Goal: Use online tool/utility: Utilize a website feature to perform a specific function

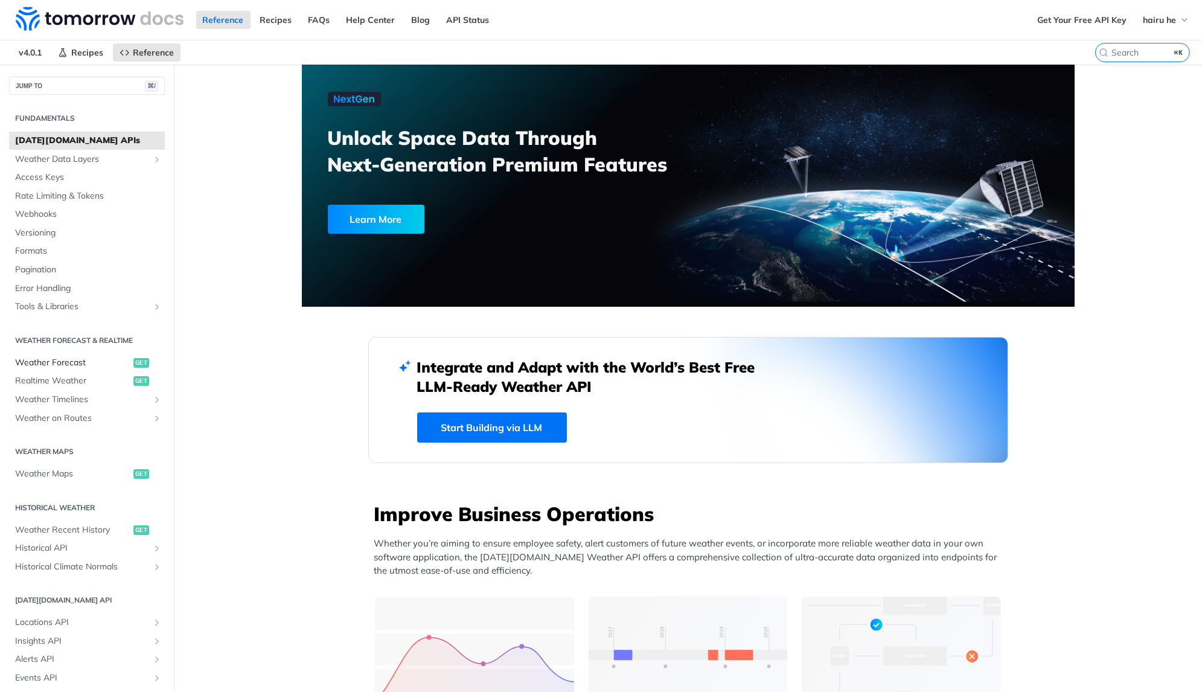
click at [91, 363] on span "Weather Forecast" at bounding box center [72, 363] width 115 height 12
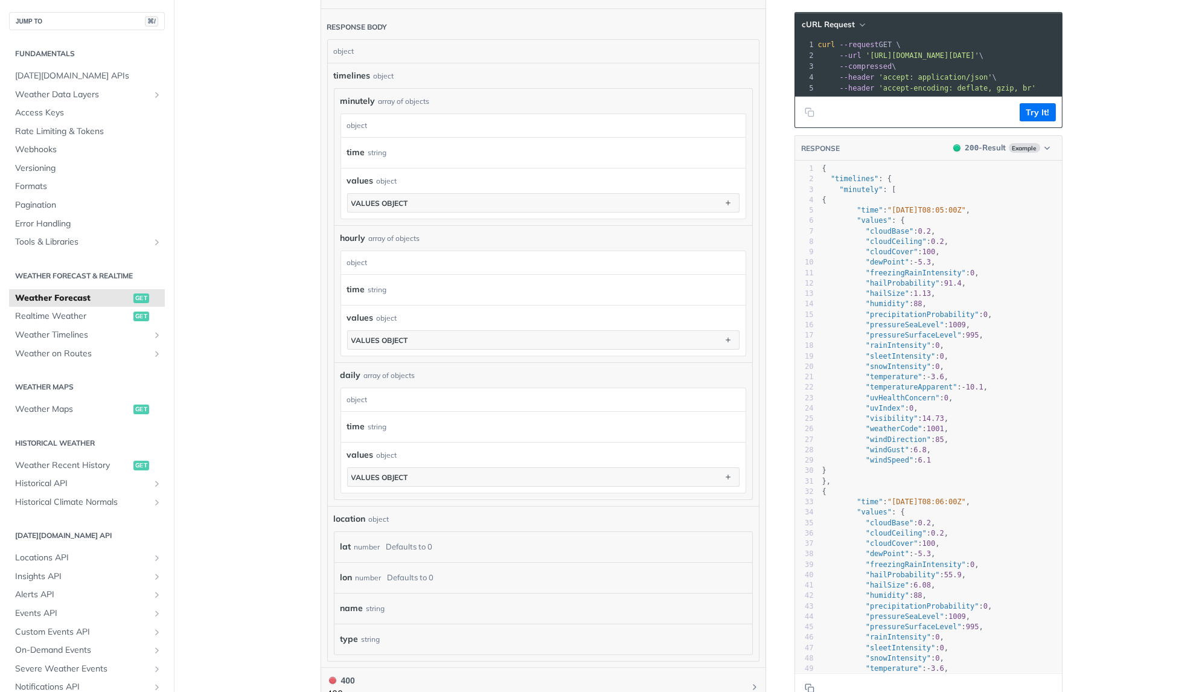
scroll to position [932, 0]
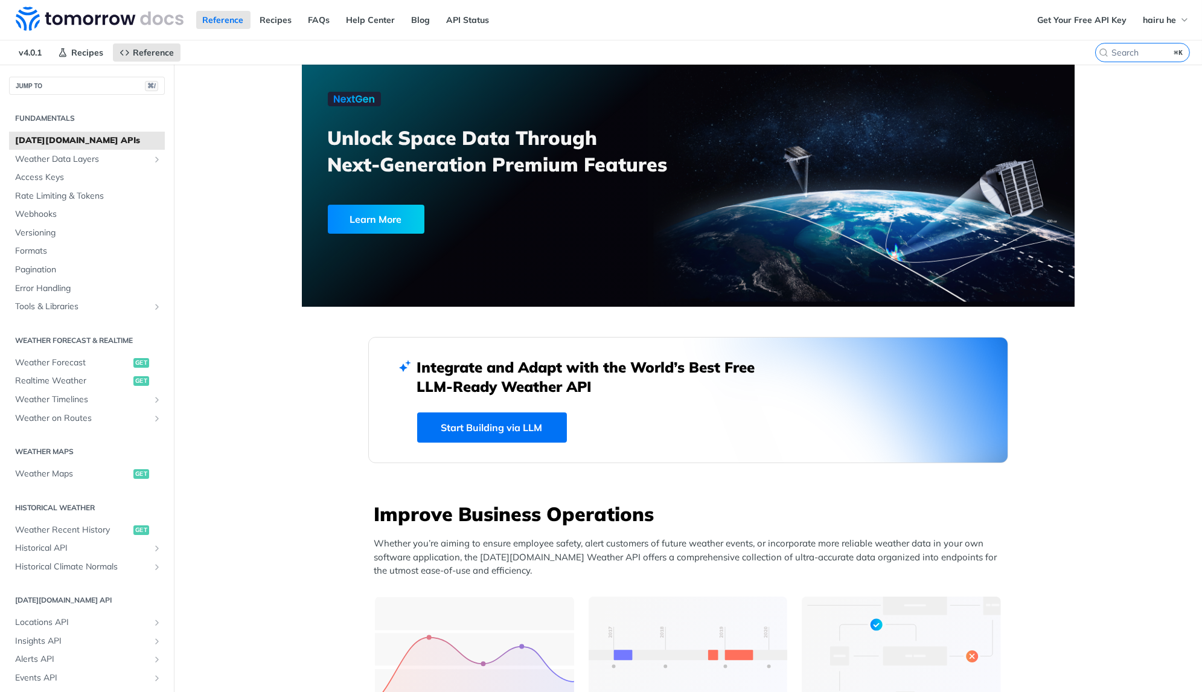
scroll to position [110, 0]
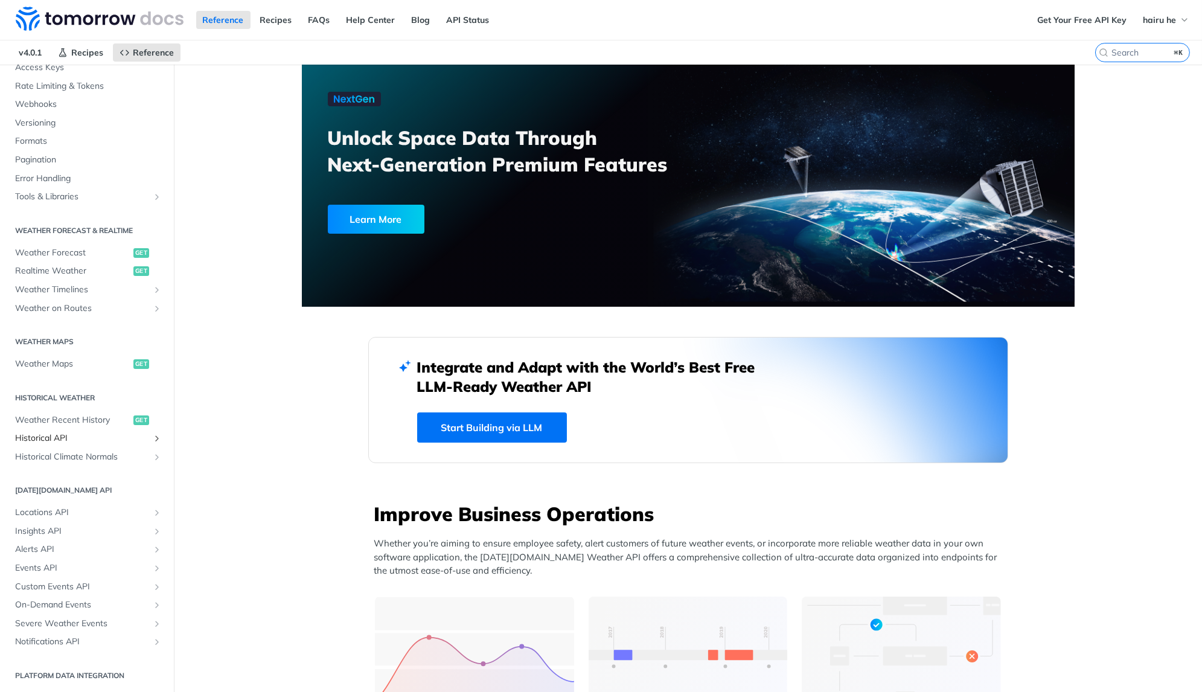
click at [45, 437] on span "Historical API" at bounding box center [82, 438] width 134 height 12
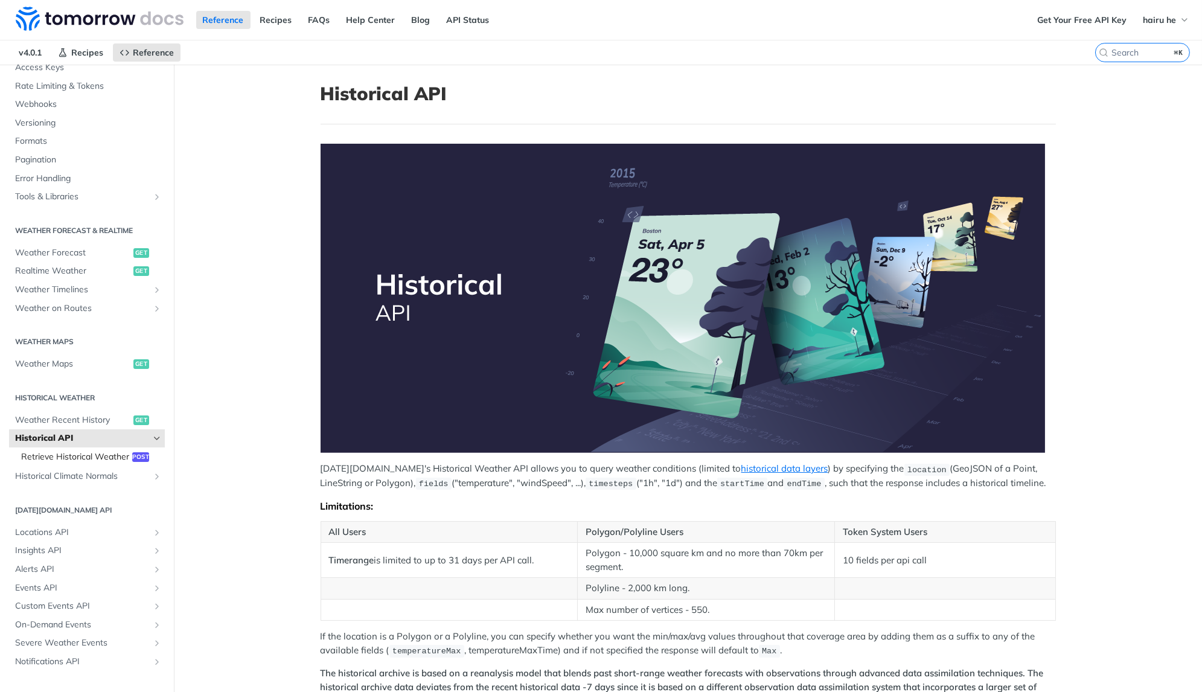
click at [115, 456] on span "Retrieve Historical Weather" at bounding box center [75, 457] width 108 height 12
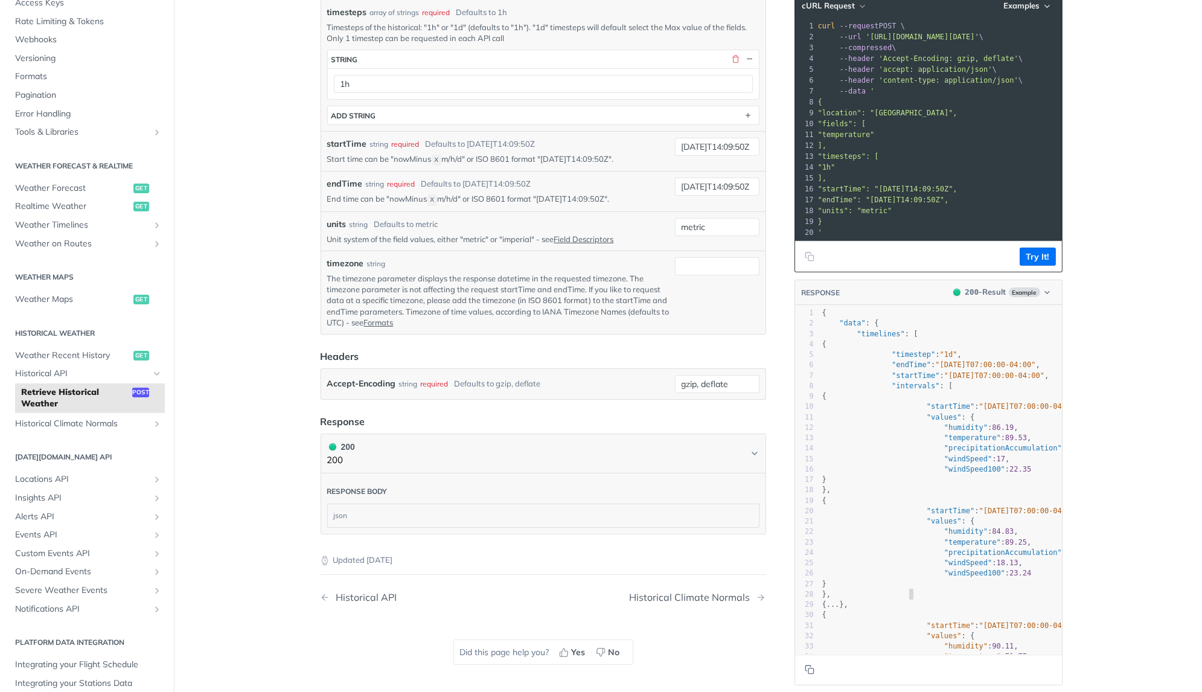
click at [831, 590] on span "}," at bounding box center [826, 594] width 9 height 8
click at [238, 241] on main "JUMP TO ⌘/ Fundamentals Tomorrow.io APIs Weather Data Layers Core Probabilistic…" at bounding box center [601, 152] width 1202 height 1110
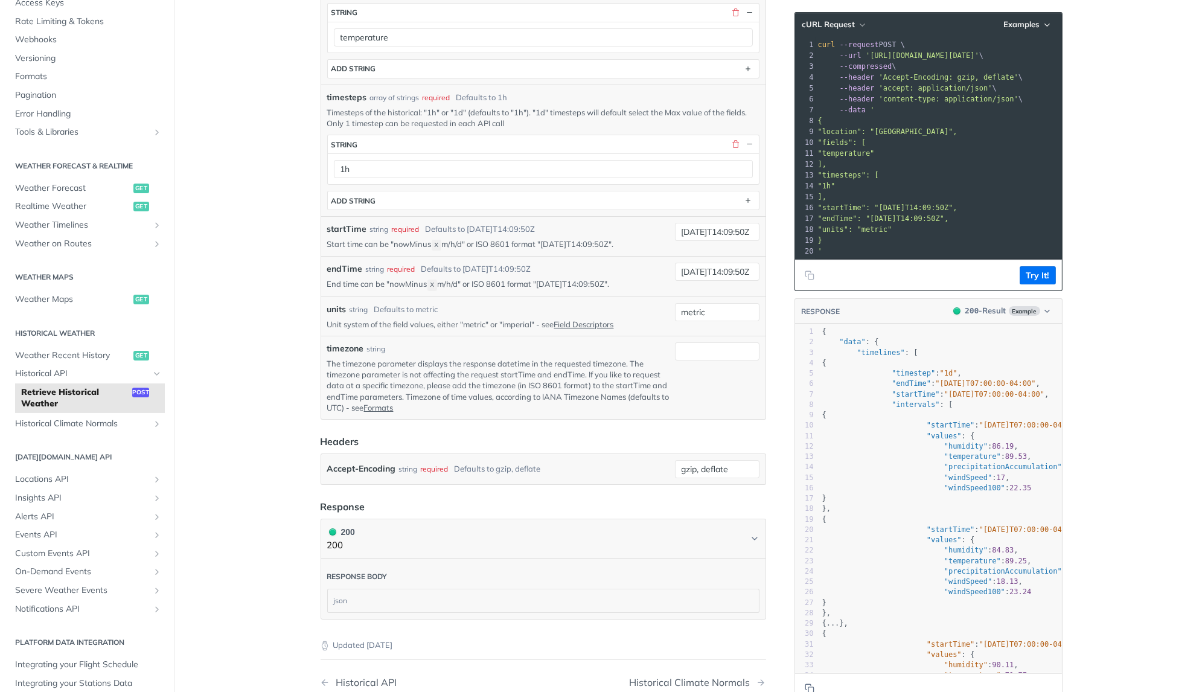
scroll to position [209, 0]
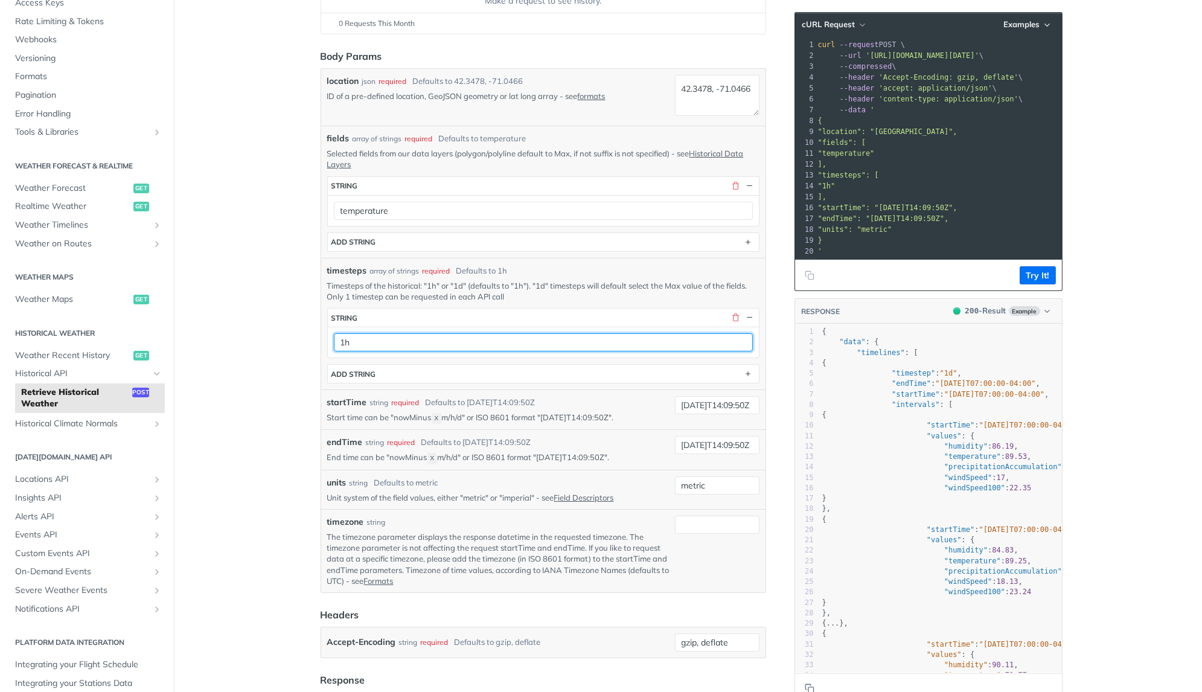
click at [454, 336] on input "1h" at bounding box center [543, 342] width 419 height 18
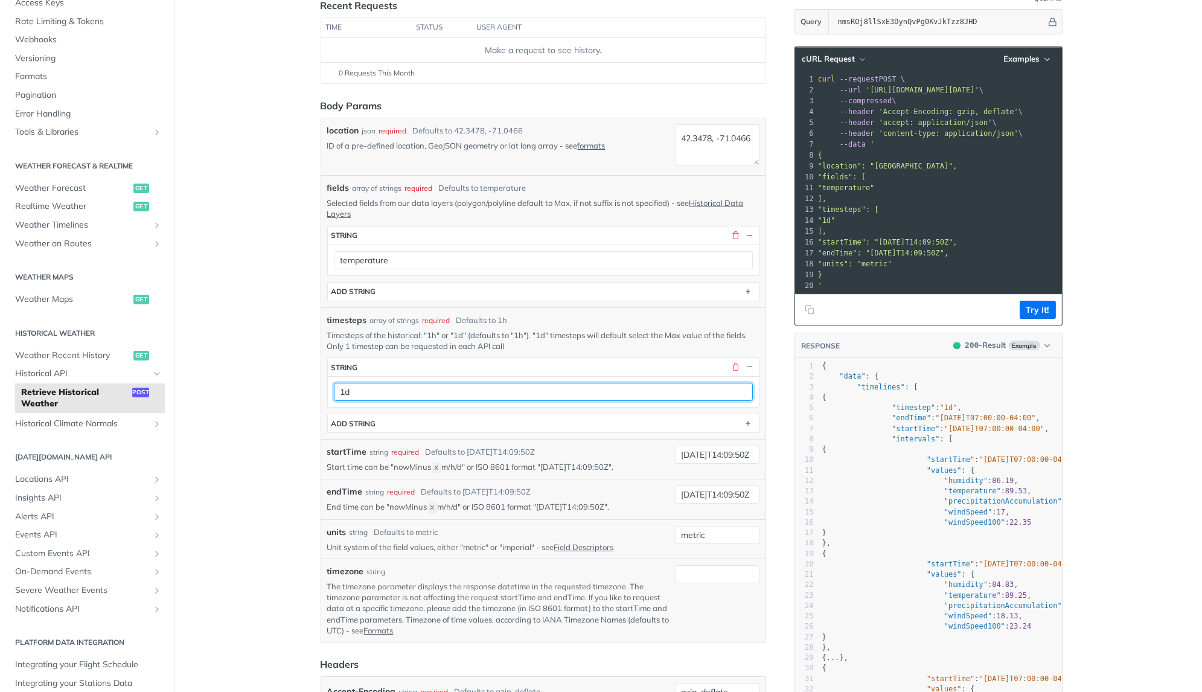
scroll to position [179, 0]
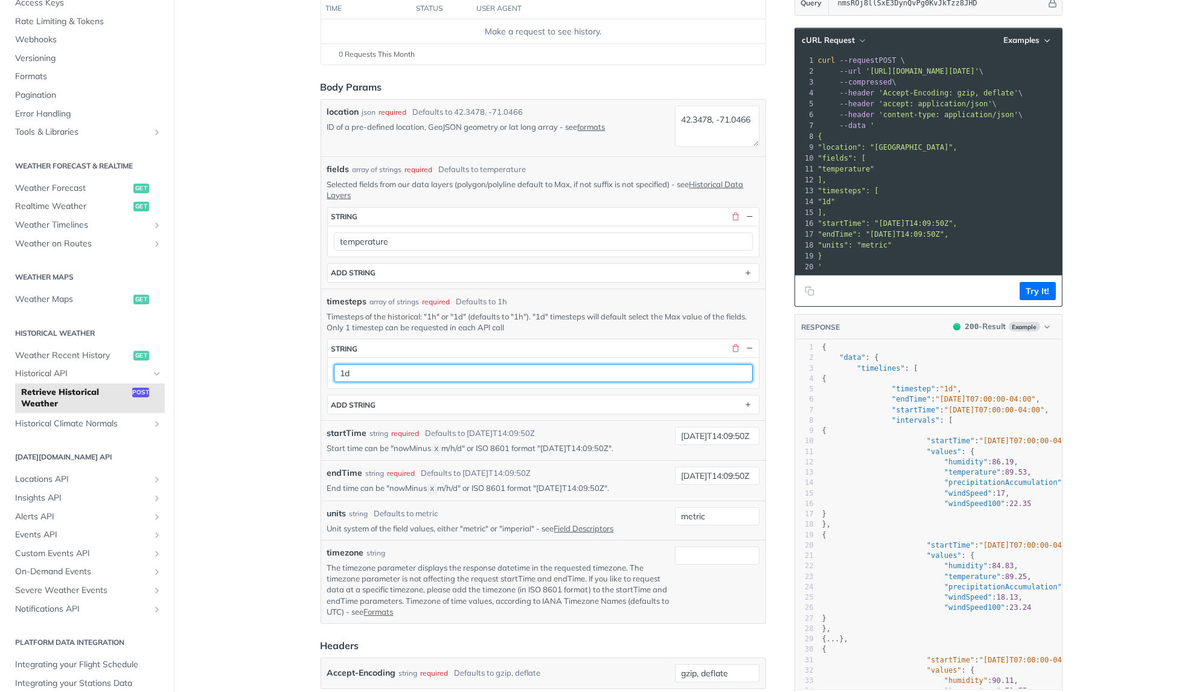
type input "1d"
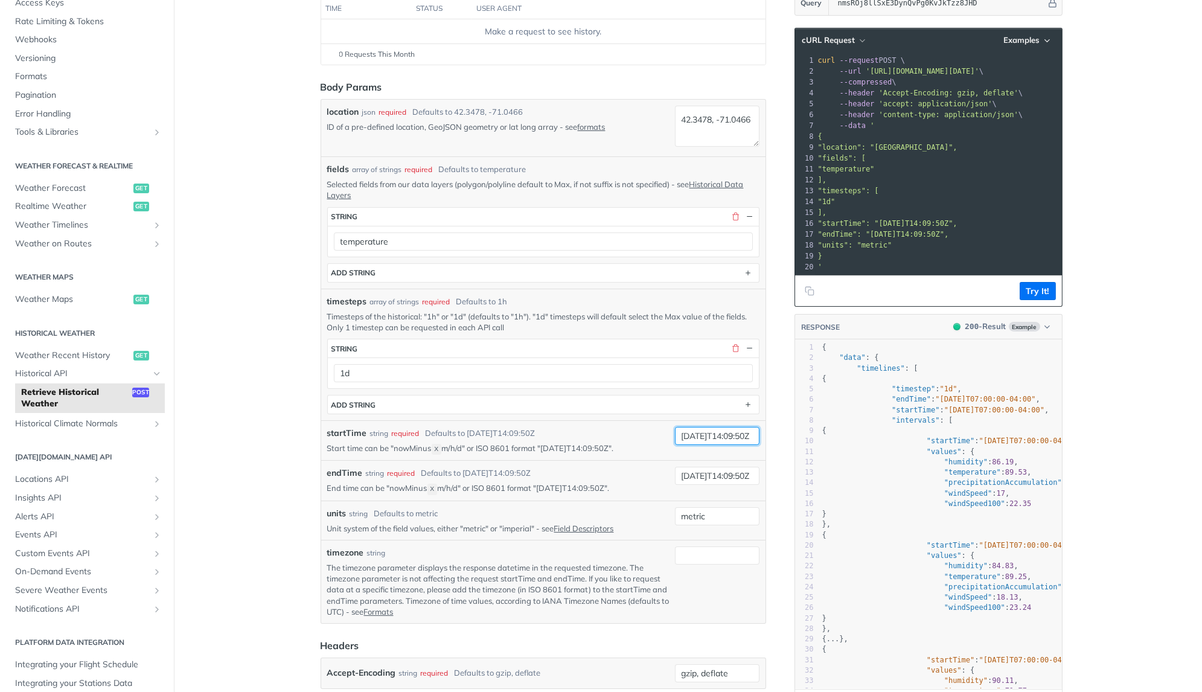
click at [694, 428] on input "2019-03-20T14:09:50Z" at bounding box center [717, 436] width 85 height 18
type input "nowMinus1d"
click at [706, 510] on input "metric" at bounding box center [717, 516] width 85 height 18
type input "0"
click at [706, 510] on input "0" at bounding box center [717, 516] width 85 height 18
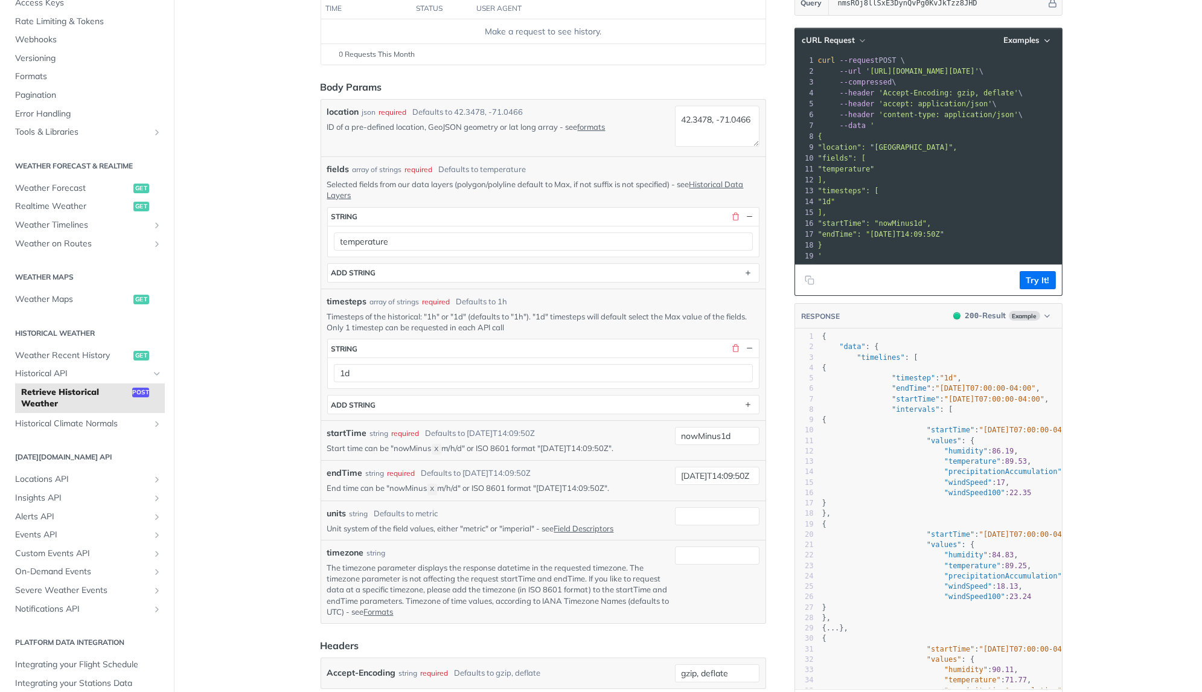
click at [829, 531] on span ""startTime" : "2017-08-14T07:00:00-04:00" ," at bounding box center [953, 534] width 262 height 8
click at [709, 467] on input "2019-03-28T14:09:50Z" at bounding box center [717, 476] width 85 height 18
click at [795, 613] on div "28" at bounding box center [804, 618] width 19 height 10
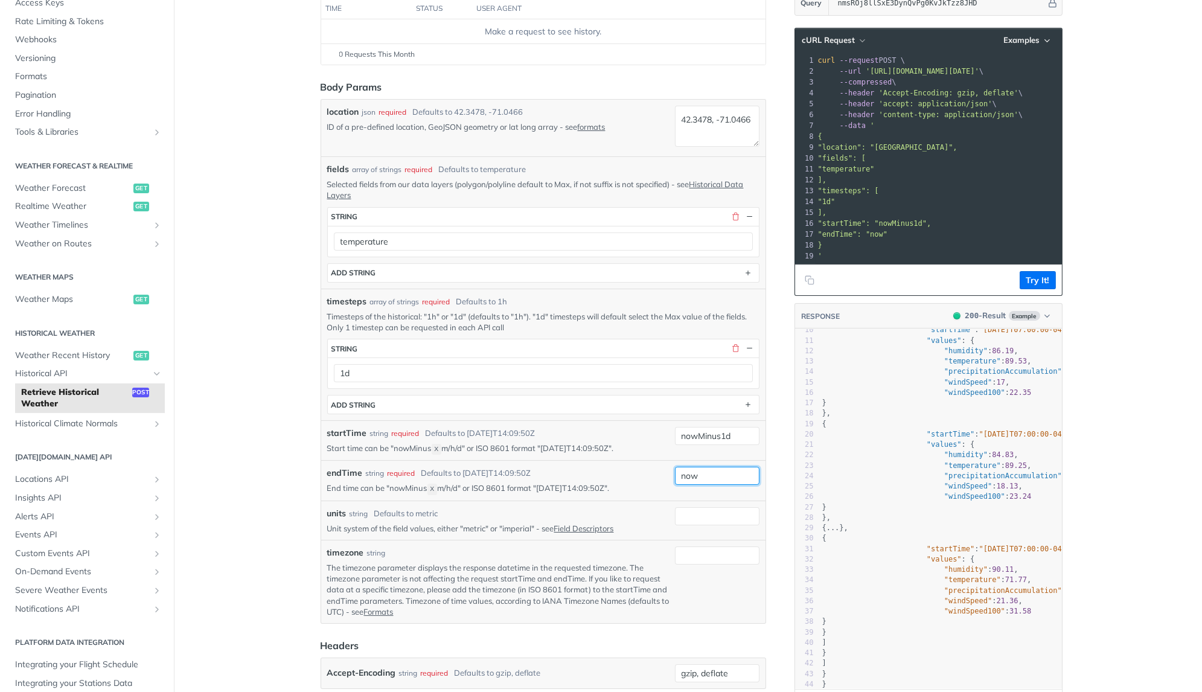
scroll to position [179, 0]
type input "now"
click at [722, 548] on input "timezone" at bounding box center [717, 555] width 85 height 18
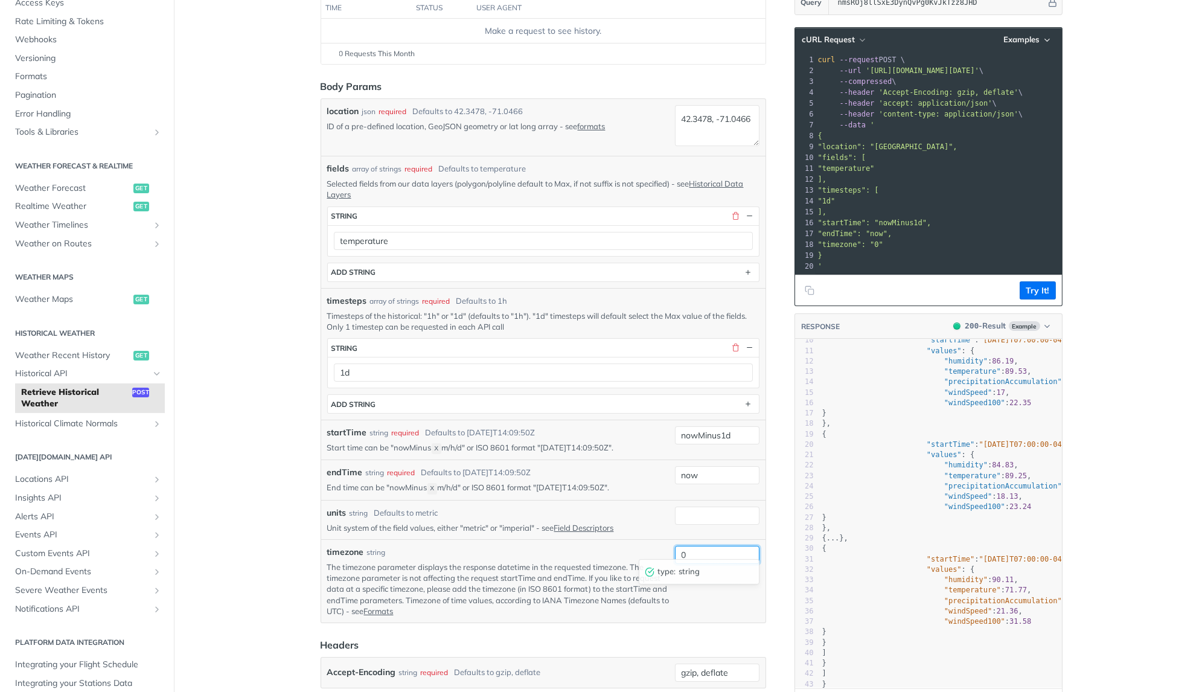
type input "0"
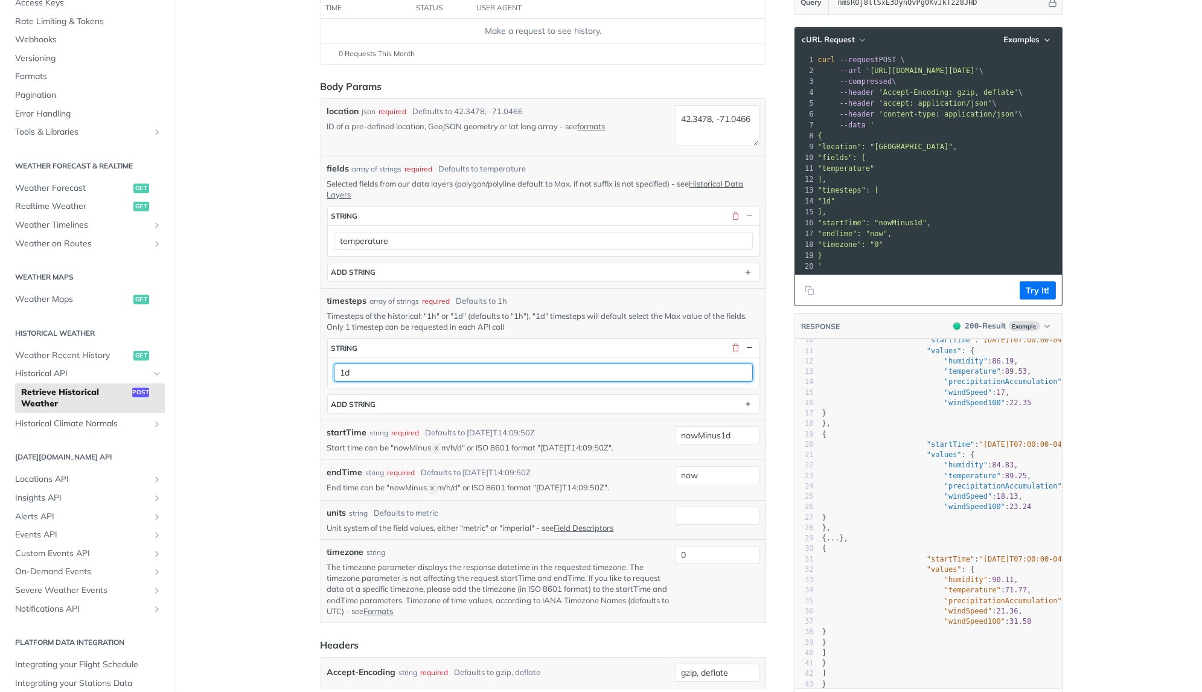
click at [410, 363] on input "1d" at bounding box center [543, 372] width 419 height 18
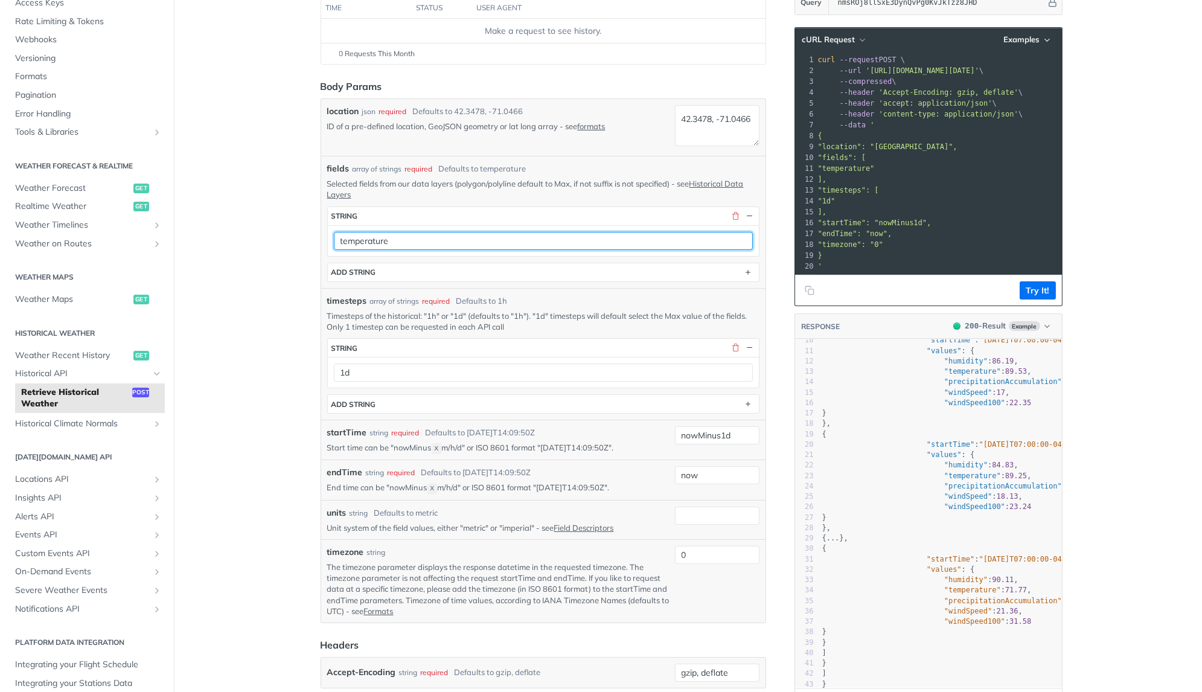
click at [436, 238] on input "temperature" at bounding box center [543, 241] width 419 height 18
click at [371, 234] on input "temperature" at bounding box center [543, 241] width 419 height 18
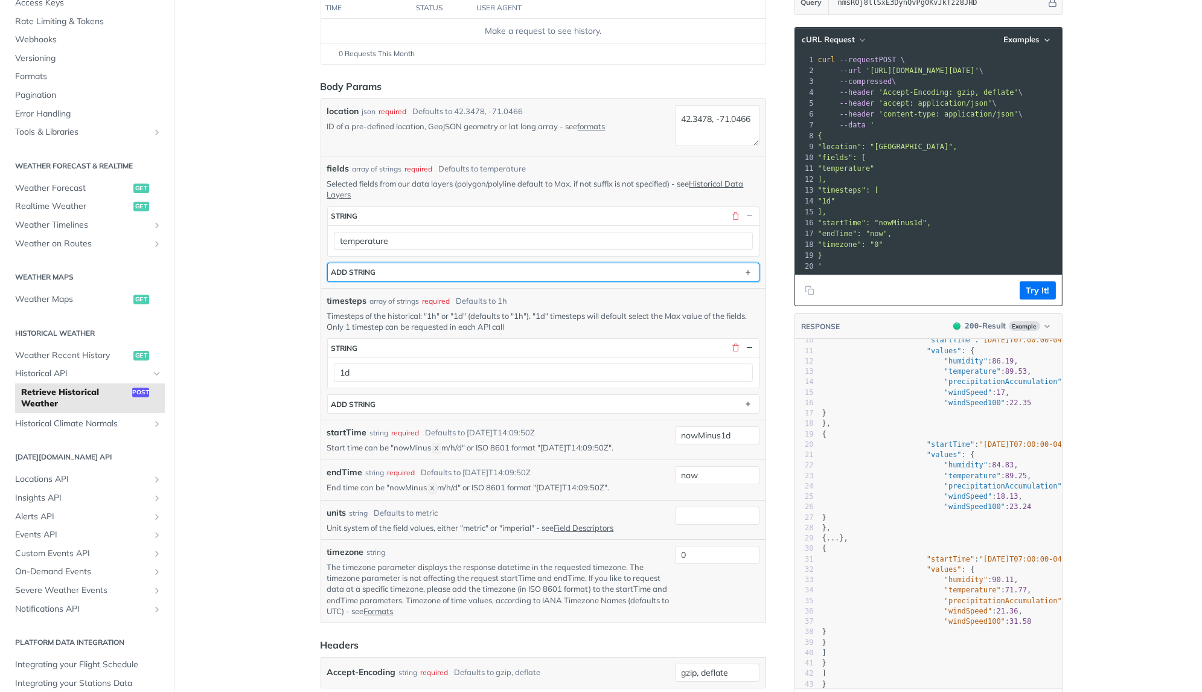
click at [376, 269] on button "ADD string" at bounding box center [543, 272] width 431 height 18
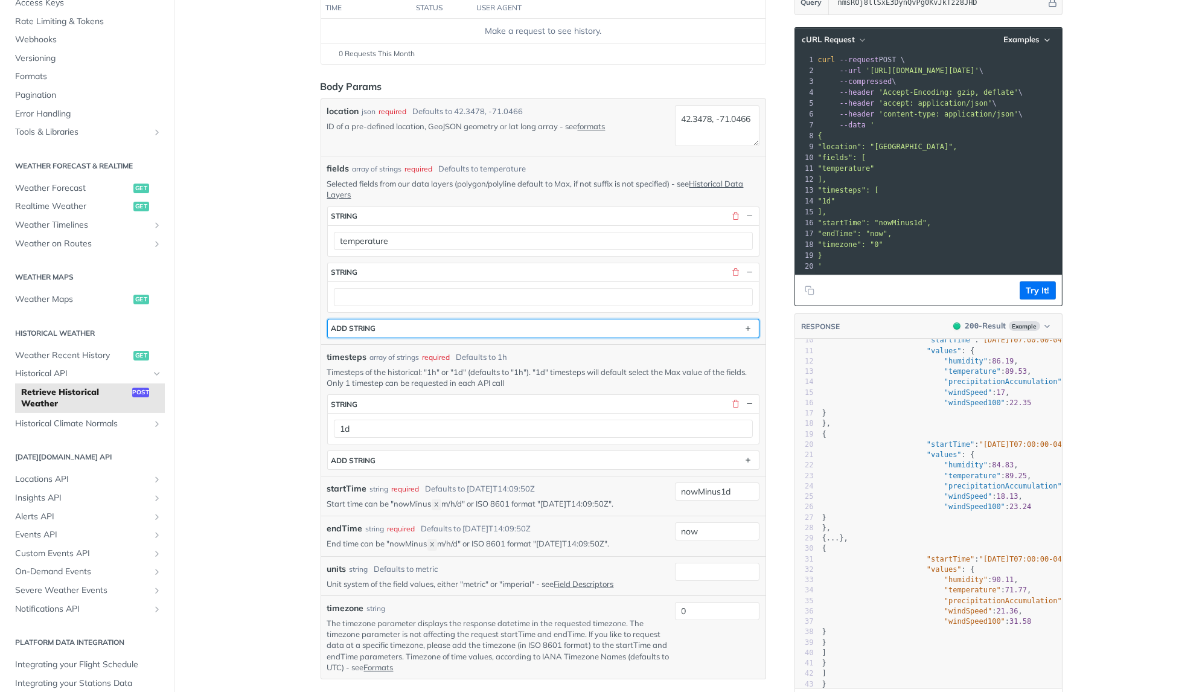
click at [375, 325] on div "ADD string" at bounding box center [353, 328] width 45 height 9
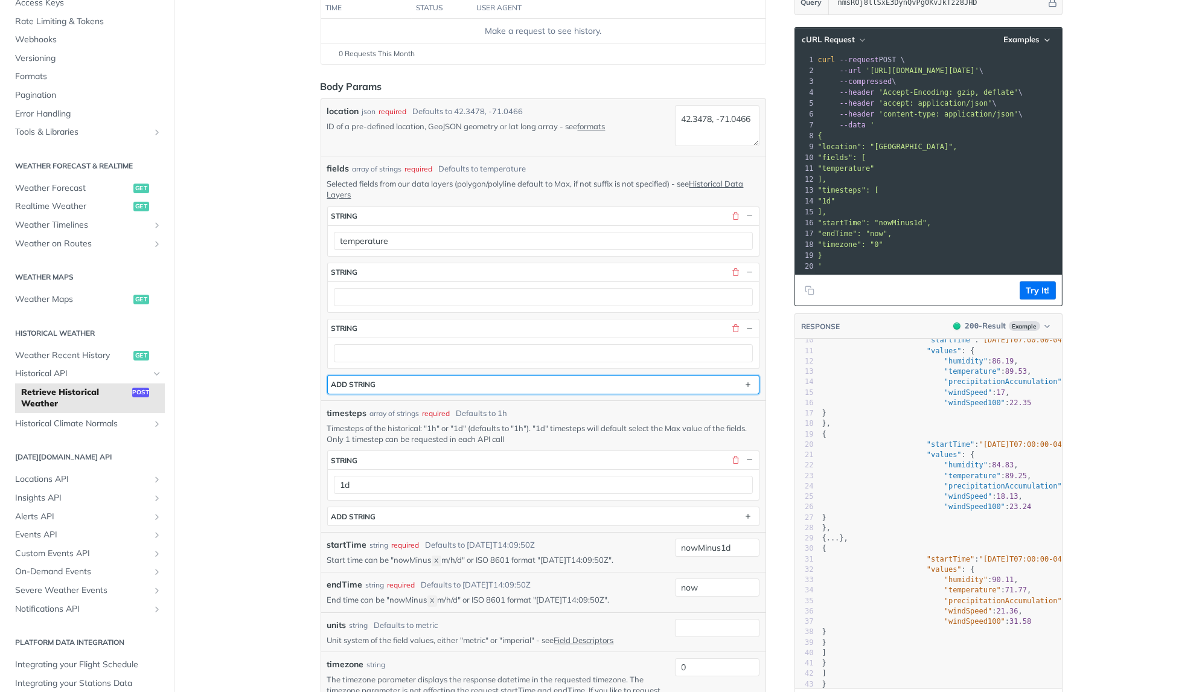
click at [371, 375] on button "ADD string" at bounding box center [543, 384] width 431 height 18
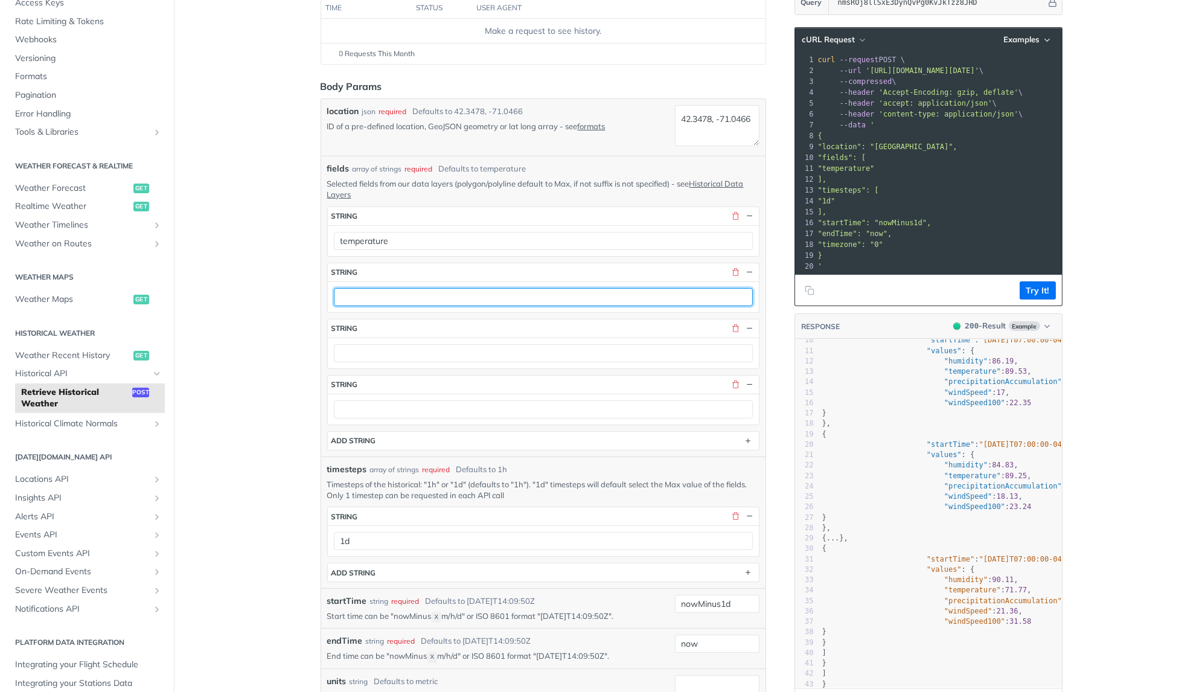
click at [359, 293] on input "text" at bounding box center [543, 297] width 419 height 18
paste input "temperature"
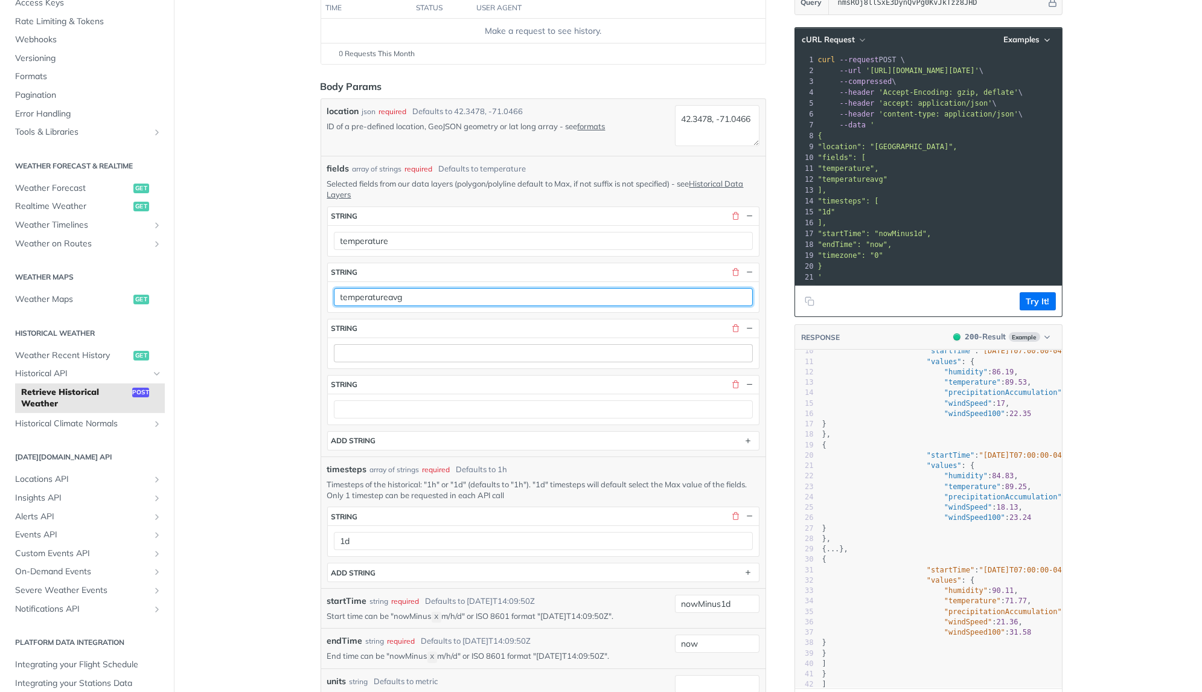
type input "temperatureavg"
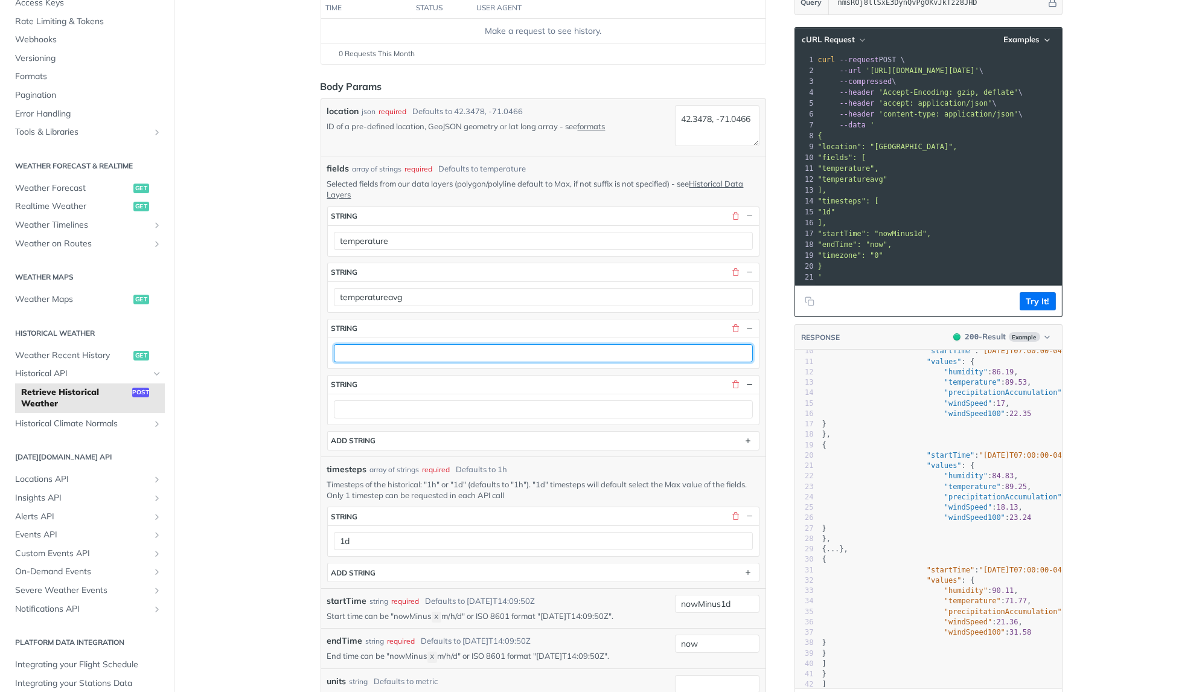
click at [340, 348] on input "text" at bounding box center [543, 353] width 419 height 18
paste input "temperature"
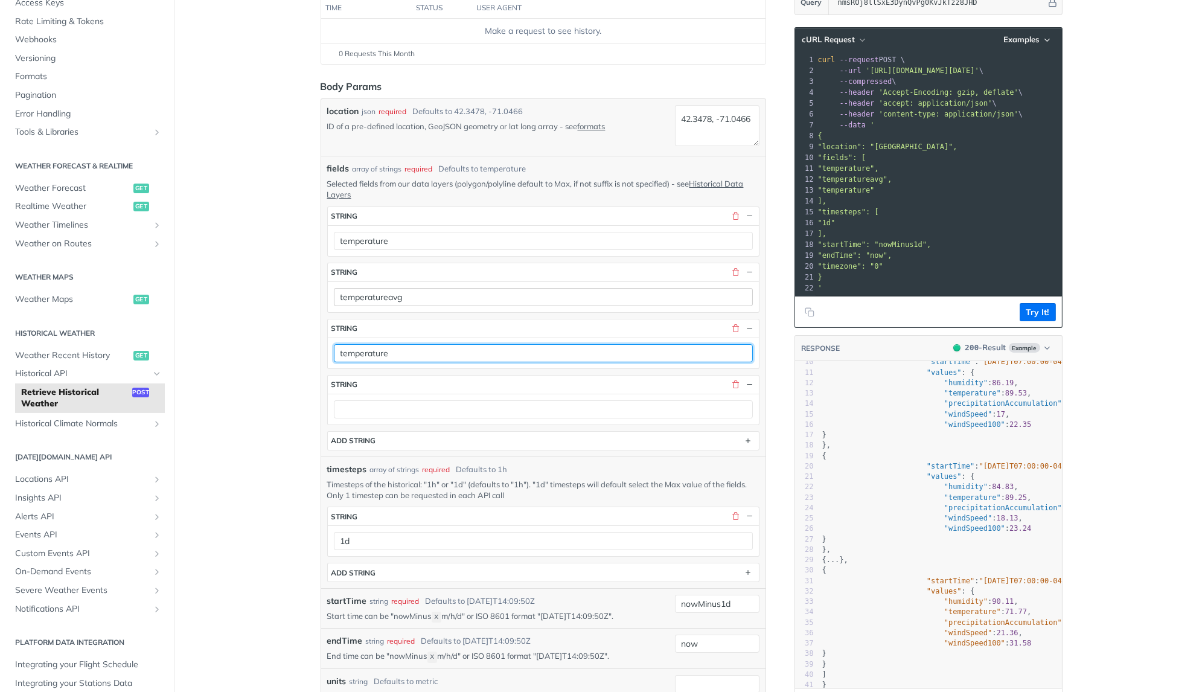
type input "temperature"
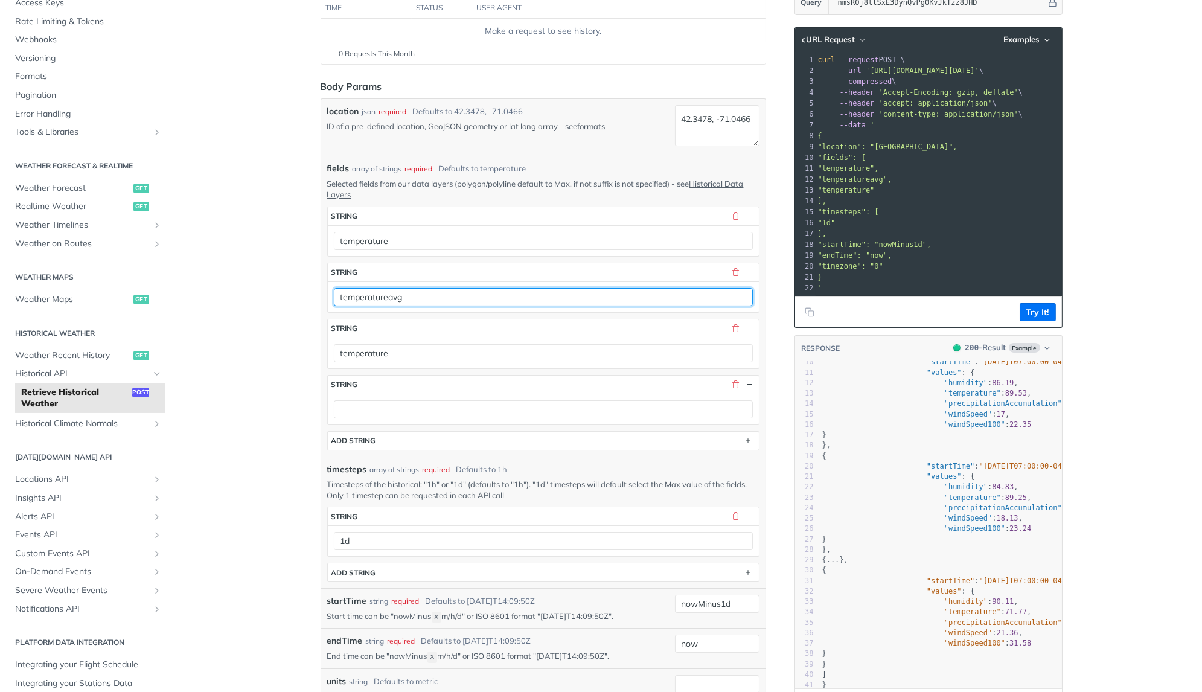
click at [390, 295] on input "temperatureavg" at bounding box center [543, 297] width 419 height 18
type input "temperatureAvg"
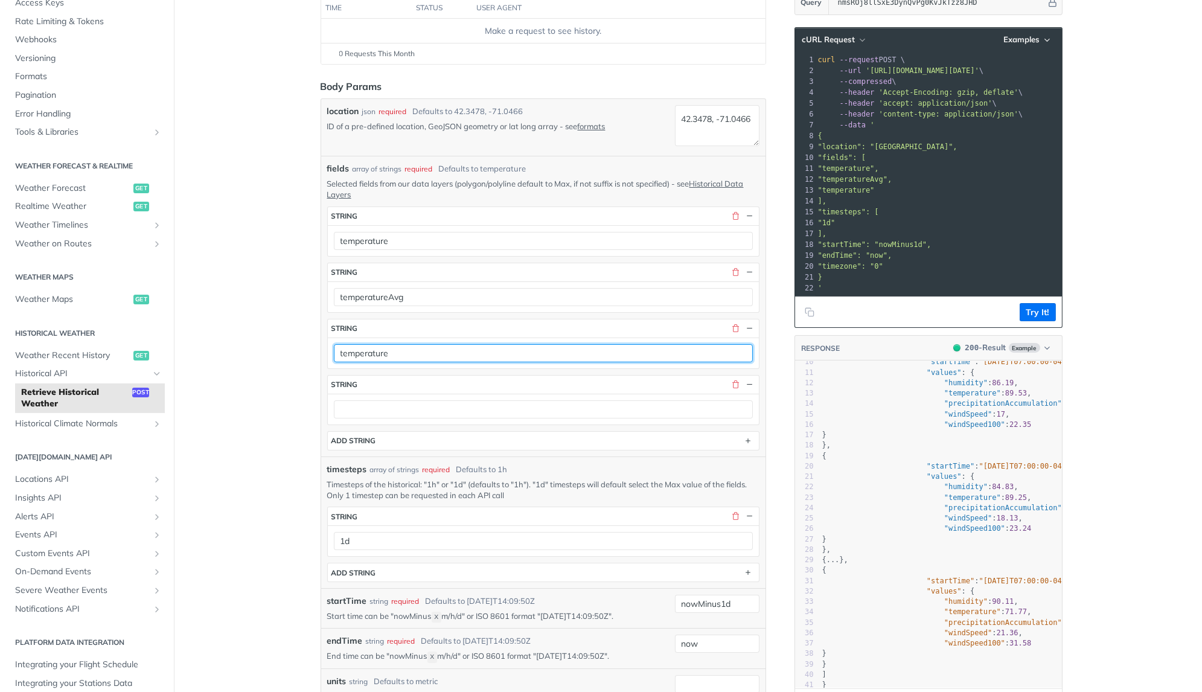
click at [424, 344] on input "temperature" at bounding box center [543, 353] width 419 height 18
click at [420, 345] on input "temperature" at bounding box center [543, 353] width 419 height 18
type input "temperatureMin"
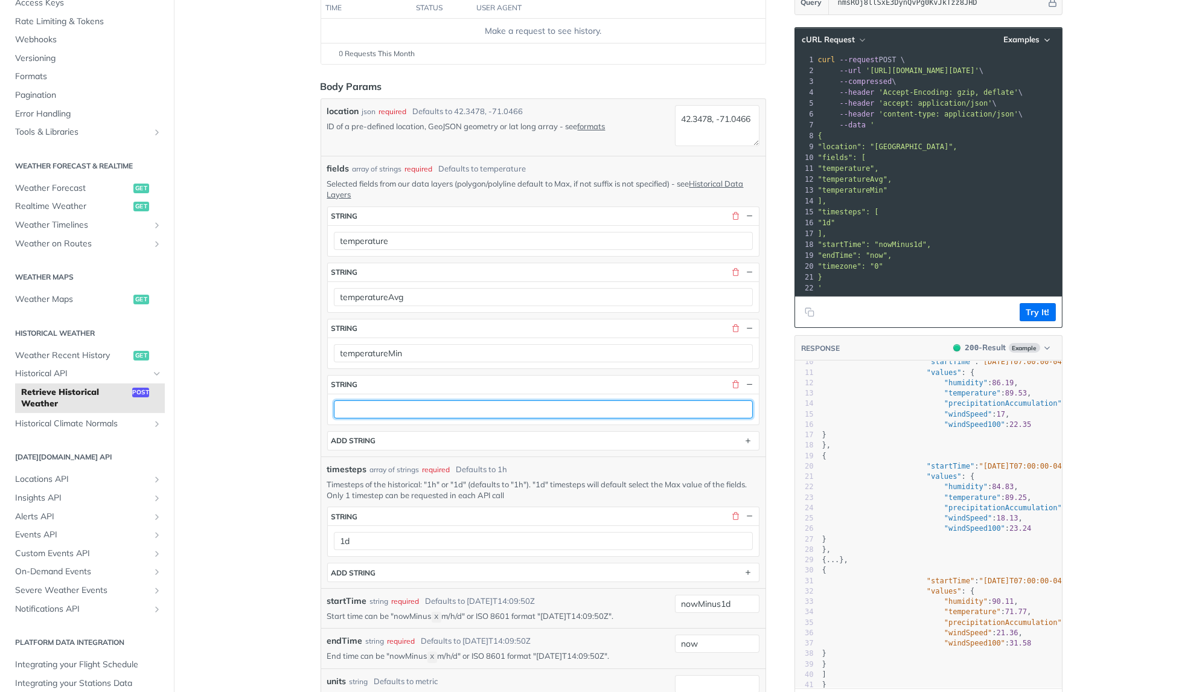
click at [398, 400] on input "text" at bounding box center [543, 409] width 419 height 18
paste input "temperature"
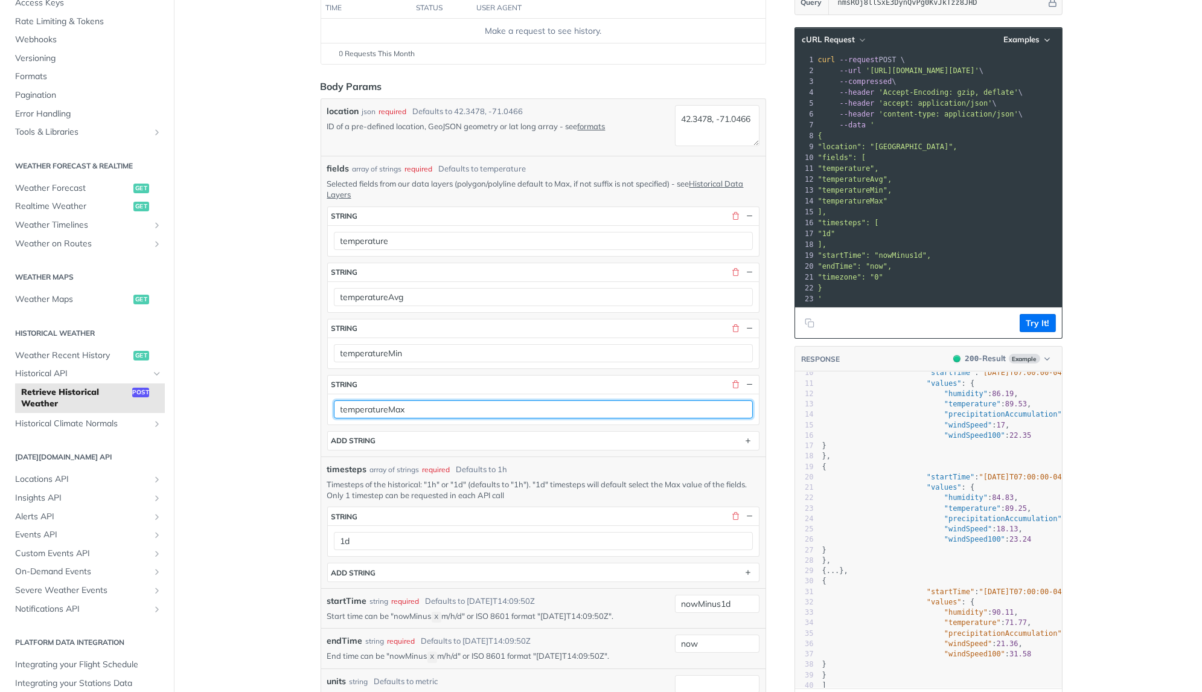
type input "temperatureMax"
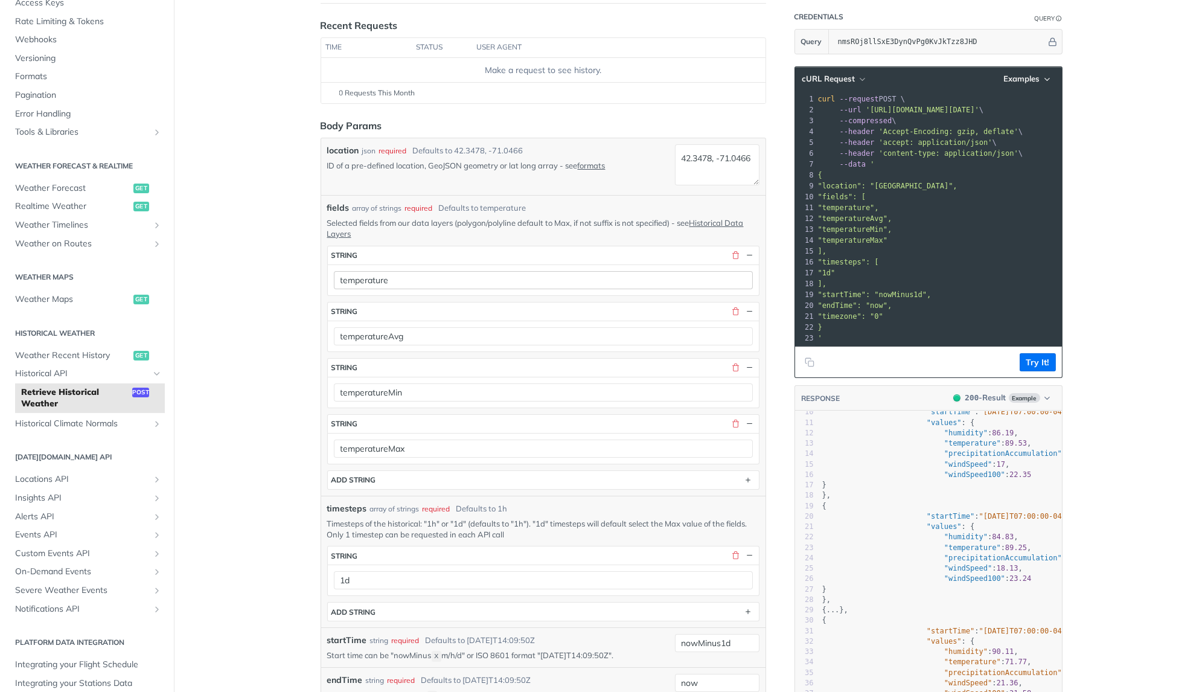
scroll to position [123, 0]
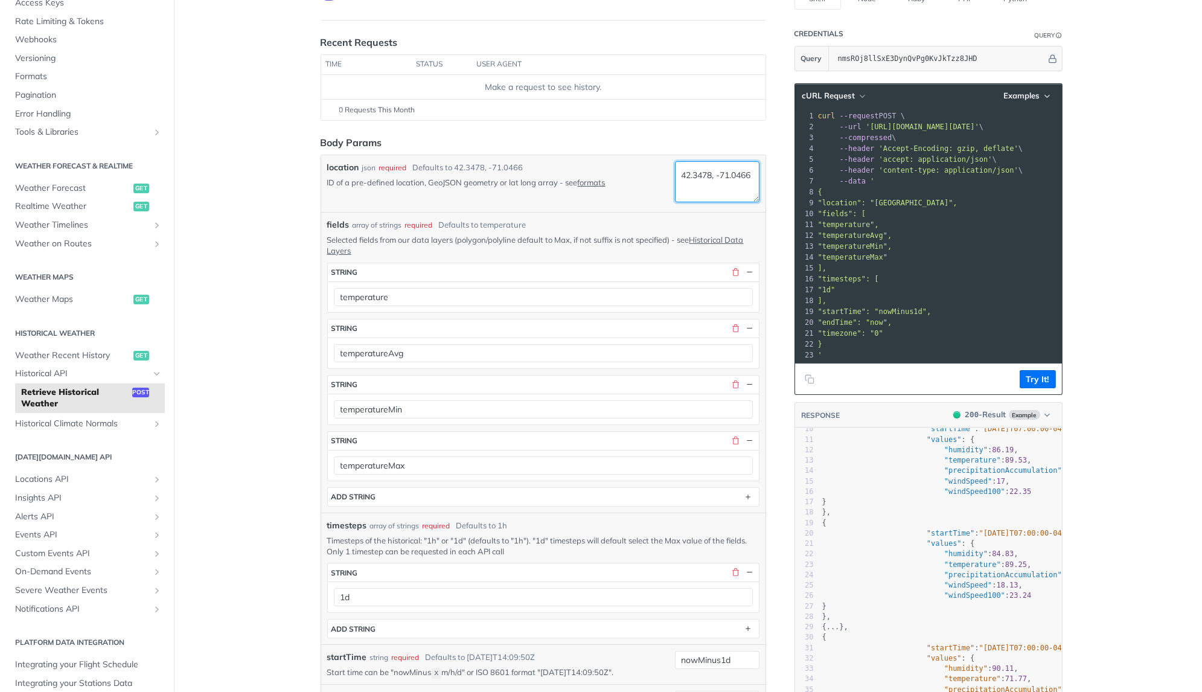
drag, startPoint x: 732, startPoint y: 185, endPoint x: 623, endPoint y: 152, distance: 114.2
click at [623, 155] on div "location json required Defaults to 42.3478, -71.0466 ID of a pre-defined locati…" at bounding box center [543, 183] width 444 height 57
type textarea "vietnam"
click at [1043, 379] on button "Try It!" at bounding box center [1038, 379] width 36 height 18
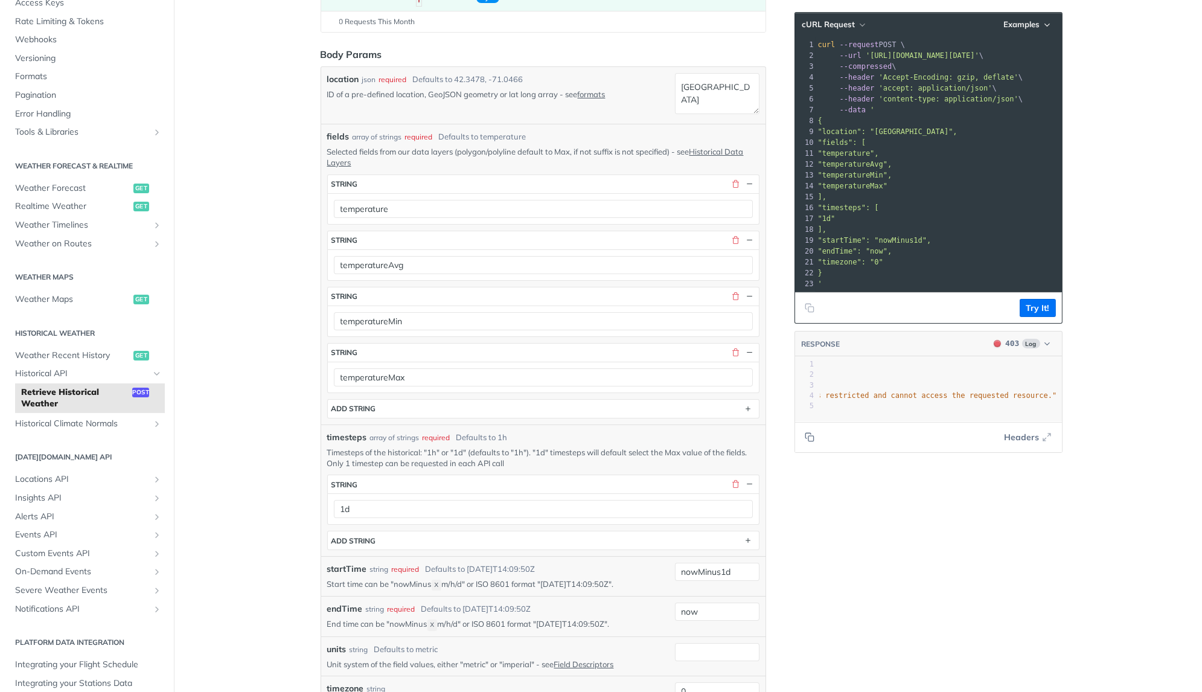
scroll to position [290, 0]
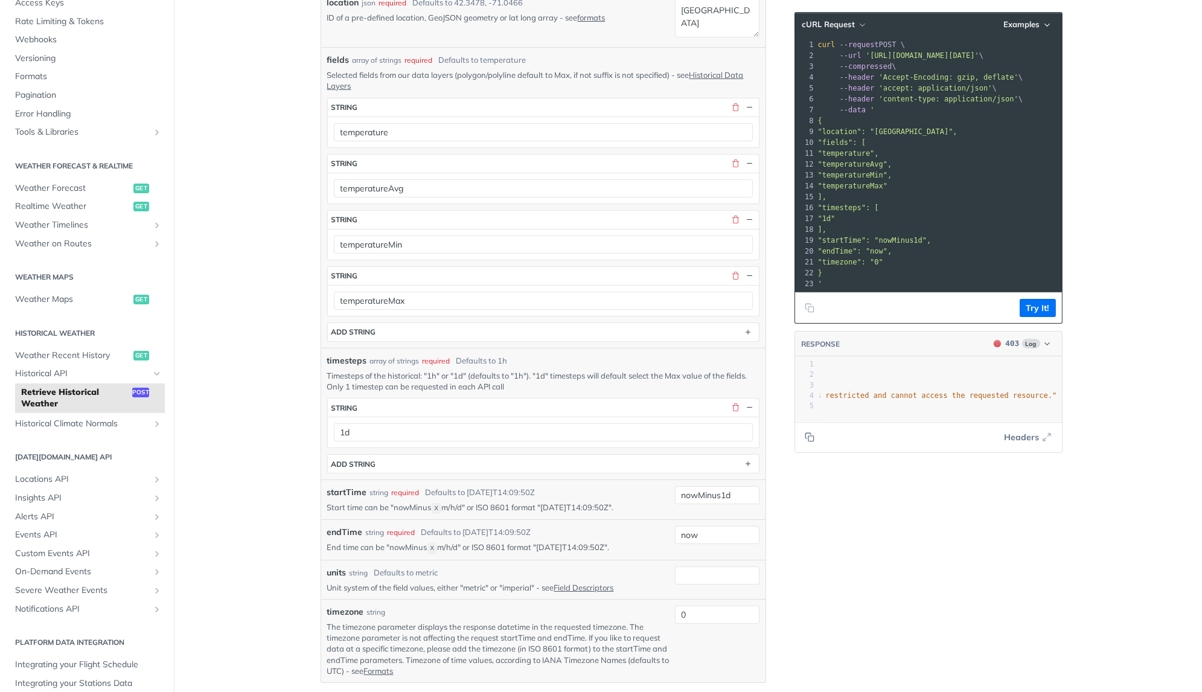
click at [943, 393] on span ""The authentication token in use is restricted and cannot access the requested …" at bounding box center [862, 395] width 388 height 8
click at [929, 393] on span ""The authentication token in use is restricted and cannot access the requested …" at bounding box center [862, 395] width 388 height 8
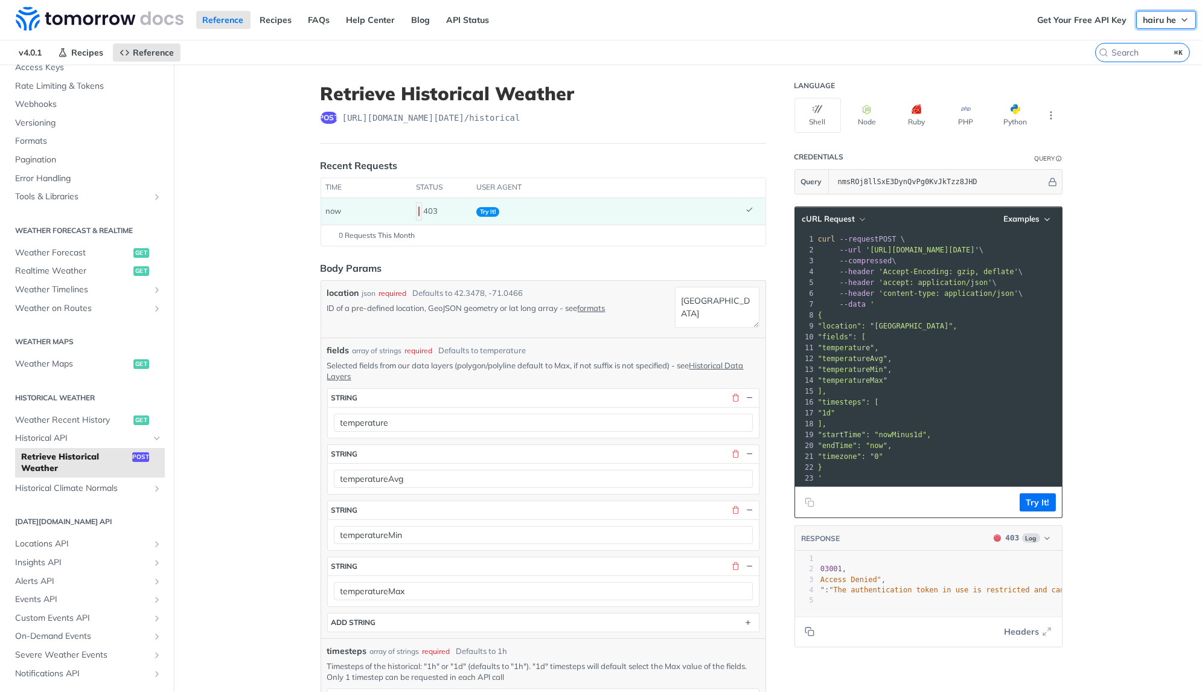
click at [1175, 23] on span "hairu he" at bounding box center [1159, 19] width 33 height 11
click at [1072, 20] on link "Get Your Free API Key" at bounding box center [1081, 20] width 103 height 18
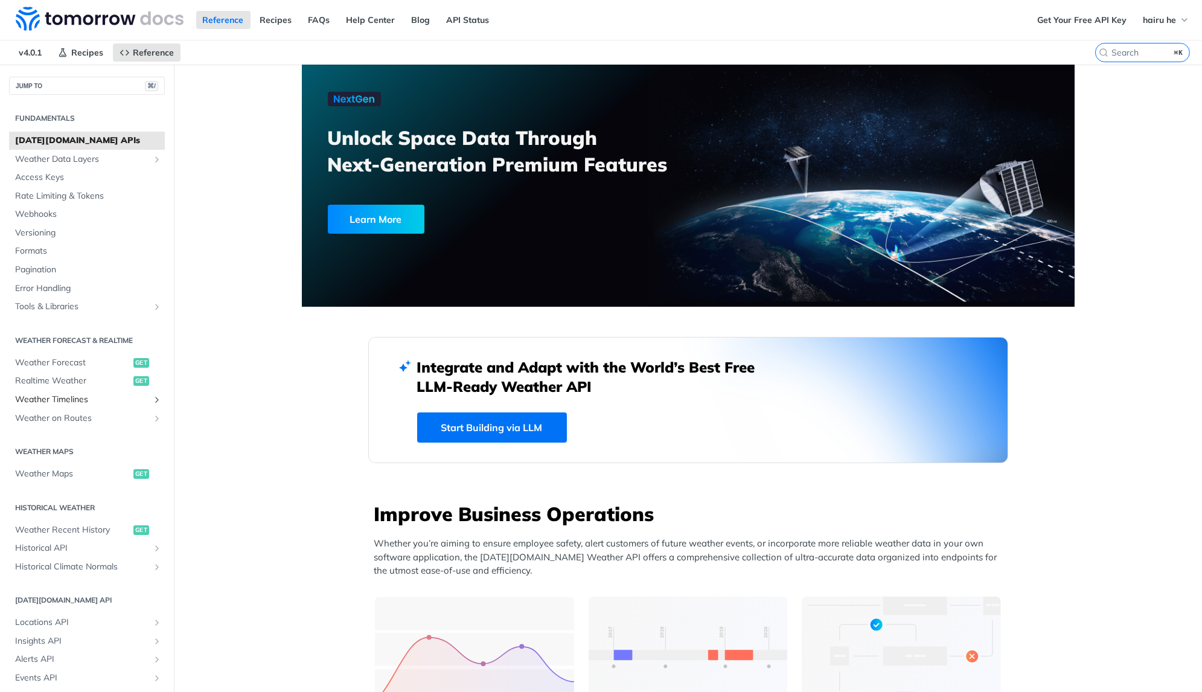
click at [81, 401] on span "Weather Timelines" at bounding box center [82, 400] width 134 height 12
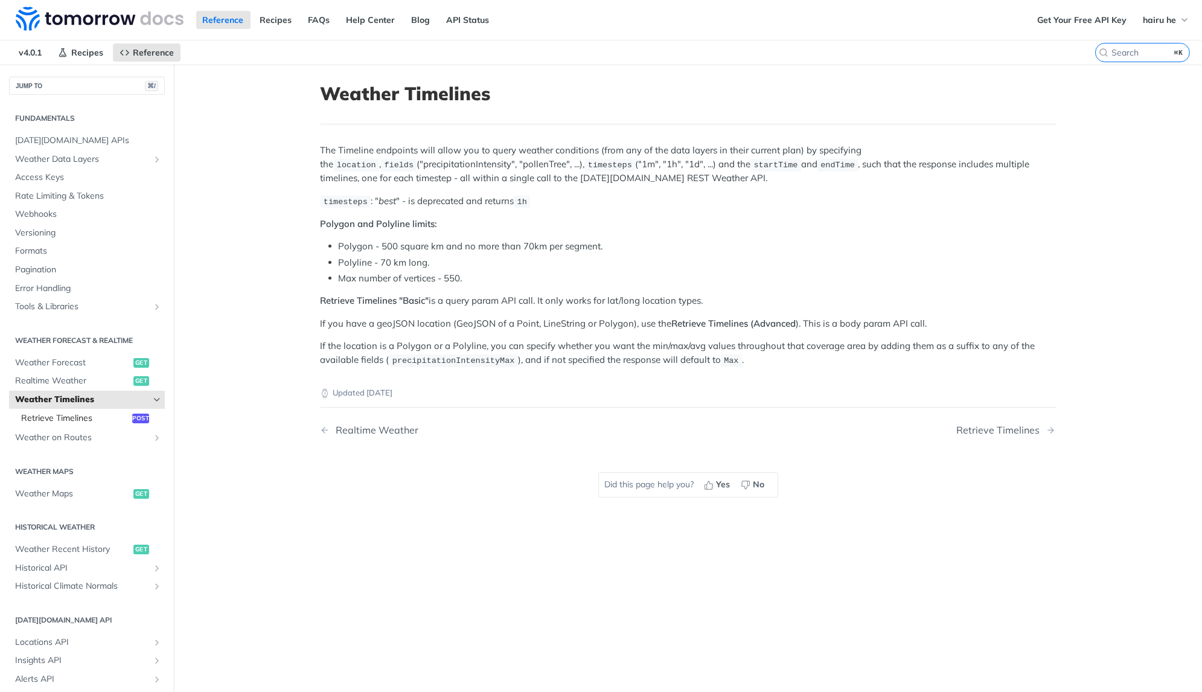
click at [75, 422] on span "Retrieve Timelines" at bounding box center [75, 418] width 108 height 12
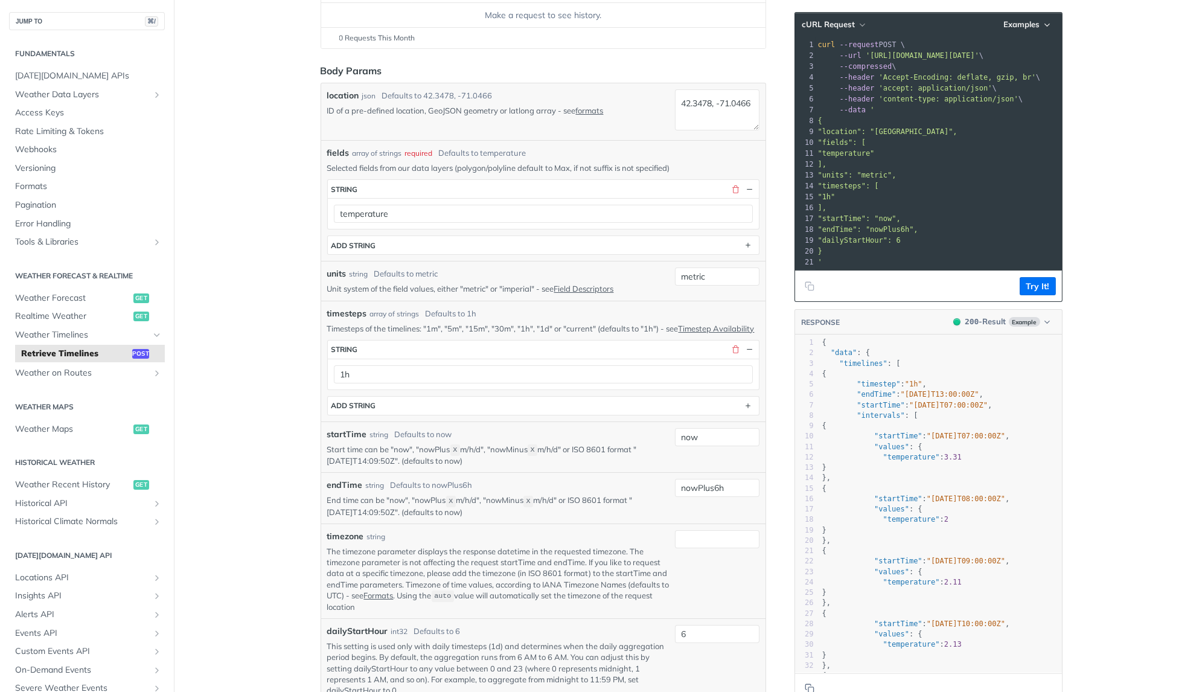
scroll to position [328, 0]
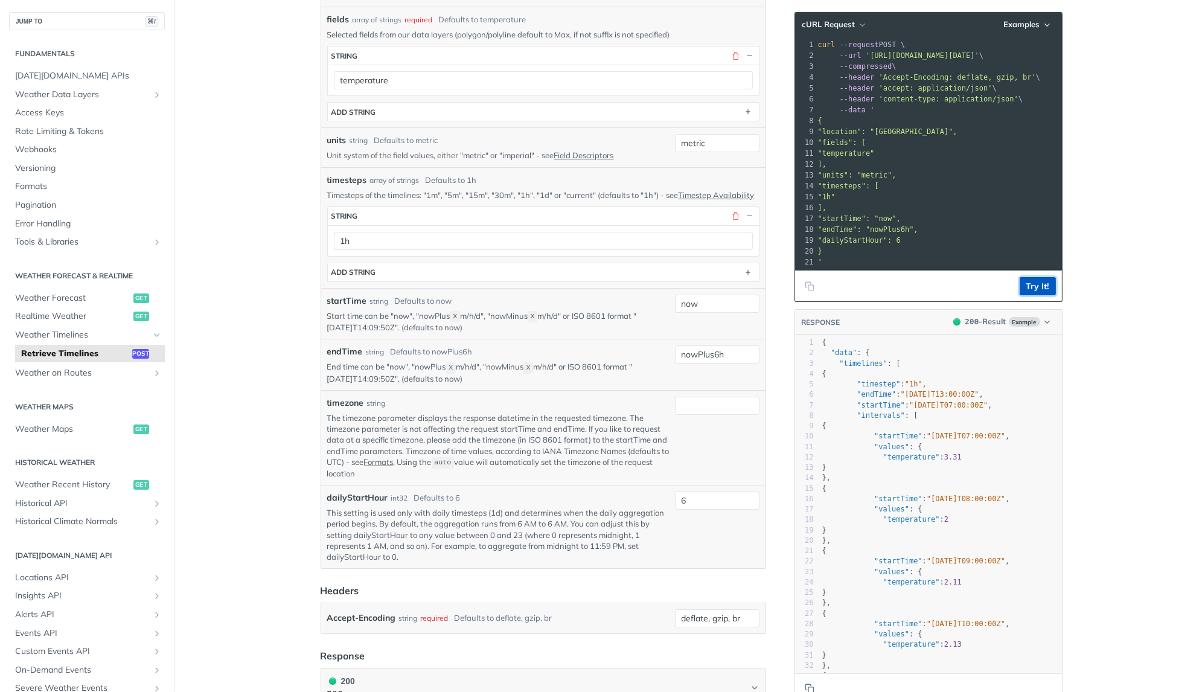
click at [1029, 282] on button "Try It!" at bounding box center [1038, 286] width 36 height 18
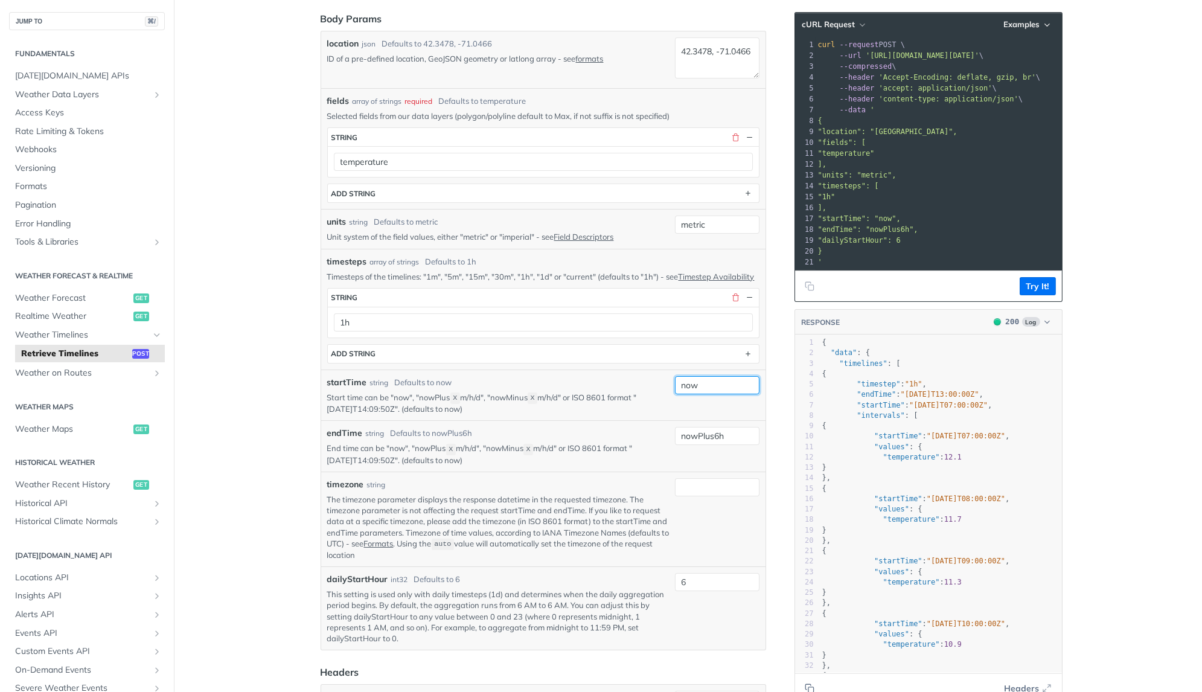
click at [716, 380] on input "now" at bounding box center [717, 385] width 85 height 18
click at [714, 376] on input "now" at bounding box center [717, 385] width 85 height 18
paste input "Minus1d"
type input "nowMinus1d"
click at [792, 432] on div "Language Shell Node Ruby PHP Python Credentials Query Query nmsROj8llSxE3DynQvP…" at bounding box center [930, 577] width 290 height 1524
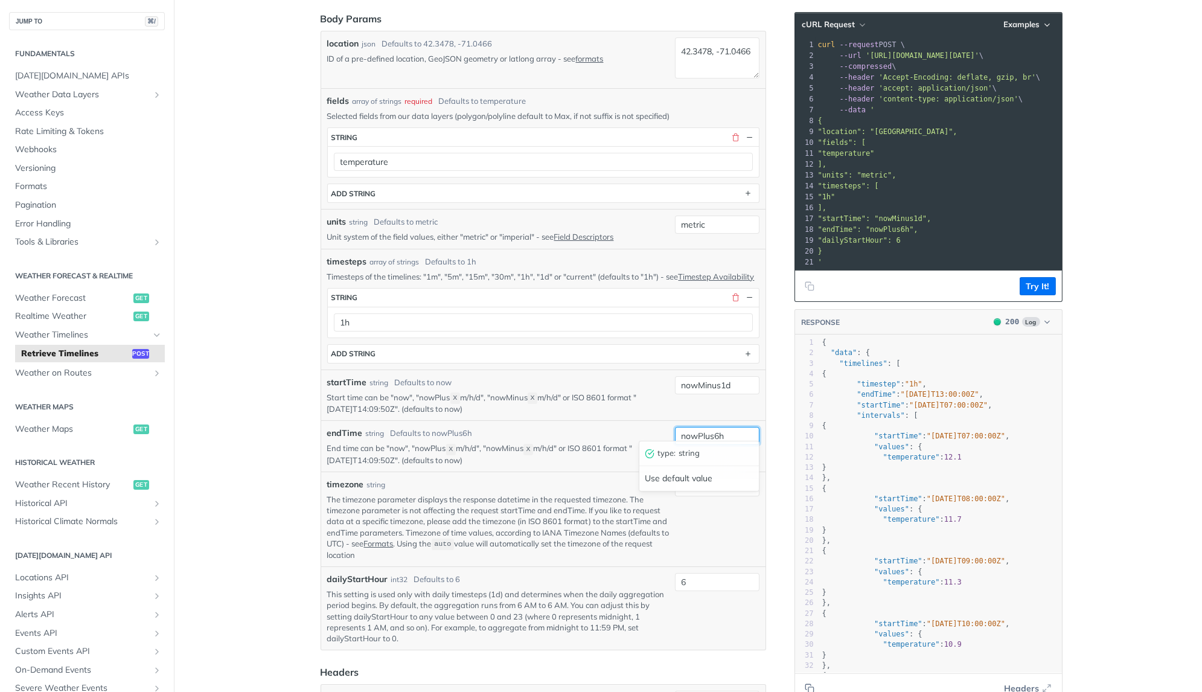
click at [734, 430] on input "nowPlus6h" at bounding box center [717, 436] width 85 height 18
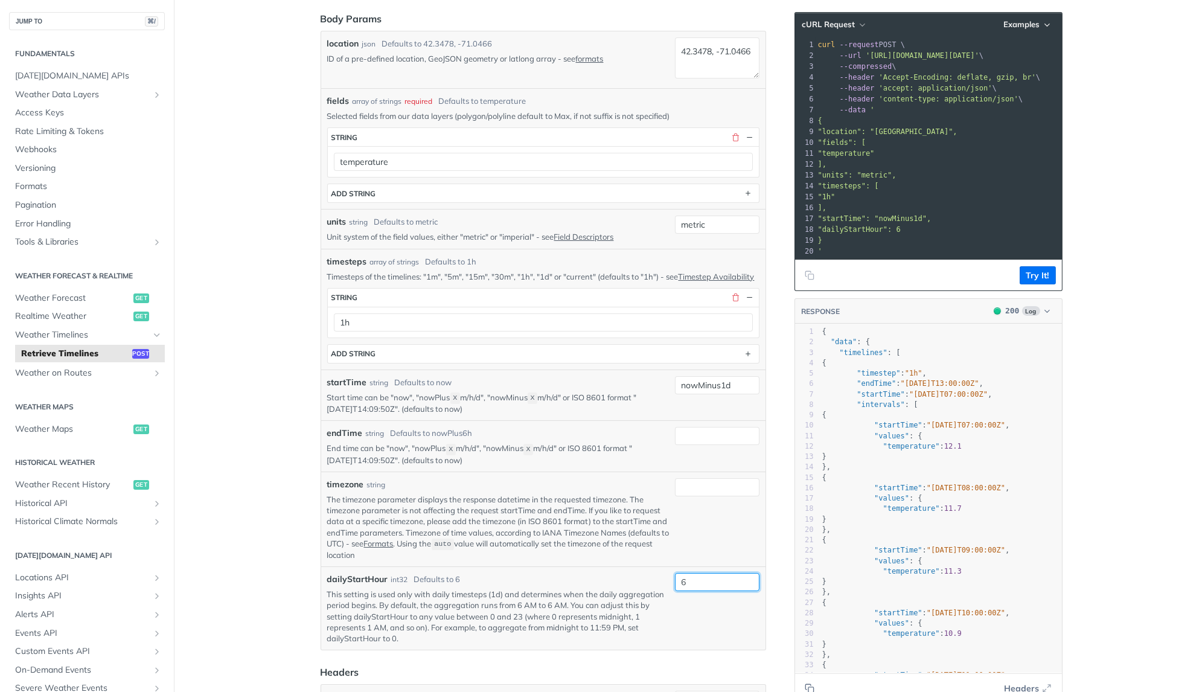
click at [718, 573] on input "6" at bounding box center [717, 582] width 85 height 18
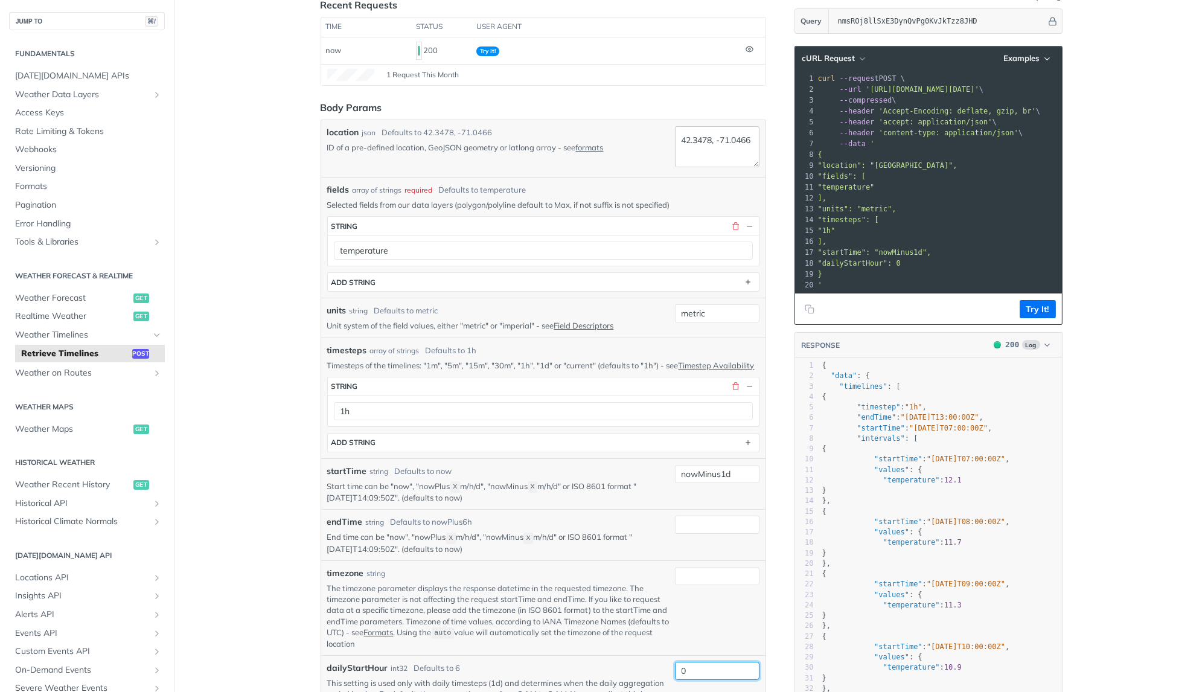
type input "0"
drag, startPoint x: 733, startPoint y: 150, endPoint x: 619, endPoint y: 120, distance: 118.0
click at [619, 120] on div "location json Defaults to 42.3478, -71.0466 ID of a pre-defined location, GeoJS…" at bounding box center [543, 148] width 444 height 57
type textarea "vietnam"
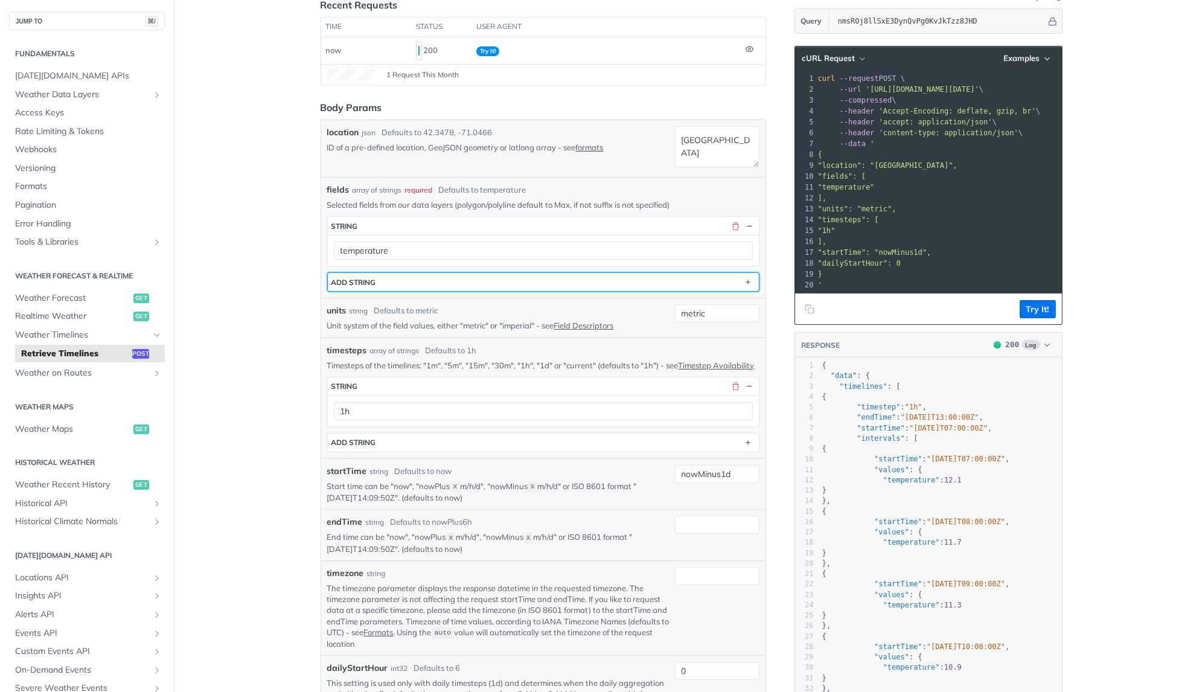
click at [394, 273] on button "ADD string" at bounding box center [543, 282] width 431 height 18
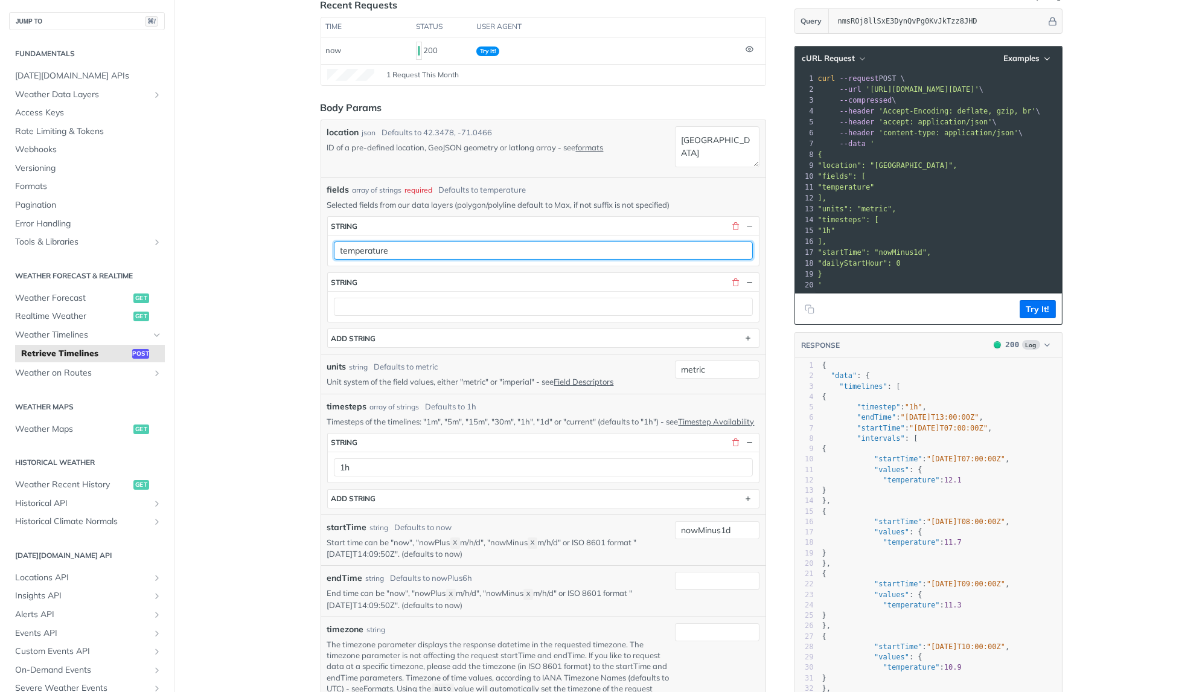
click at [365, 243] on input "temperature" at bounding box center [543, 250] width 419 height 18
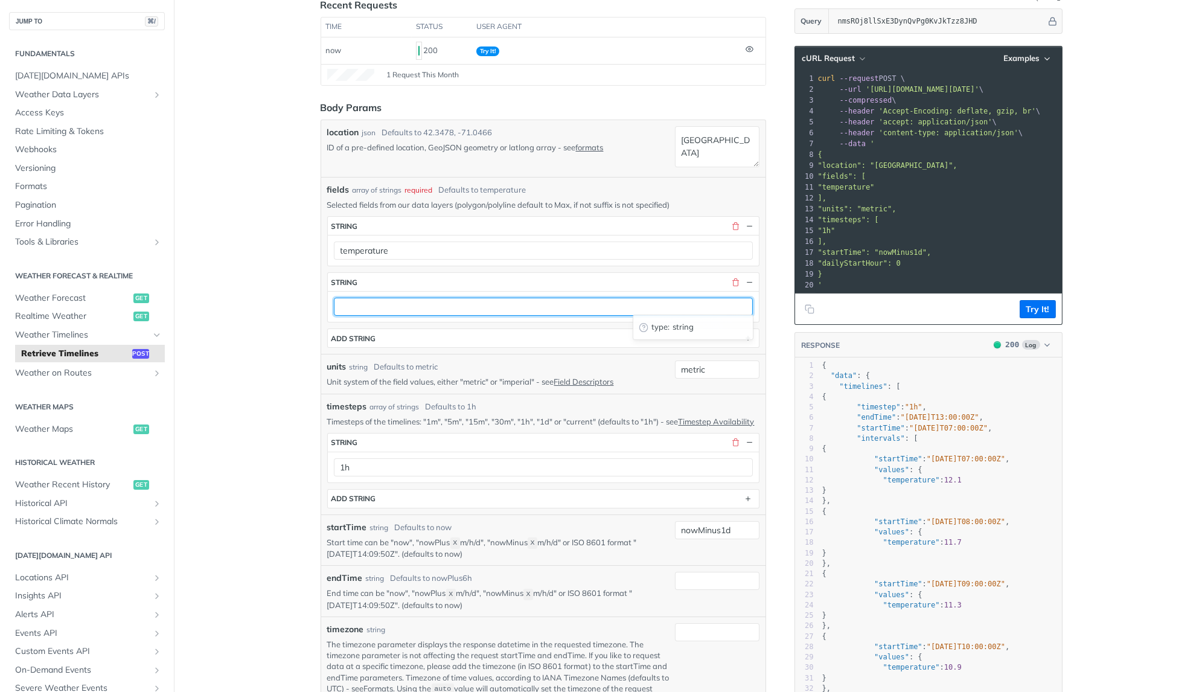
click at [359, 300] on input "text" at bounding box center [543, 307] width 419 height 18
paste input "temperature"
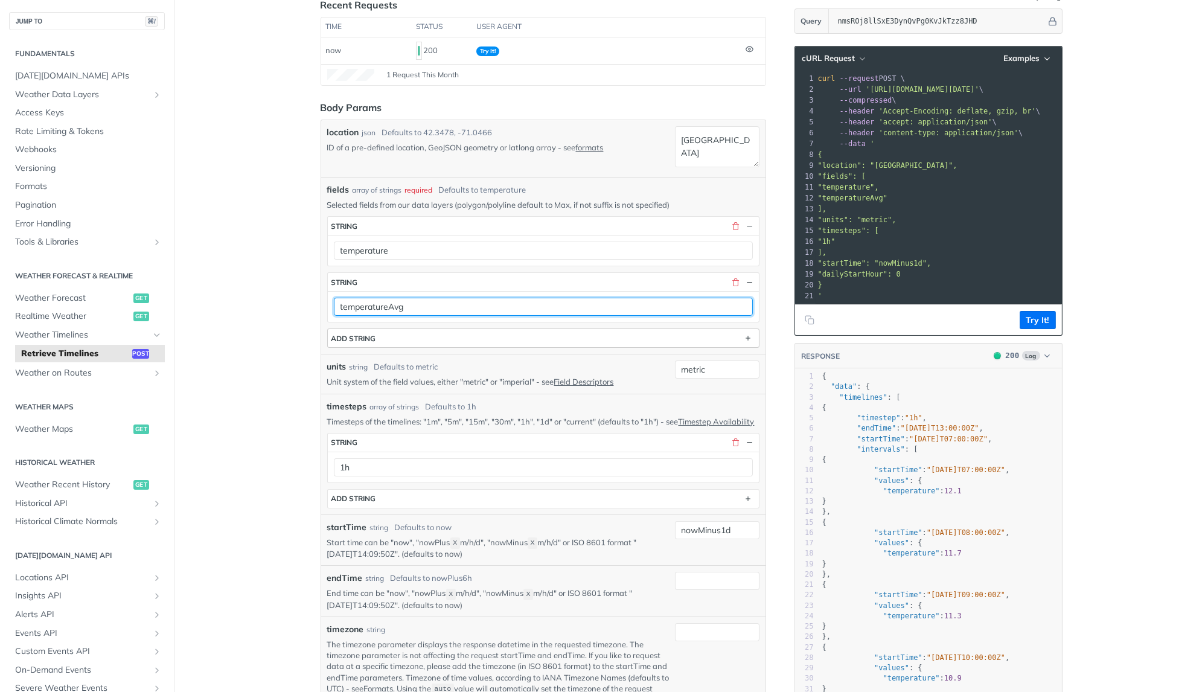
type input "temperatureAvg"
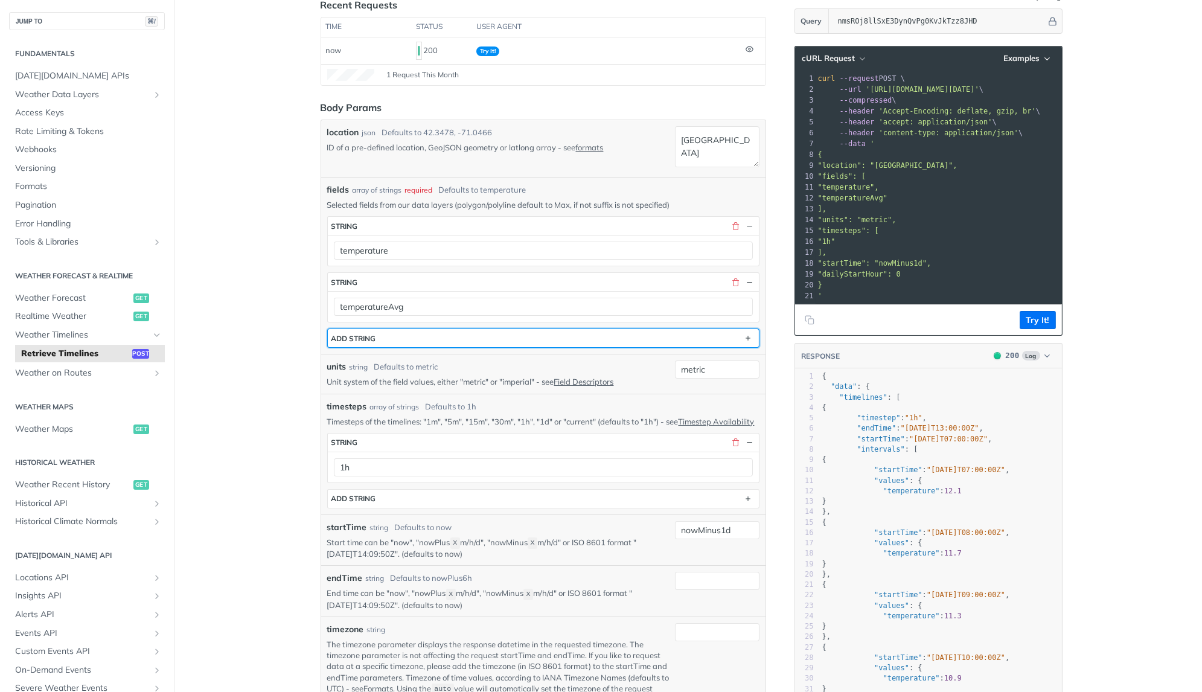
click at [375, 329] on button "ADD string" at bounding box center [543, 338] width 431 height 18
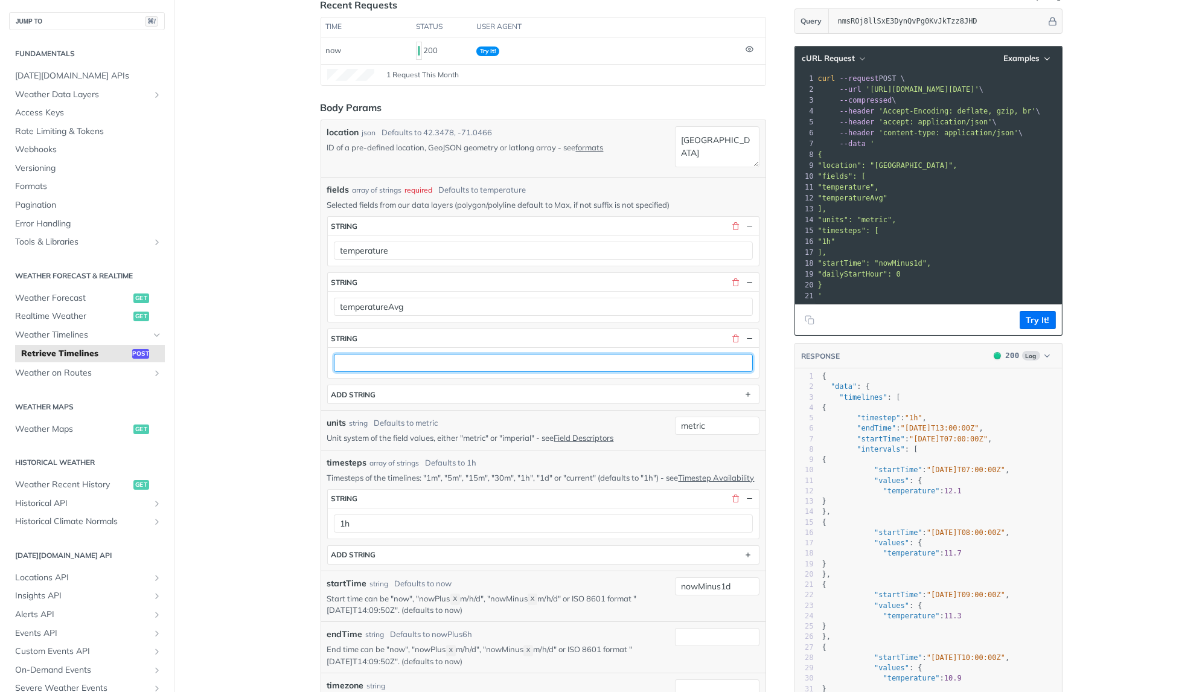
click at [375, 362] on input "text" at bounding box center [543, 363] width 419 height 18
paste input "temperature"
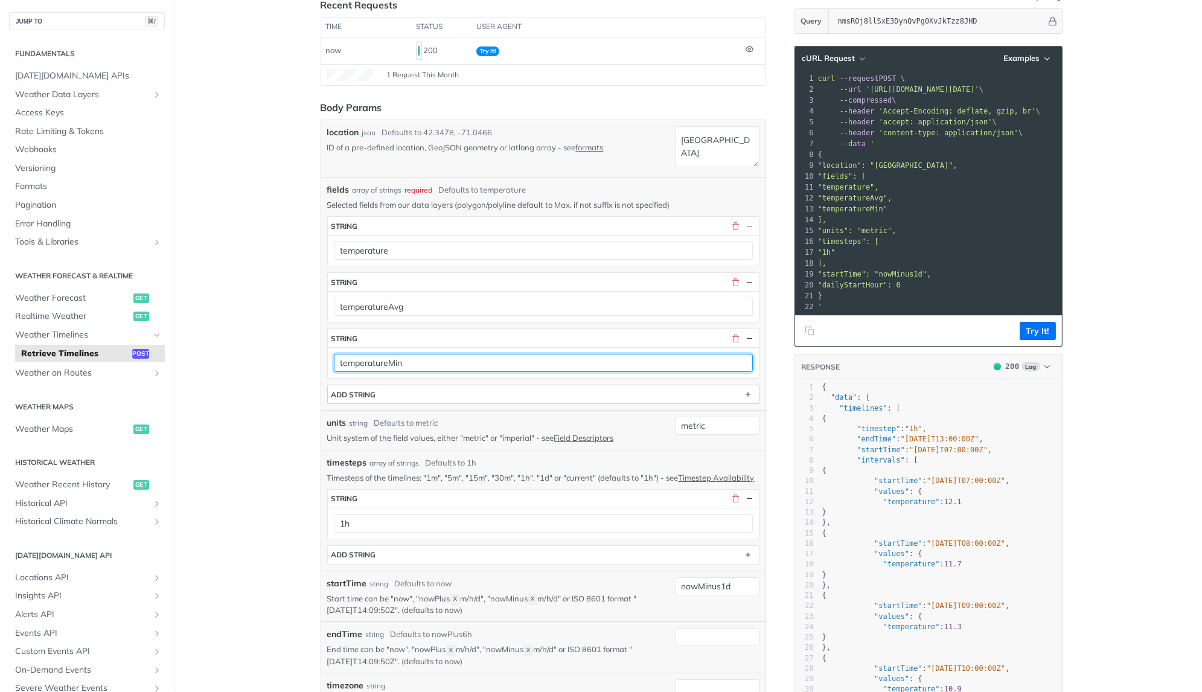
type input "temperatureMin"
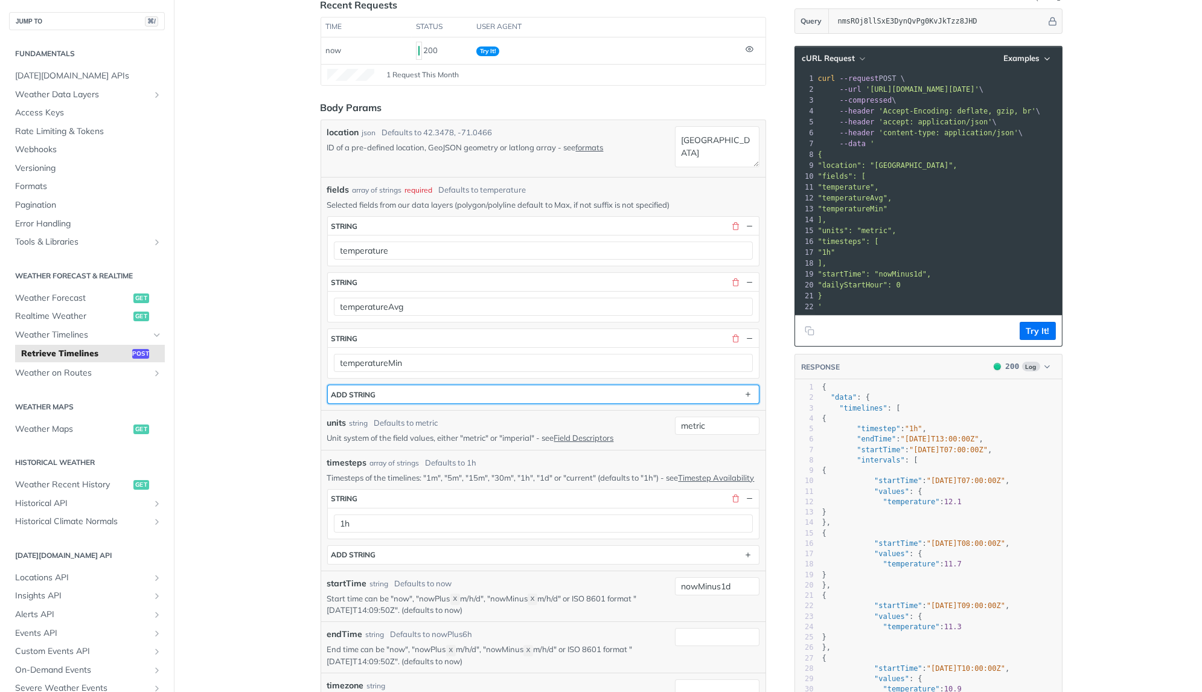
click at [371, 390] on div "ADD string" at bounding box center [353, 394] width 45 height 9
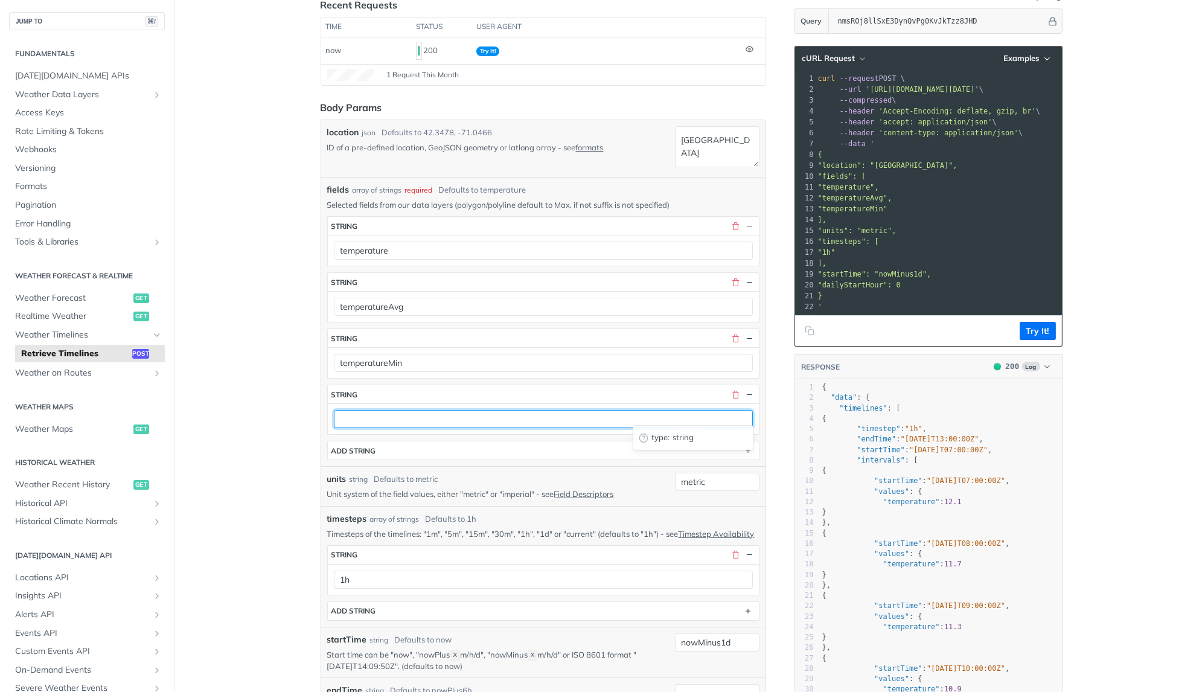
click at [360, 410] on input "text" at bounding box center [543, 419] width 419 height 18
paste input "temperature"
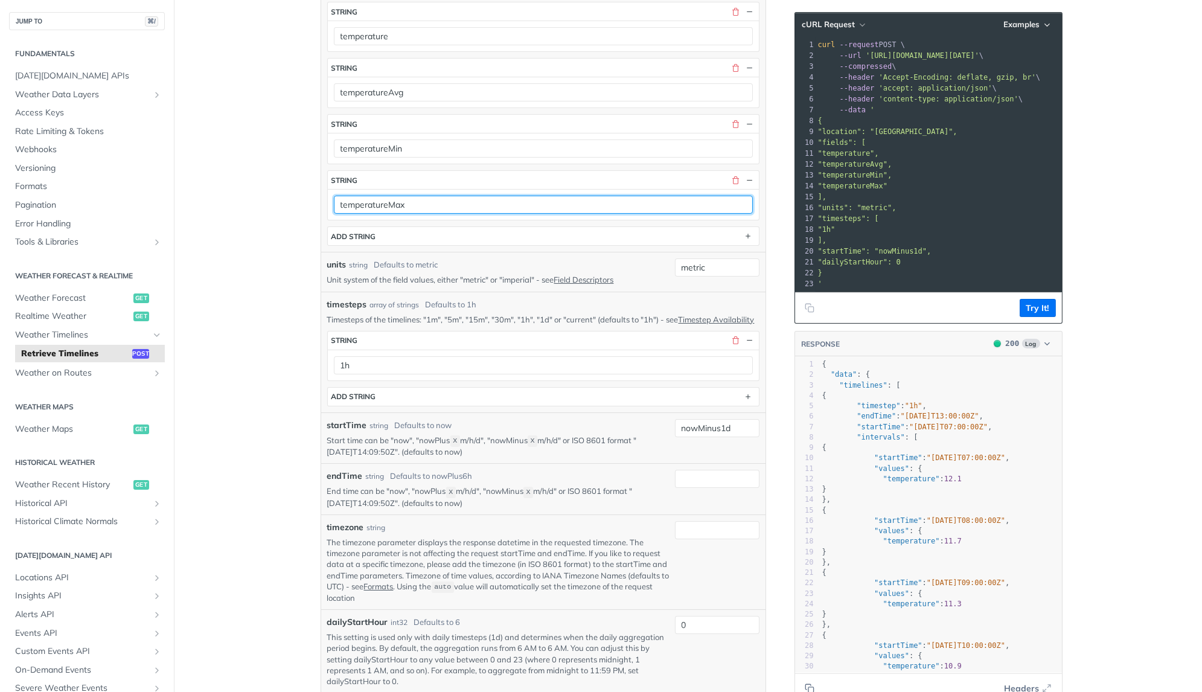
scroll to position [228, 0]
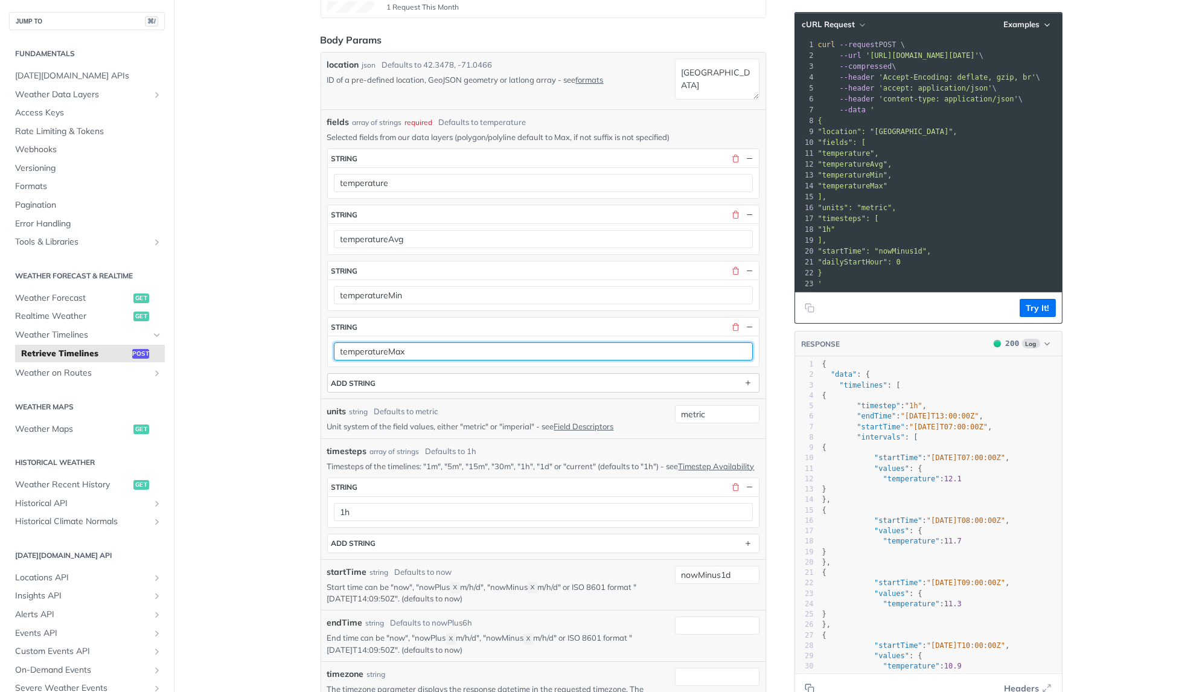
type input "temperatureMax"
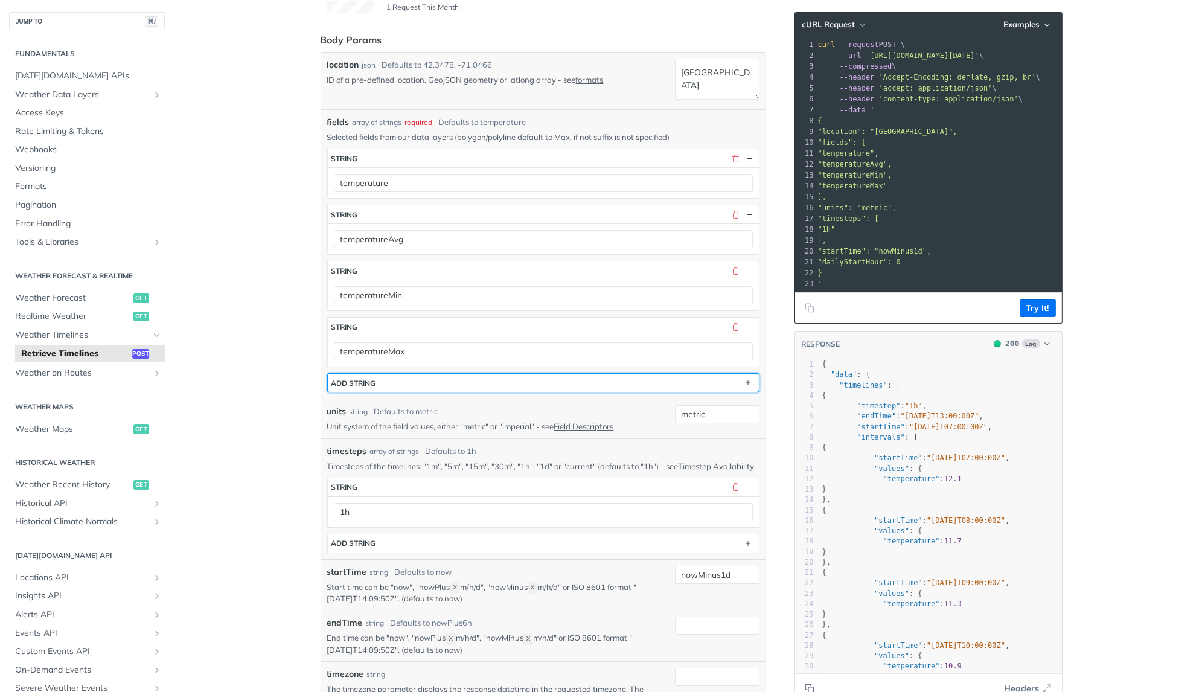
click at [618, 379] on button "ADD string" at bounding box center [543, 383] width 431 height 18
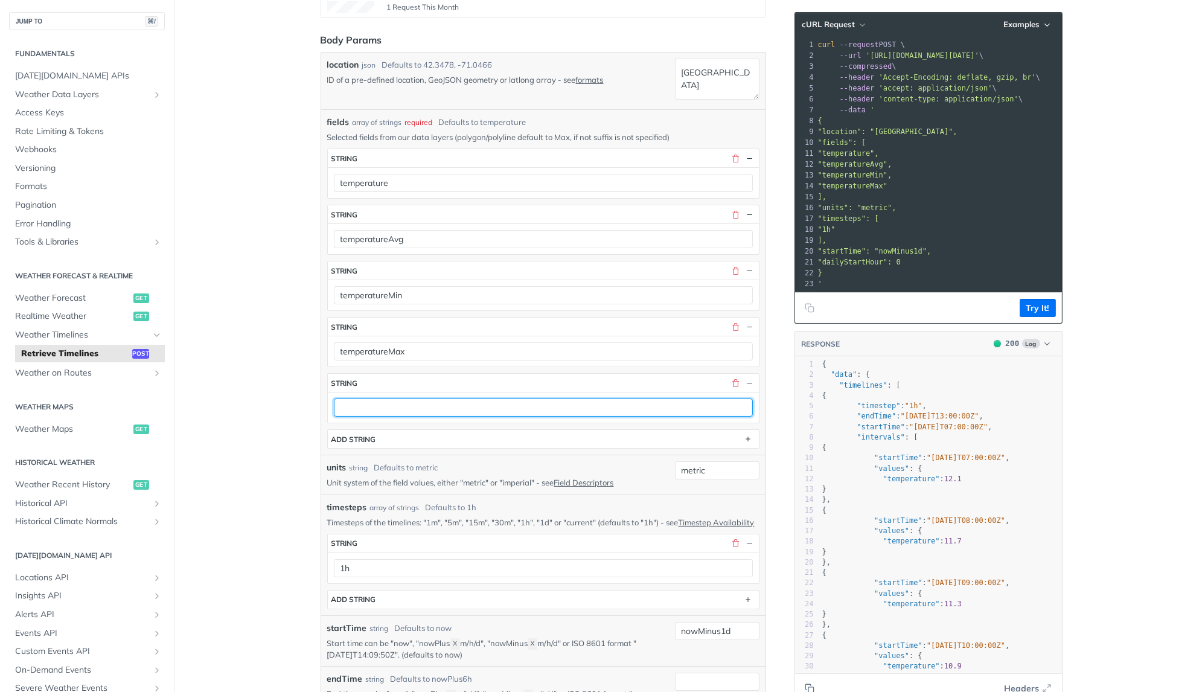
click at [384, 401] on input "text" at bounding box center [543, 407] width 419 height 18
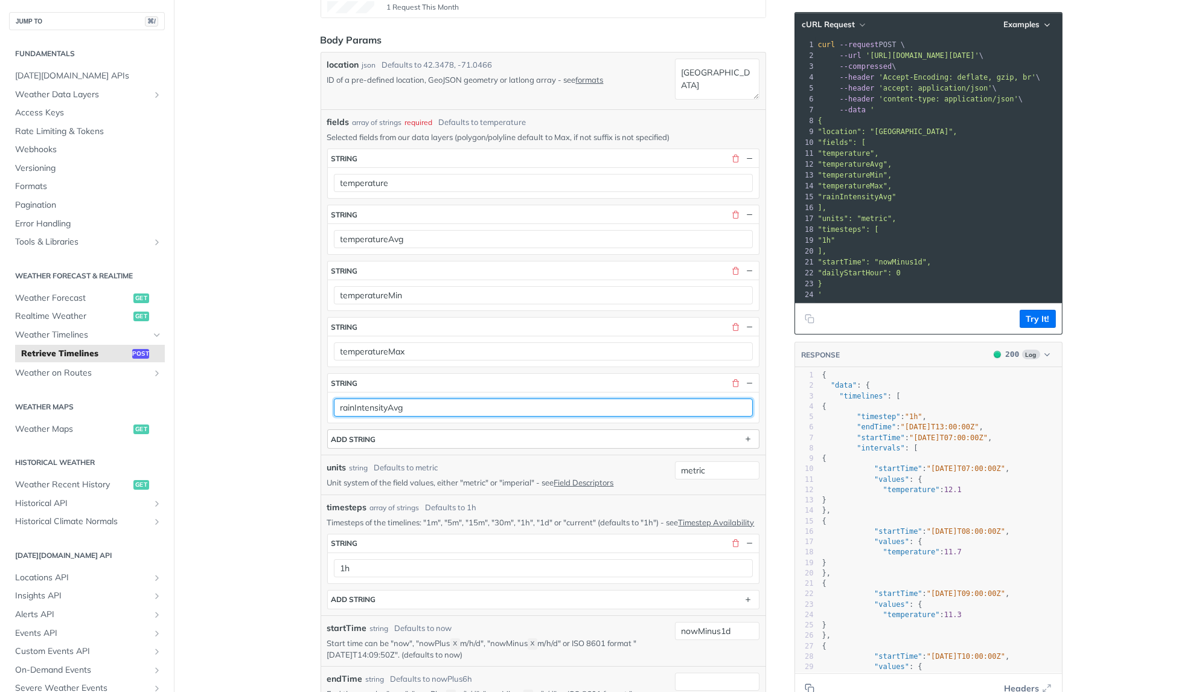
type input "rainIntensityAvg"
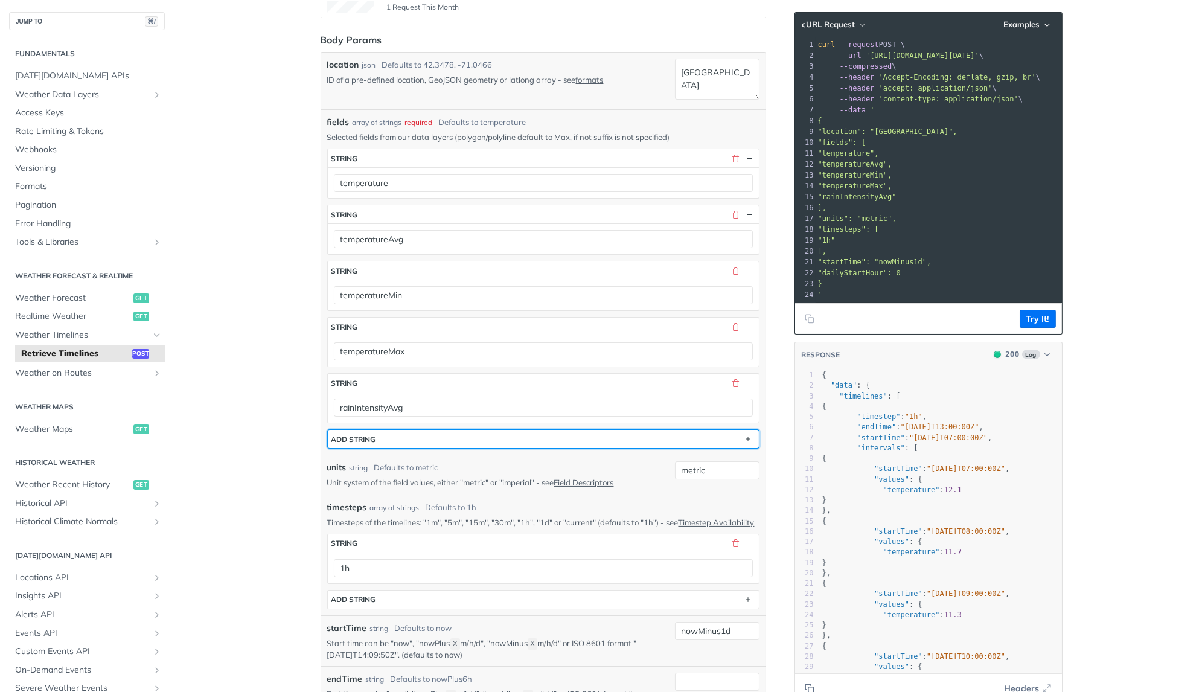
click at [385, 436] on button "ADD string" at bounding box center [543, 439] width 431 height 18
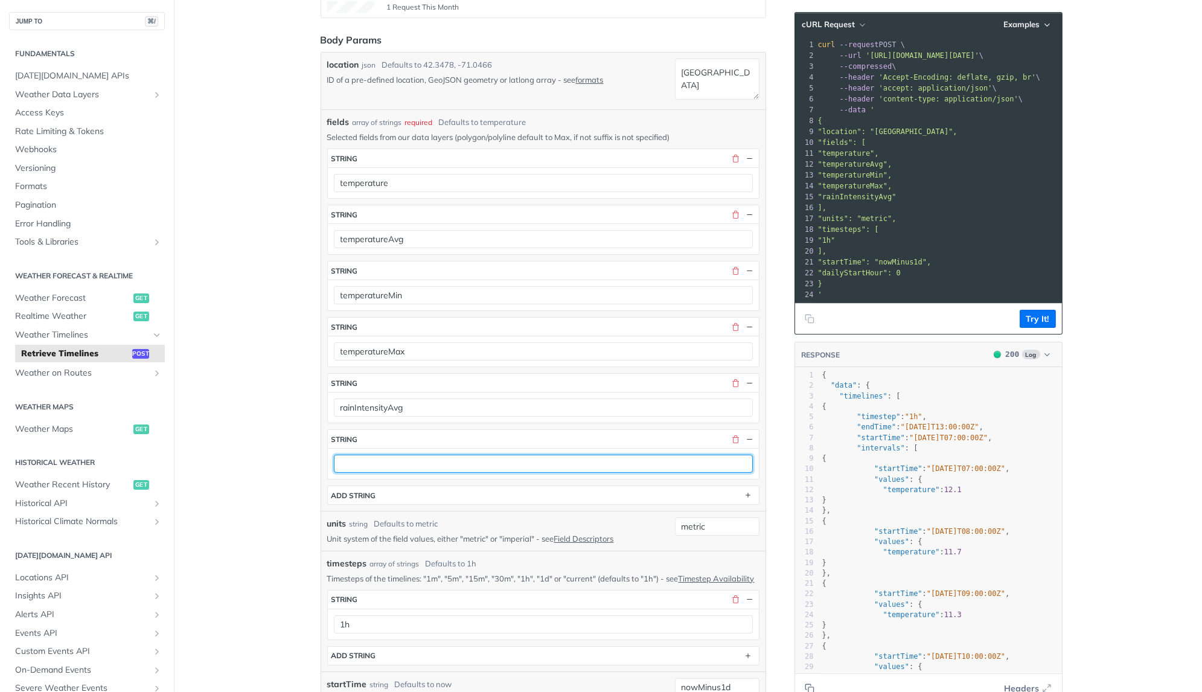
click at [375, 457] on input "text" at bounding box center [543, 464] width 419 height 18
paste input "rainIntensityAvg"
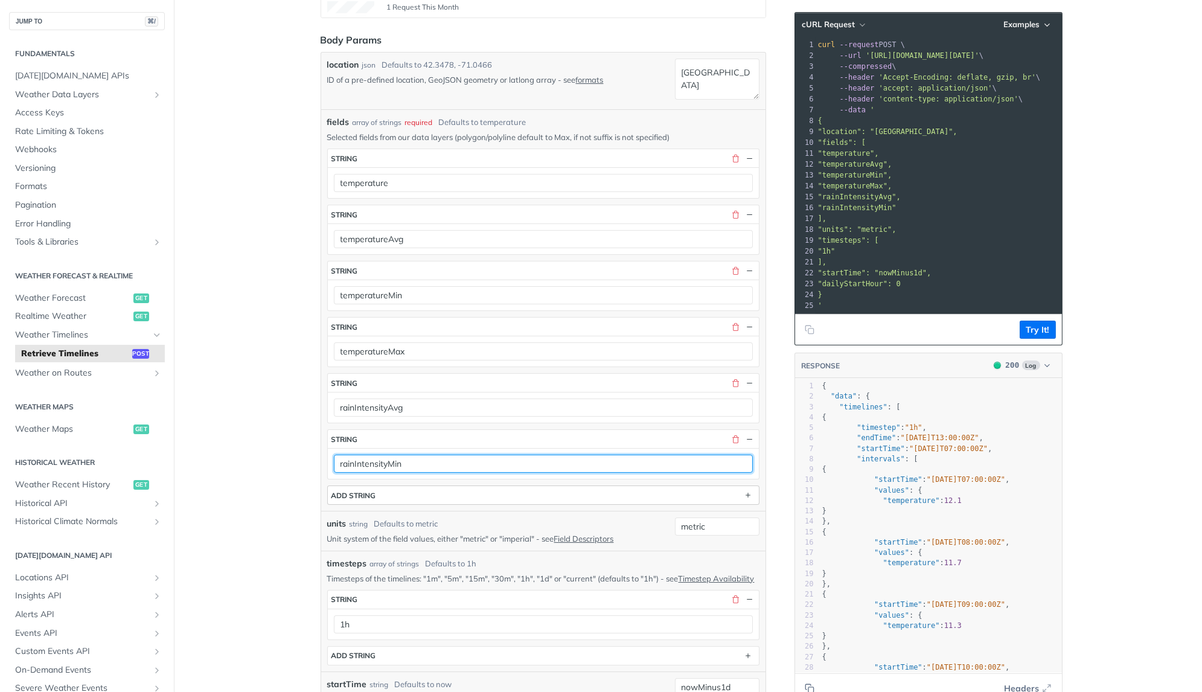
type input "rainIntensityMin"
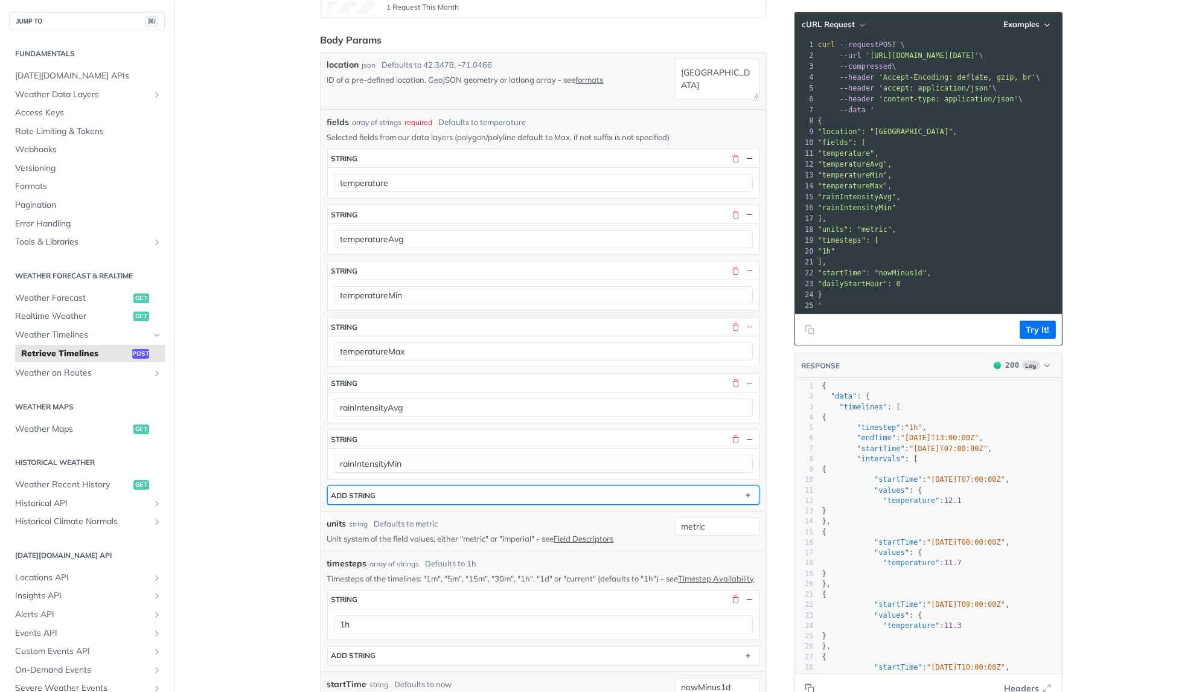
click at [386, 491] on button "ADD string" at bounding box center [543, 495] width 431 height 18
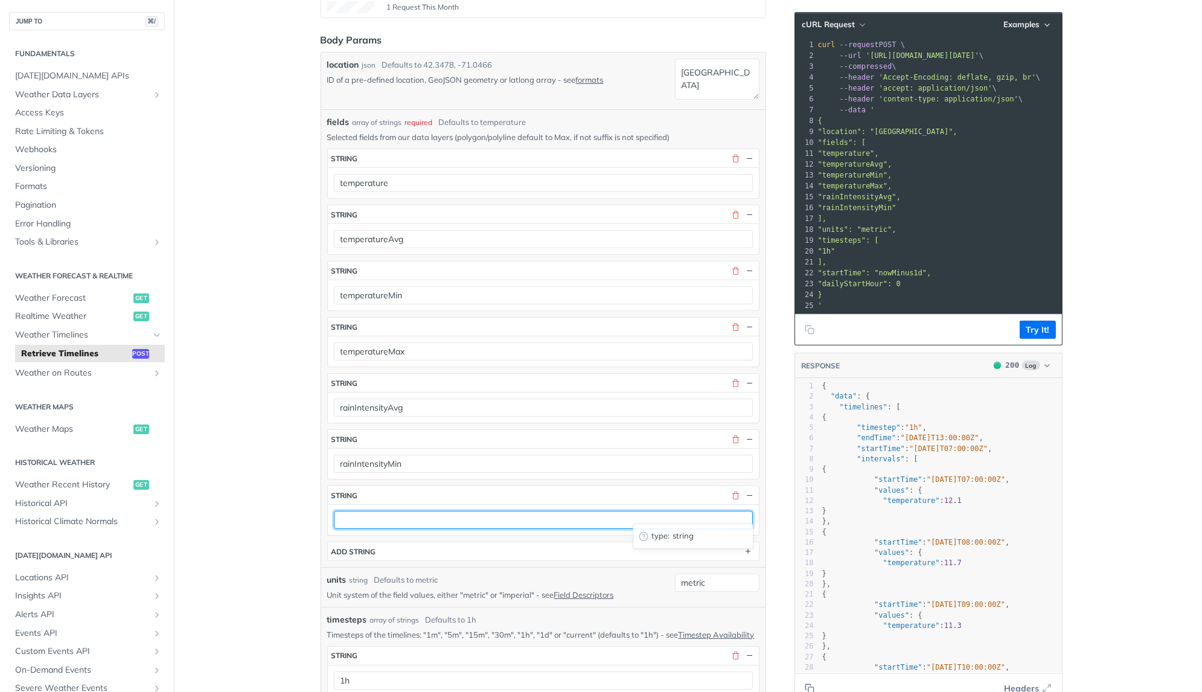
click at [364, 511] on input "text" at bounding box center [543, 520] width 419 height 18
paste input "rainIntensityAvg"
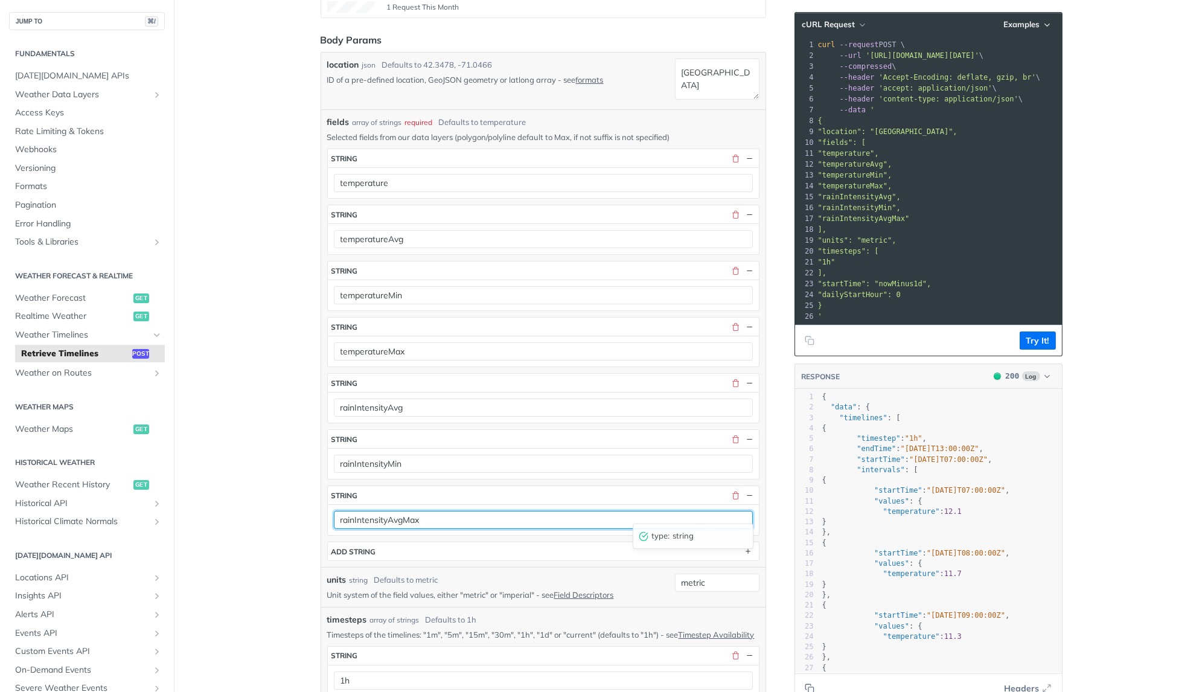
drag, startPoint x: 387, startPoint y: 510, endPoint x: 511, endPoint y: 509, distance: 123.8
click at [511, 511] on input "rainIntensityAvgMax" at bounding box center [543, 520] width 419 height 18
type input "rainIntensityMax"
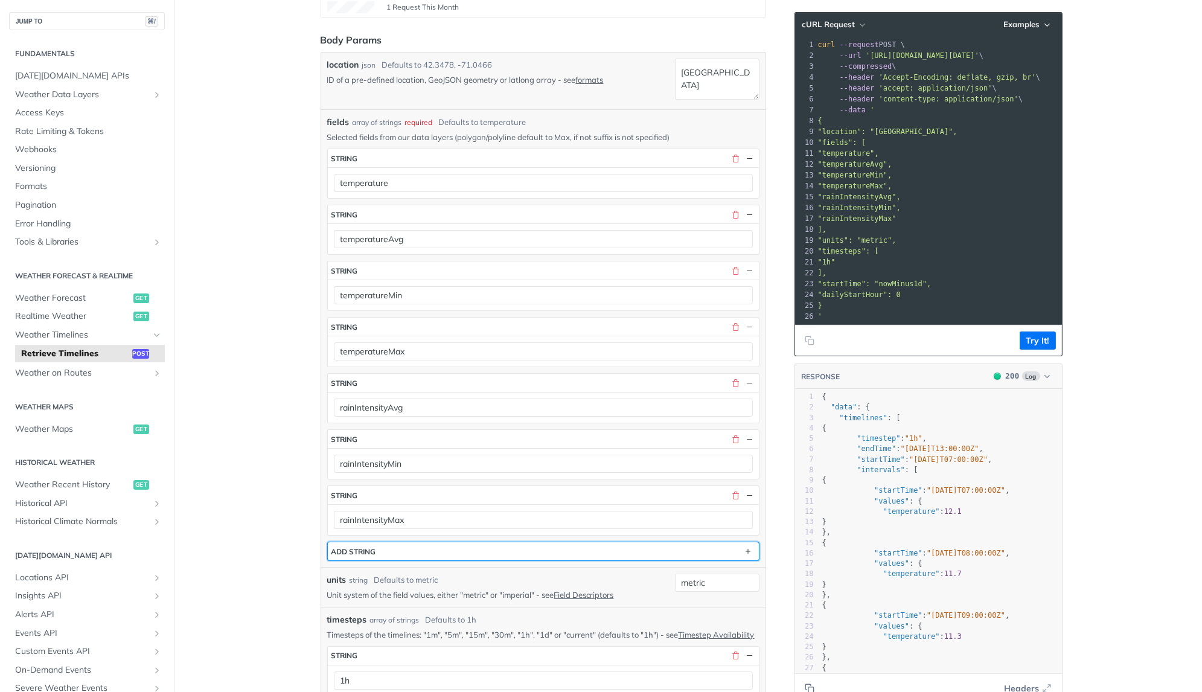
click at [416, 542] on button "ADD string" at bounding box center [543, 551] width 431 height 18
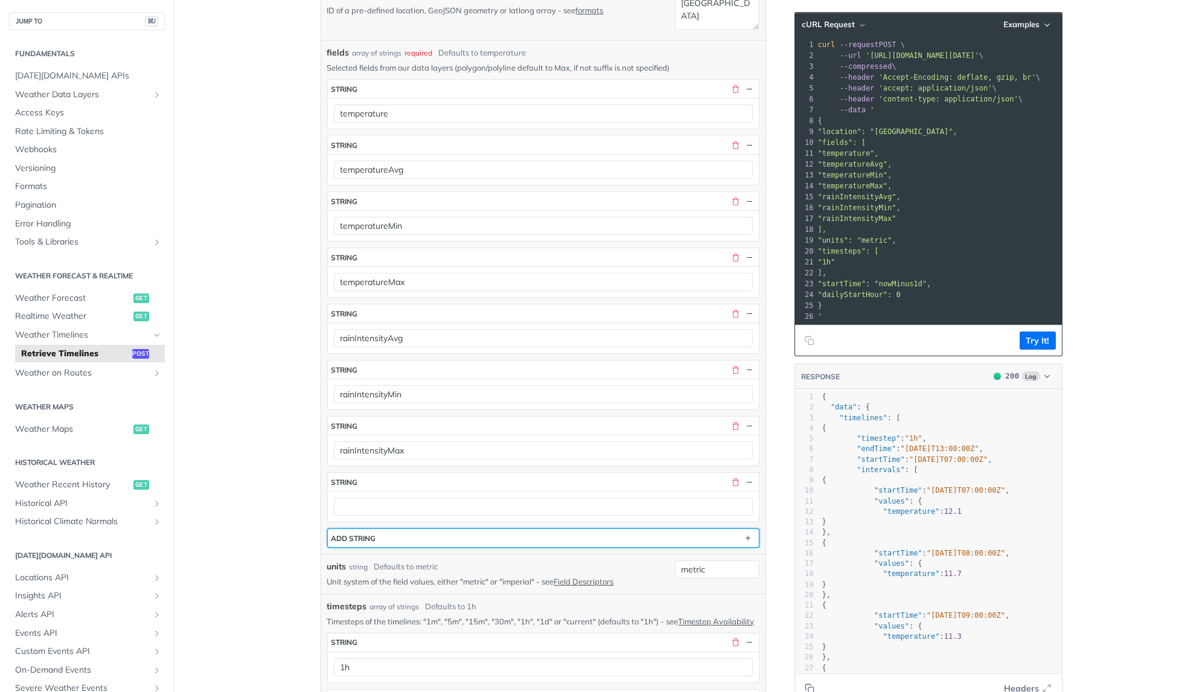
scroll to position [377, 0]
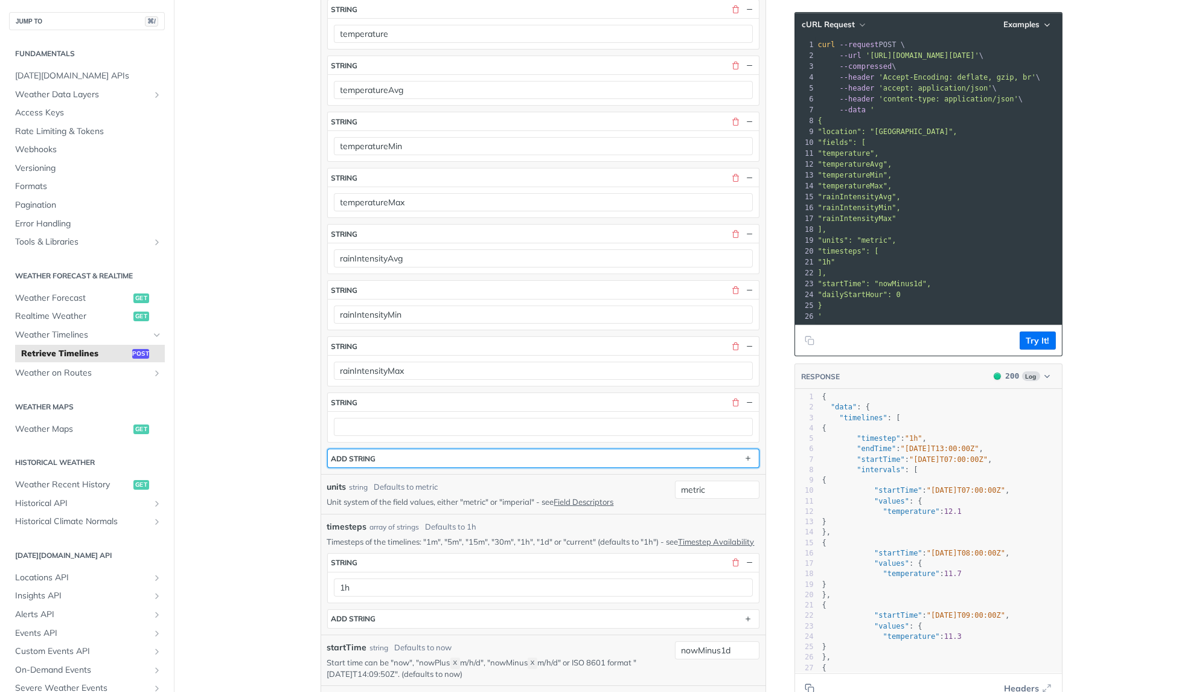
click at [373, 454] on div "ADD string" at bounding box center [353, 458] width 45 height 9
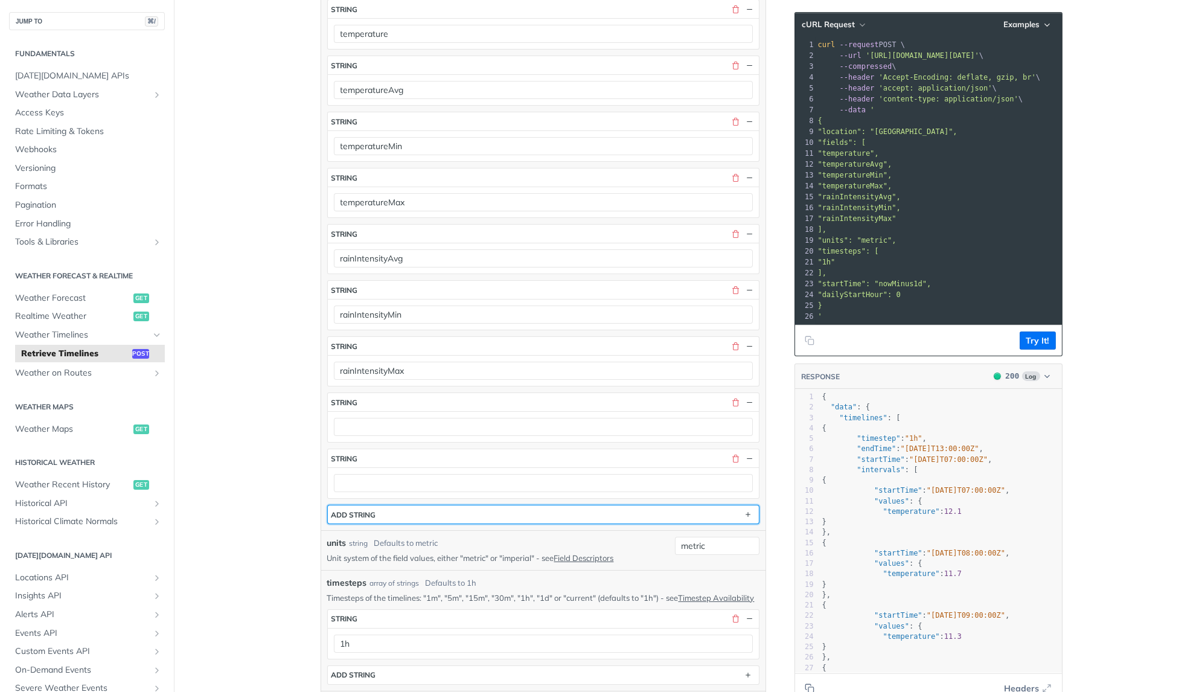
click at [357, 510] on div "ADD string" at bounding box center [353, 514] width 45 height 9
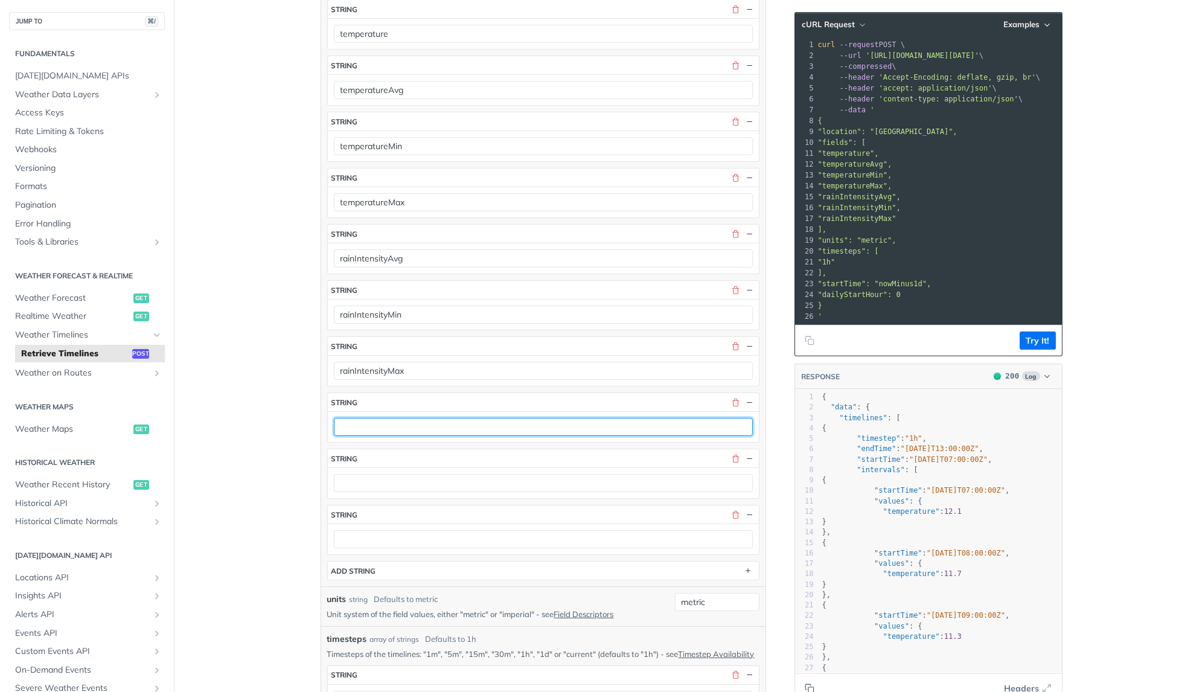
click at [375, 420] on input "text" at bounding box center [543, 427] width 419 height 18
paste input "cloudceilingavg"
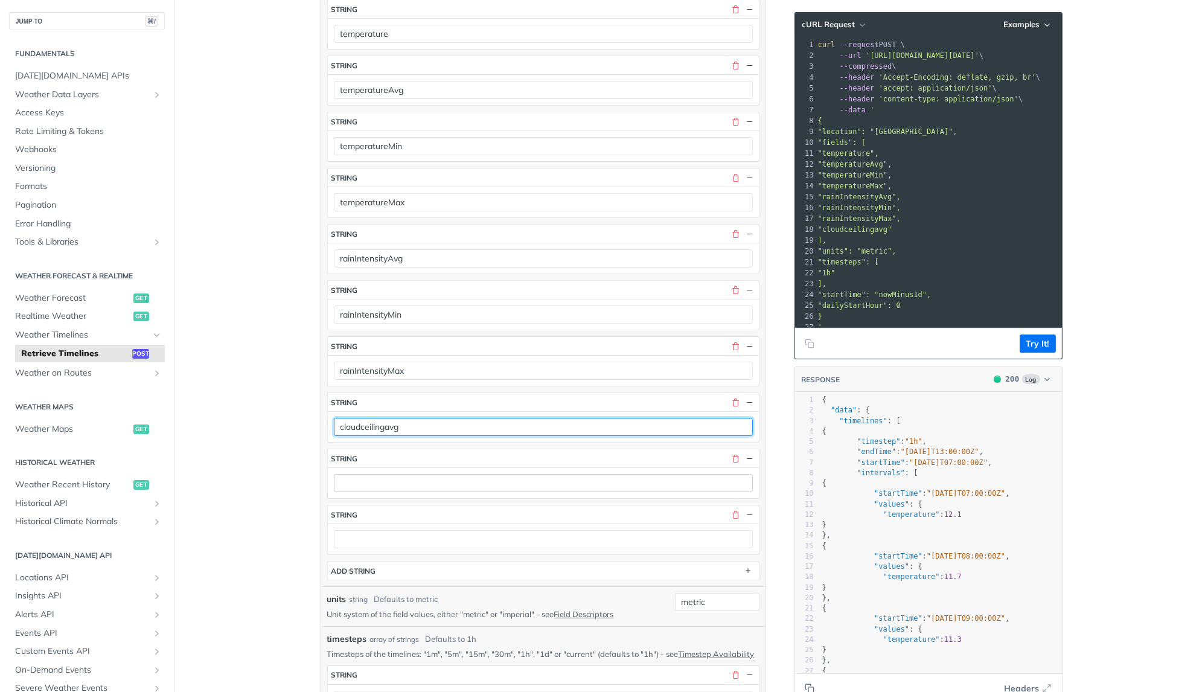
type input "cloudceilingavg"
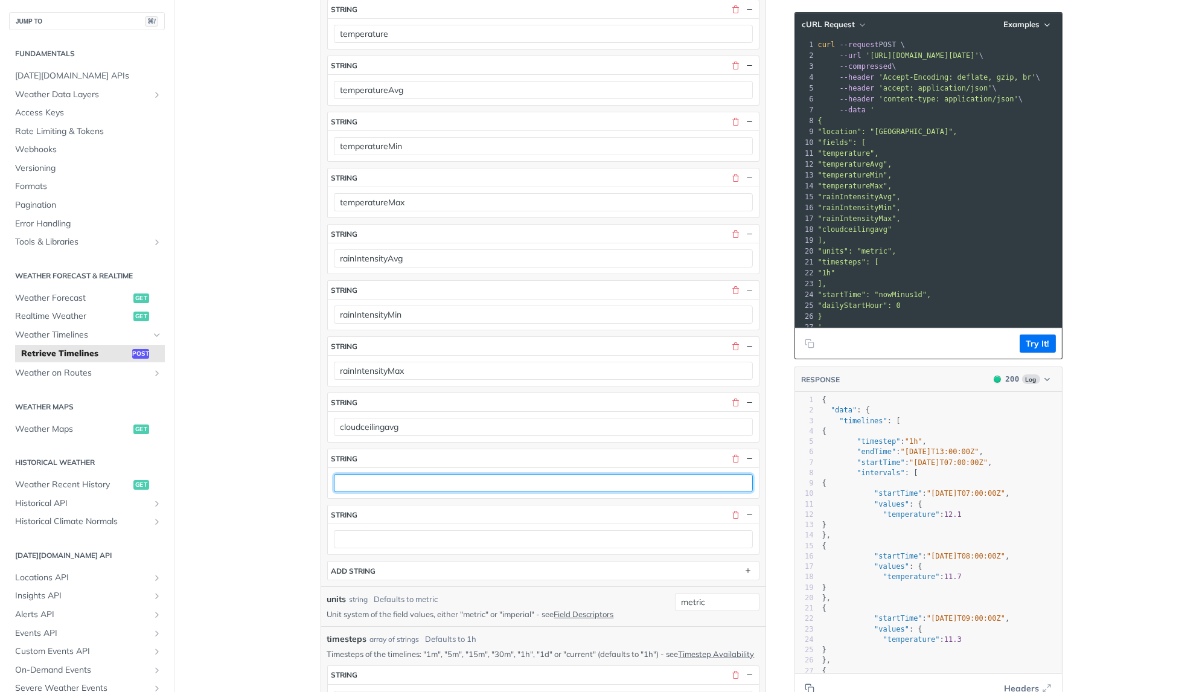
click at [349, 474] on input "text" at bounding box center [543, 483] width 419 height 18
paste input "cloudceilingavg"
type input "cloudceilingMin"
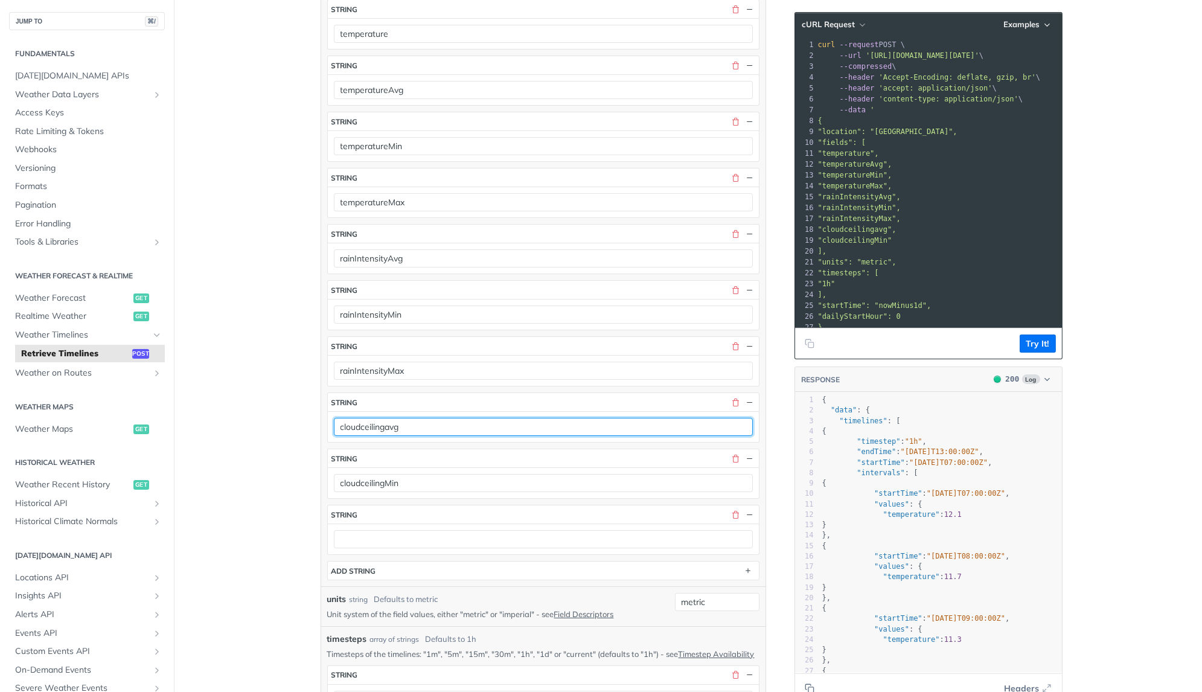
click at [391, 421] on input "cloudceilingavg" at bounding box center [543, 427] width 419 height 18
type input "cloudceilingAvg"
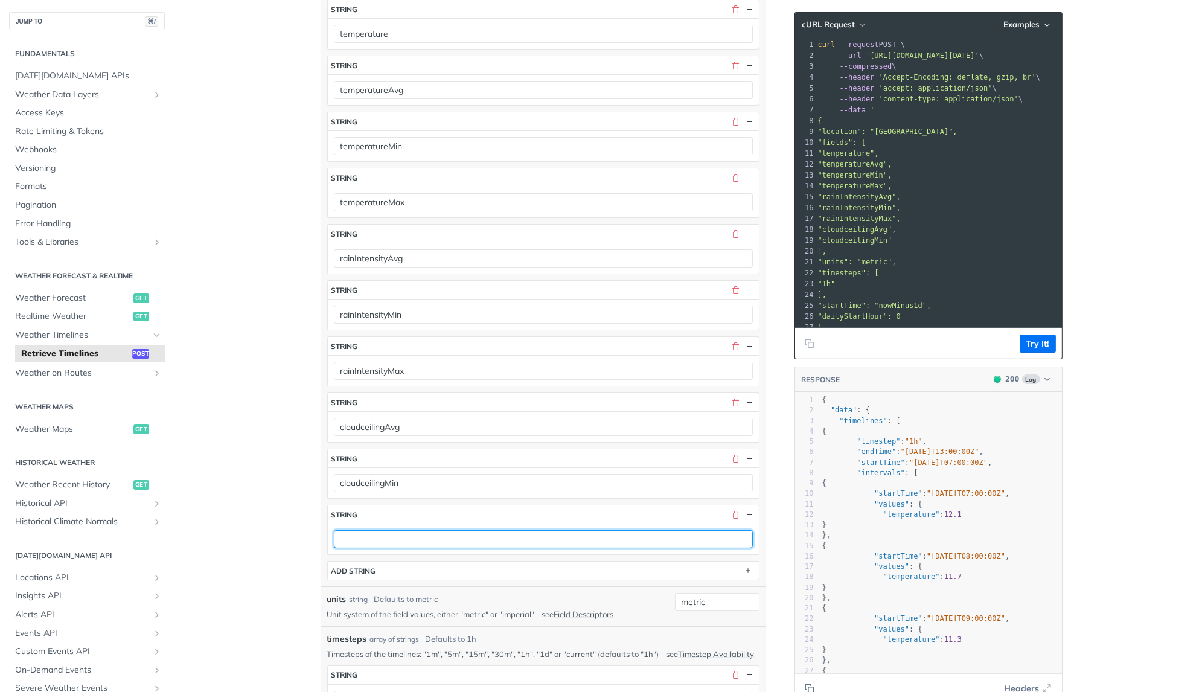
click at [395, 530] on input "text" at bounding box center [543, 539] width 419 height 18
paste input "cloudceilingavg"
type input "cloudceilingMax"
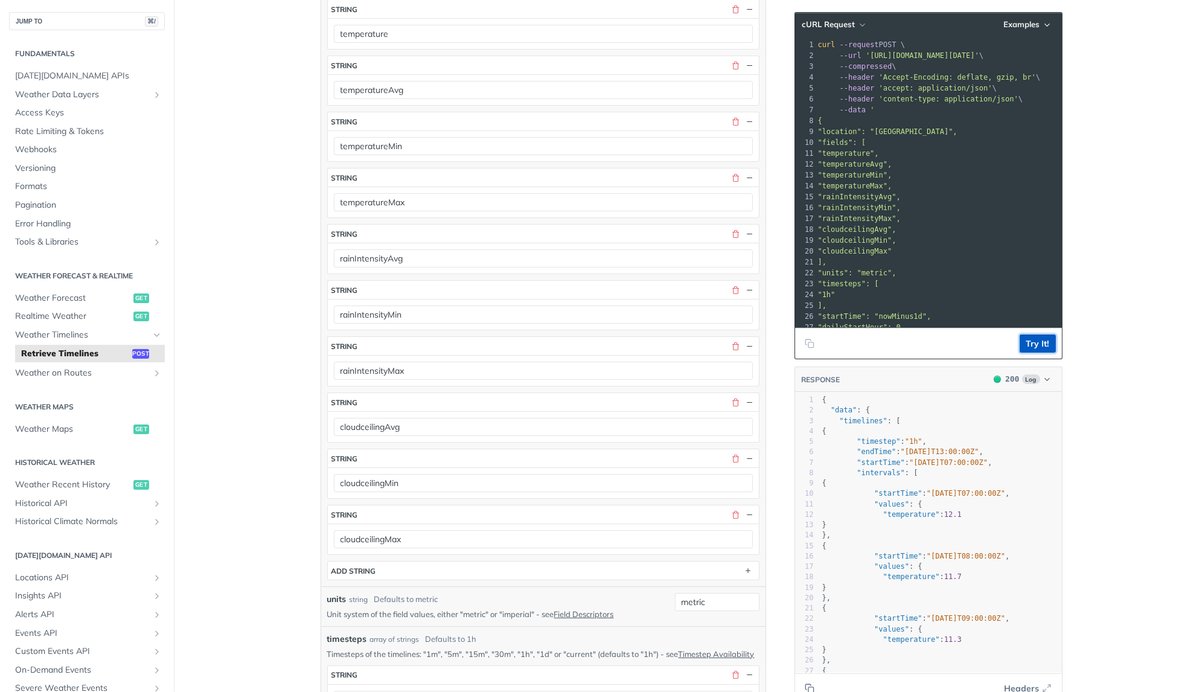
click at [1041, 334] on button "Try It!" at bounding box center [1038, 343] width 36 height 18
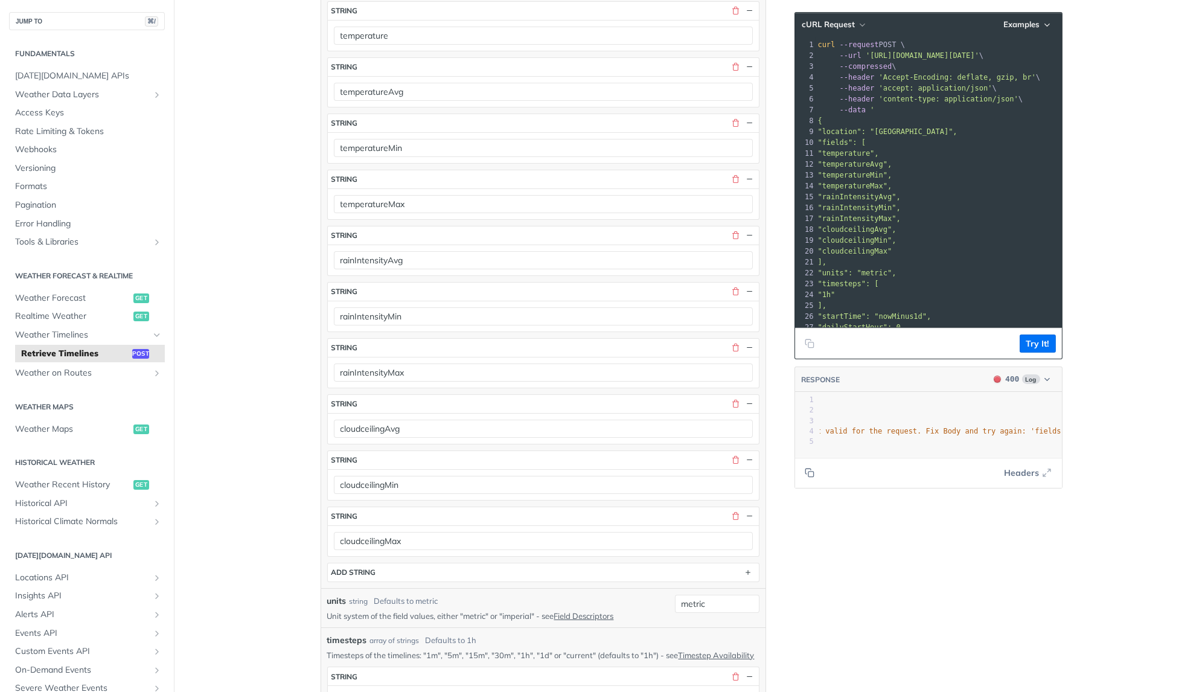
scroll to position [0, 420]
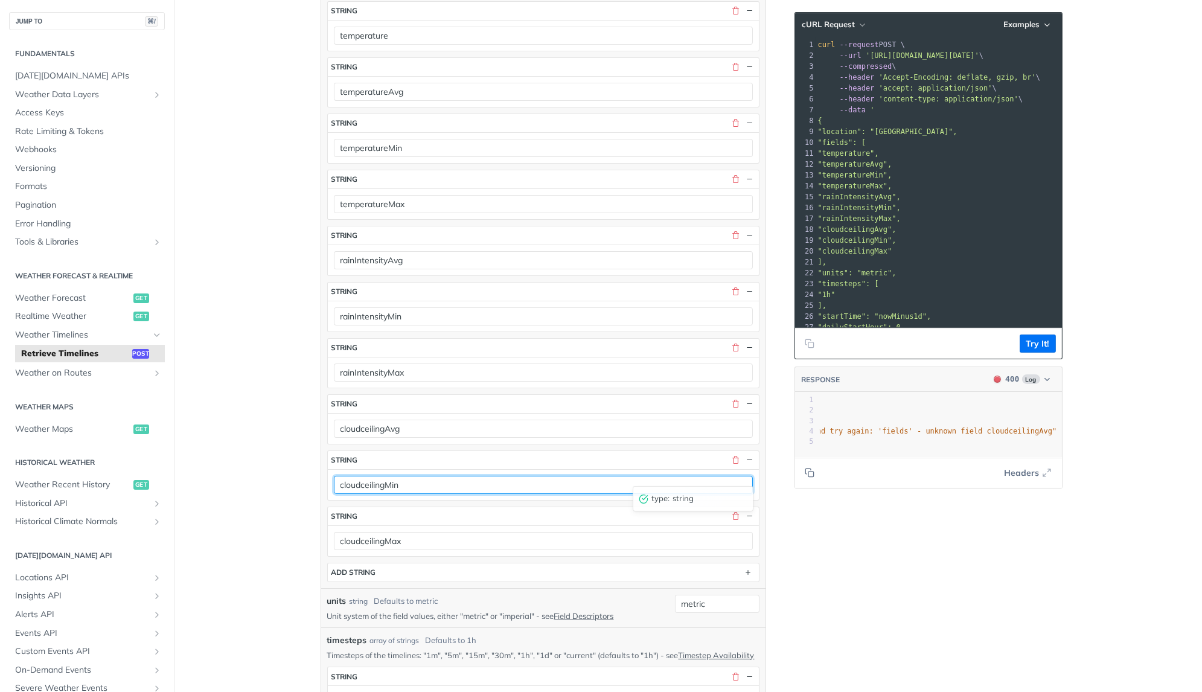
drag, startPoint x: 385, startPoint y: 475, endPoint x: 439, endPoint y: 475, distance: 54.3
click at [439, 476] on input "cloudceilingMin" at bounding box center [543, 485] width 419 height 18
type input "cloudceilingmin"
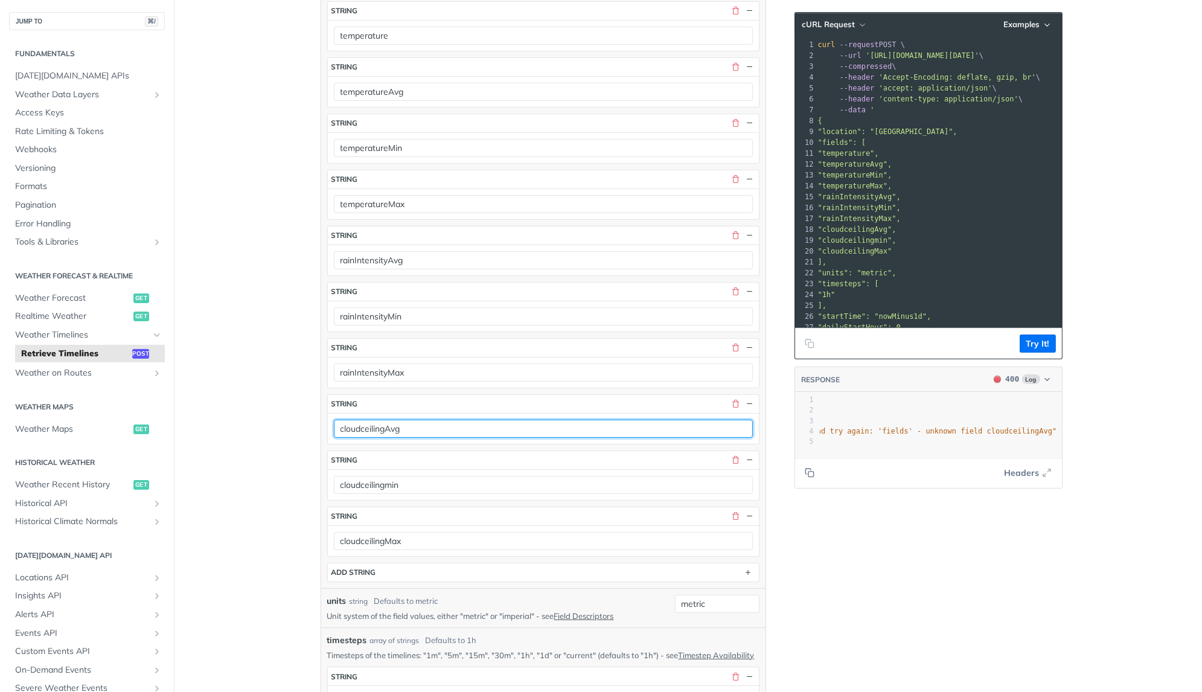
click at [363, 420] on input "cloudceilingAvg" at bounding box center [543, 429] width 419 height 18
type input "cloudCeilingAvg"
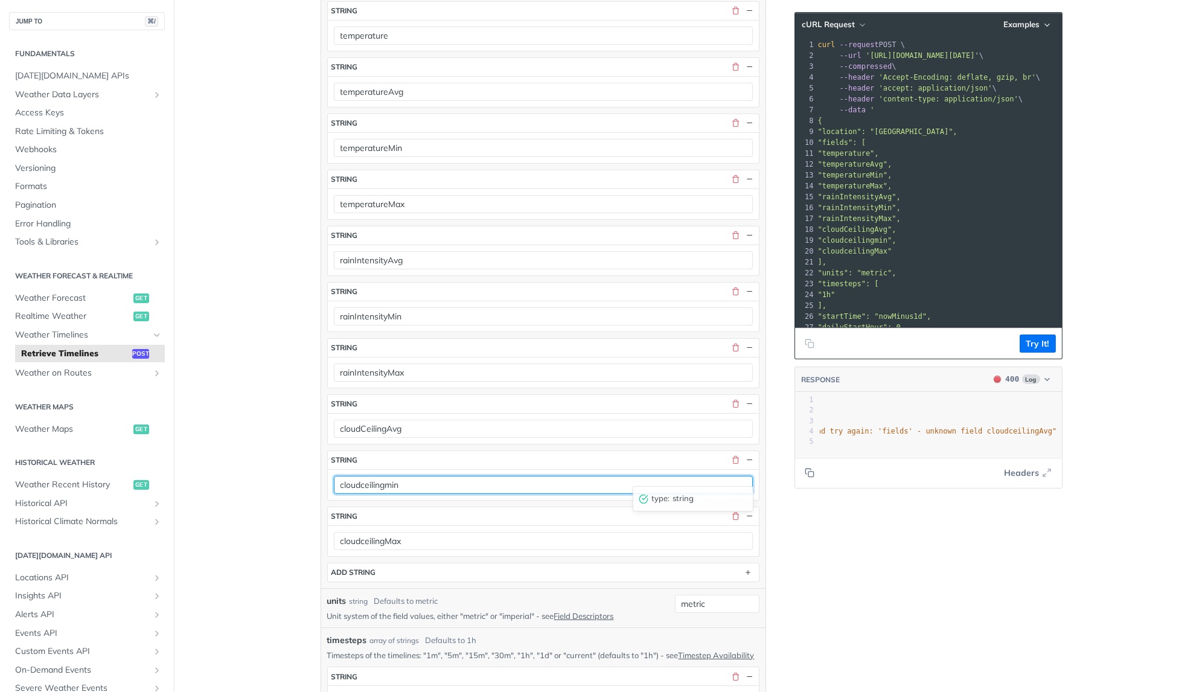
click at [366, 476] on input "cloudceilingmin" at bounding box center [543, 485] width 419 height 18
type input "cloudCeilingmin"
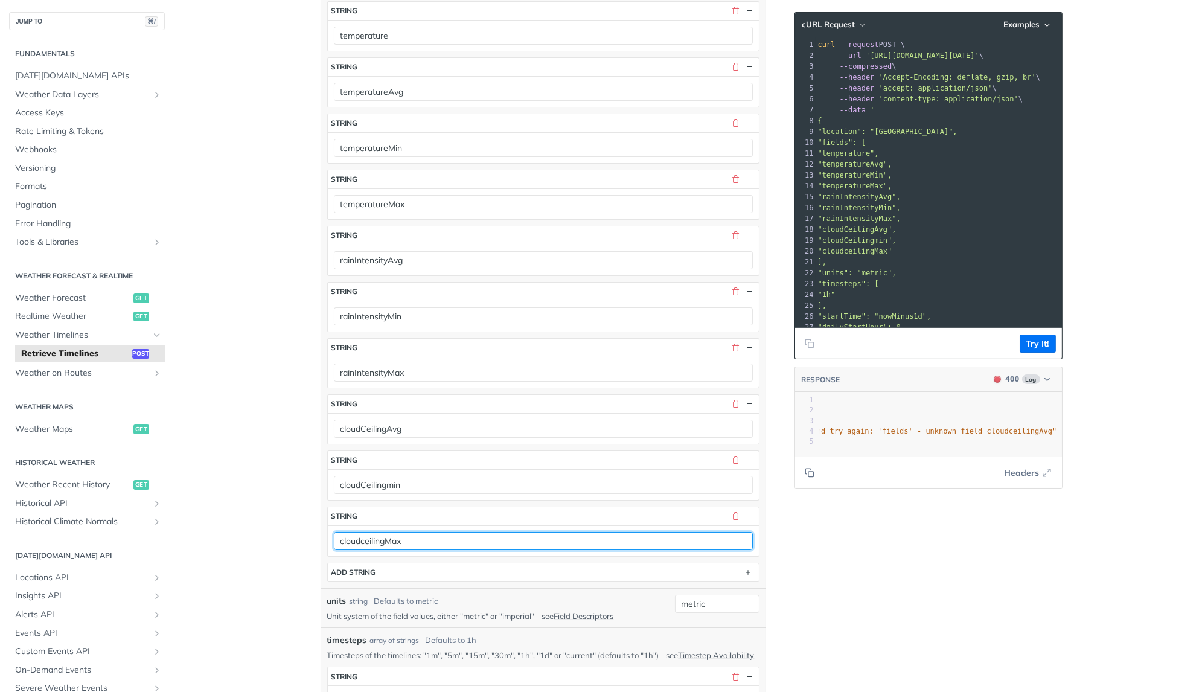
click at [364, 532] on input "cloudceilingMax" at bounding box center [543, 541] width 419 height 18
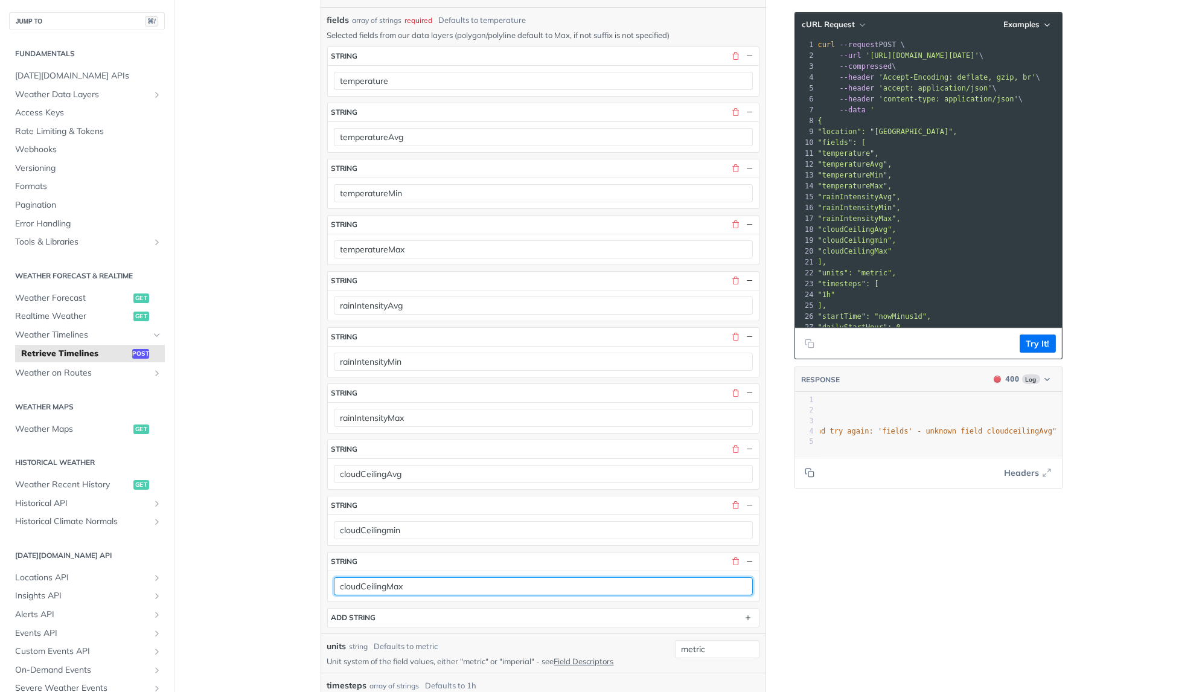
scroll to position [353, 0]
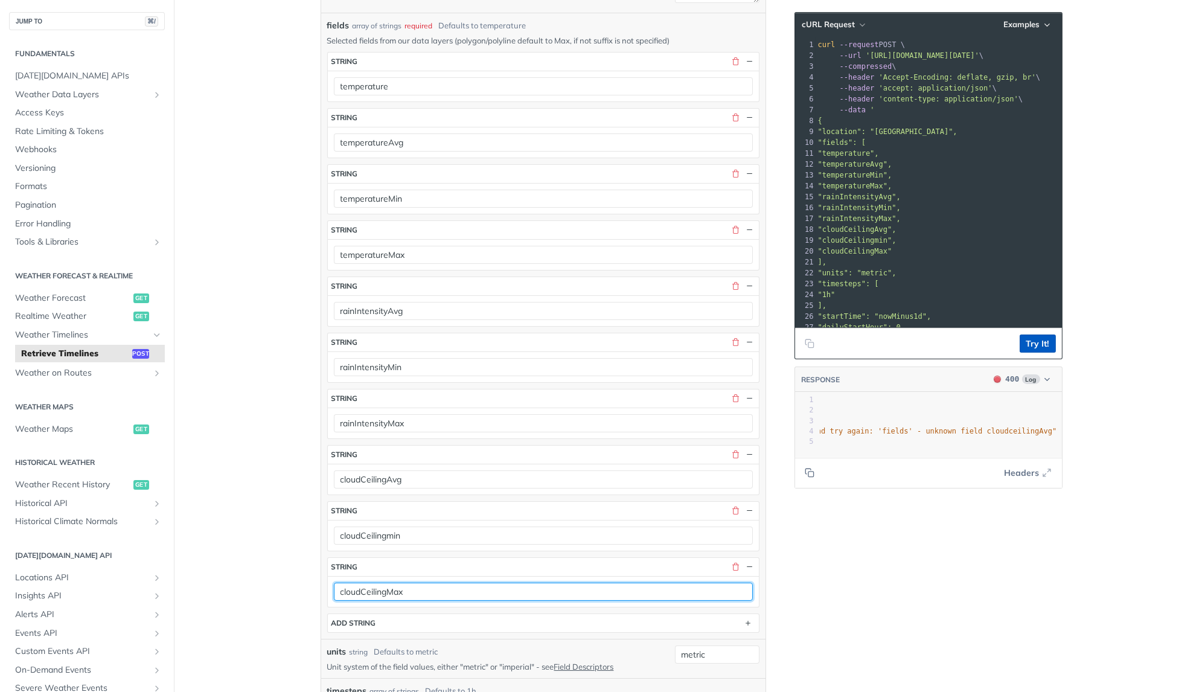
type input "cloudCeilingMax"
click at [1029, 342] on button "Try It!" at bounding box center [1038, 343] width 36 height 18
click at [973, 430] on span ""The entries provided as body parameters were not valid for the request. Fix Bo…" at bounding box center [756, 431] width 602 height 8
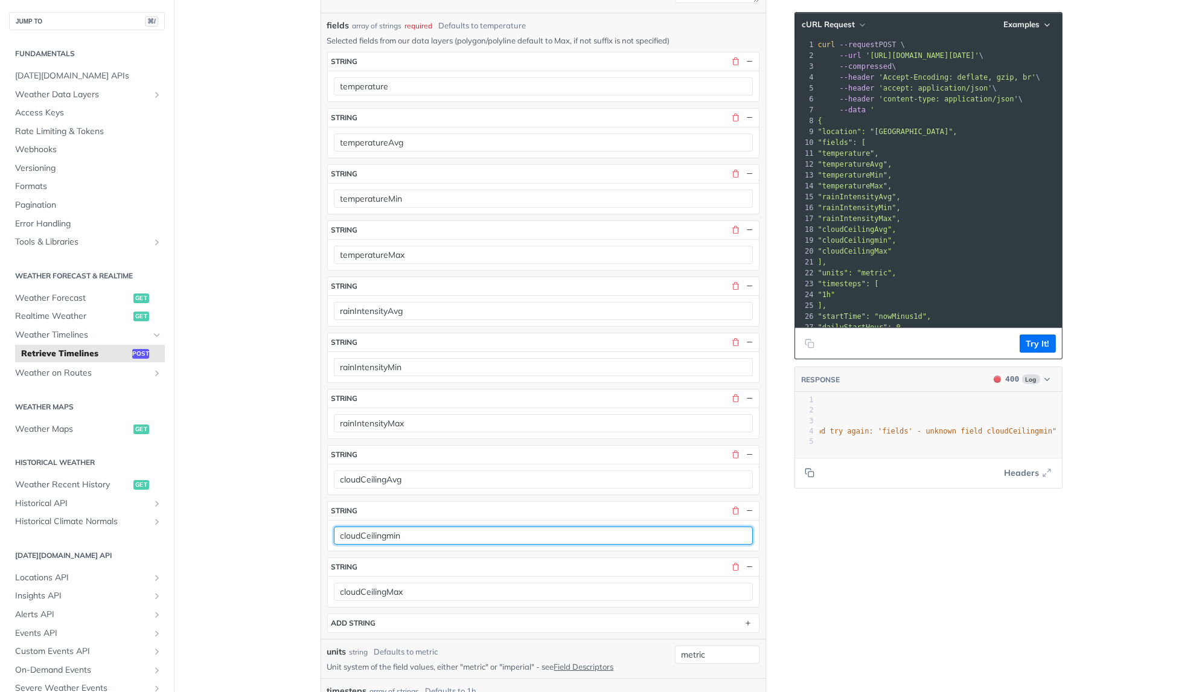
click at [391, 526] on input "cloudCeilingmin" at bounding box center [543, 535] width 419 height 18
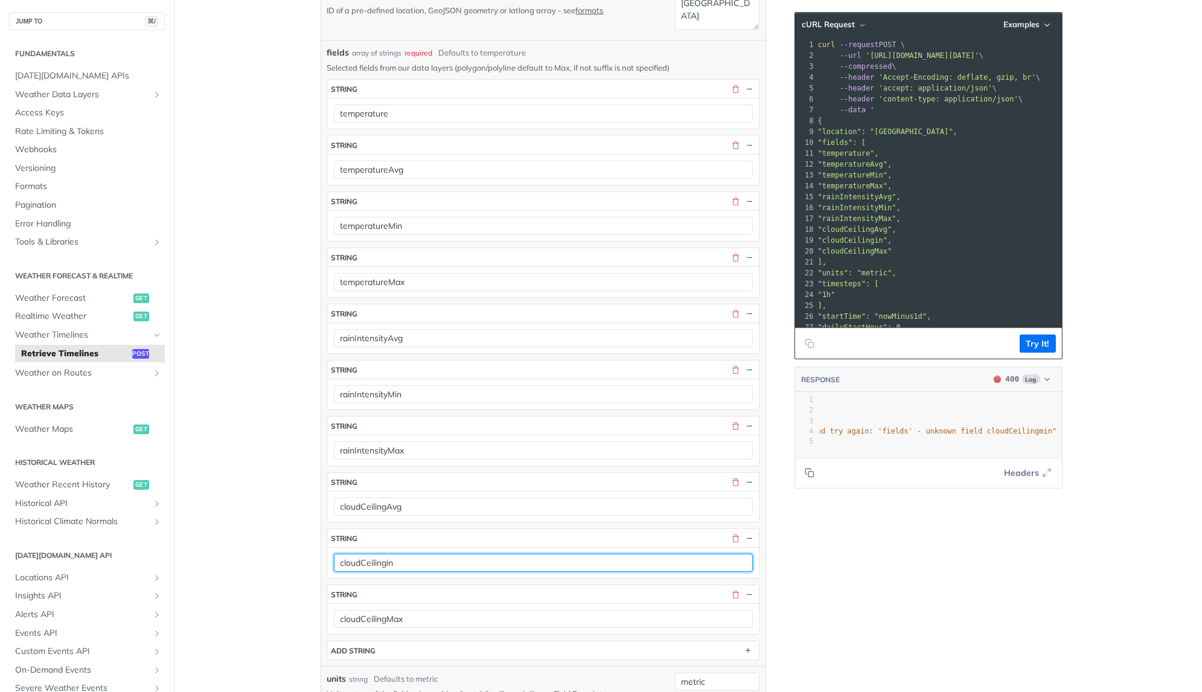
scroll to position [379, 0]
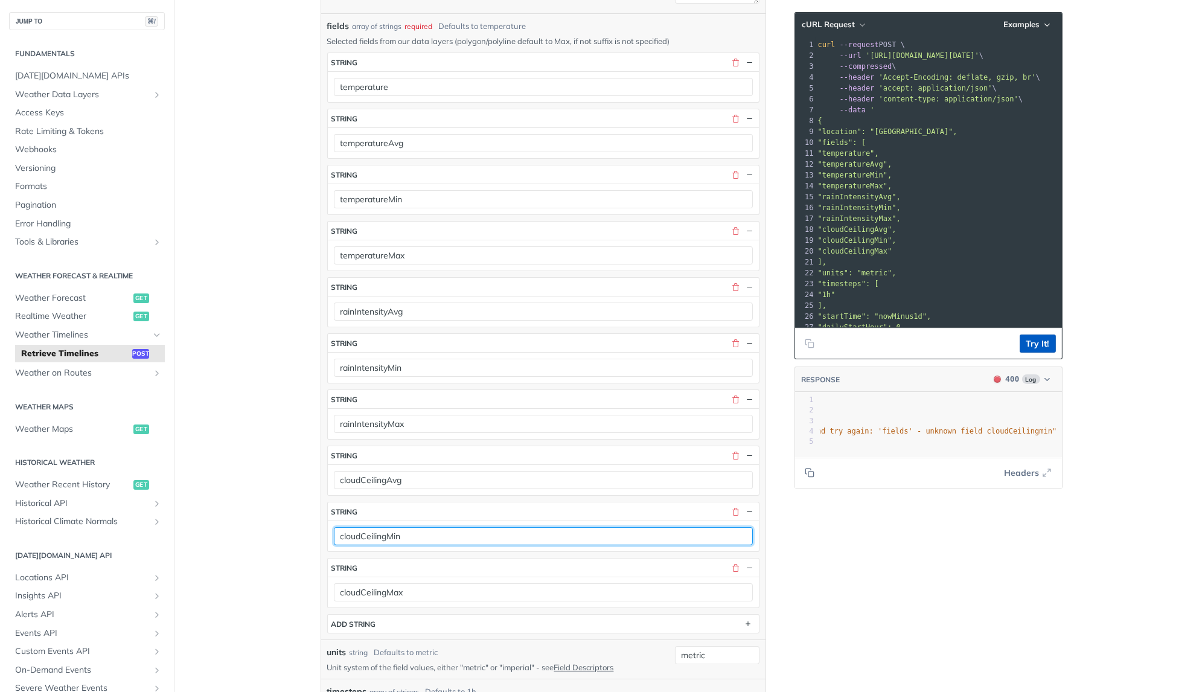
type input "cloudCeilingMin"
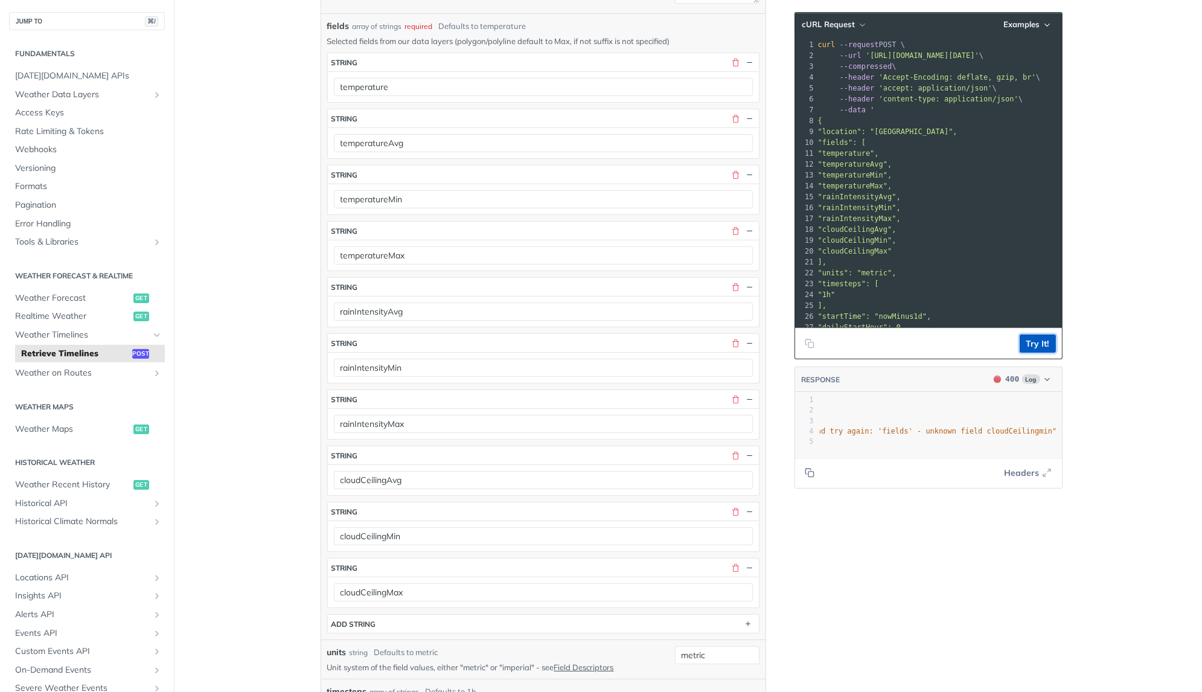
click at [1037, 345] on button "Try It!" at bounding box center [1038, 343] width 36 height 18
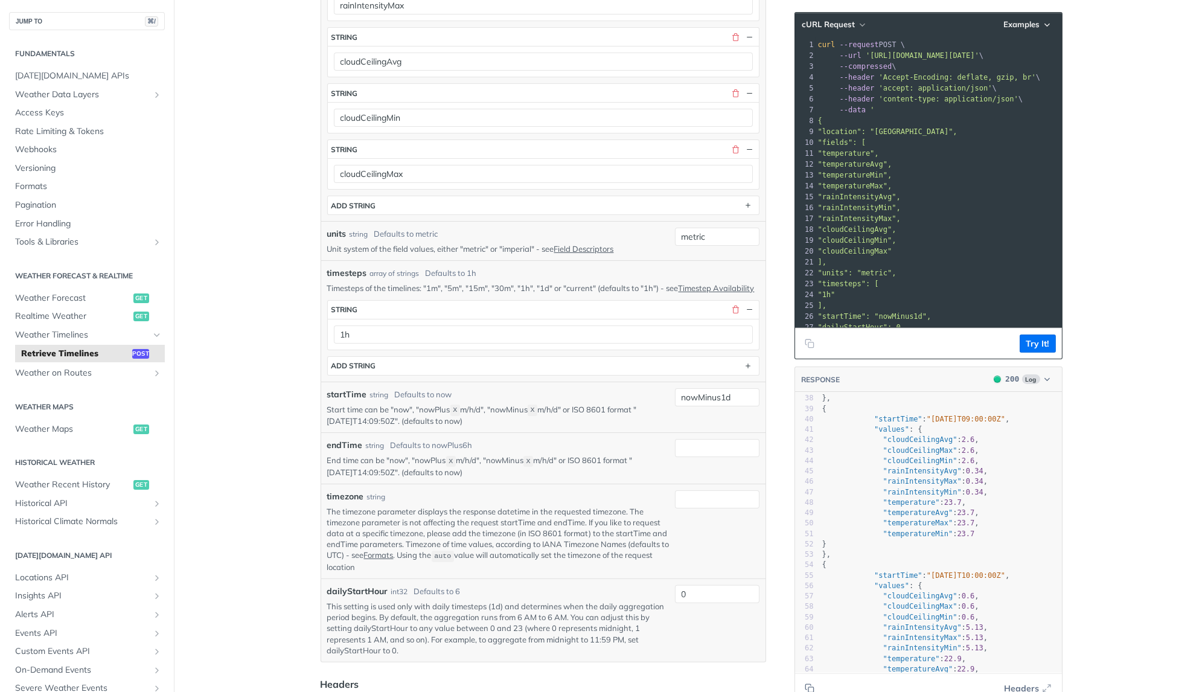
scroll to position [0, 0]
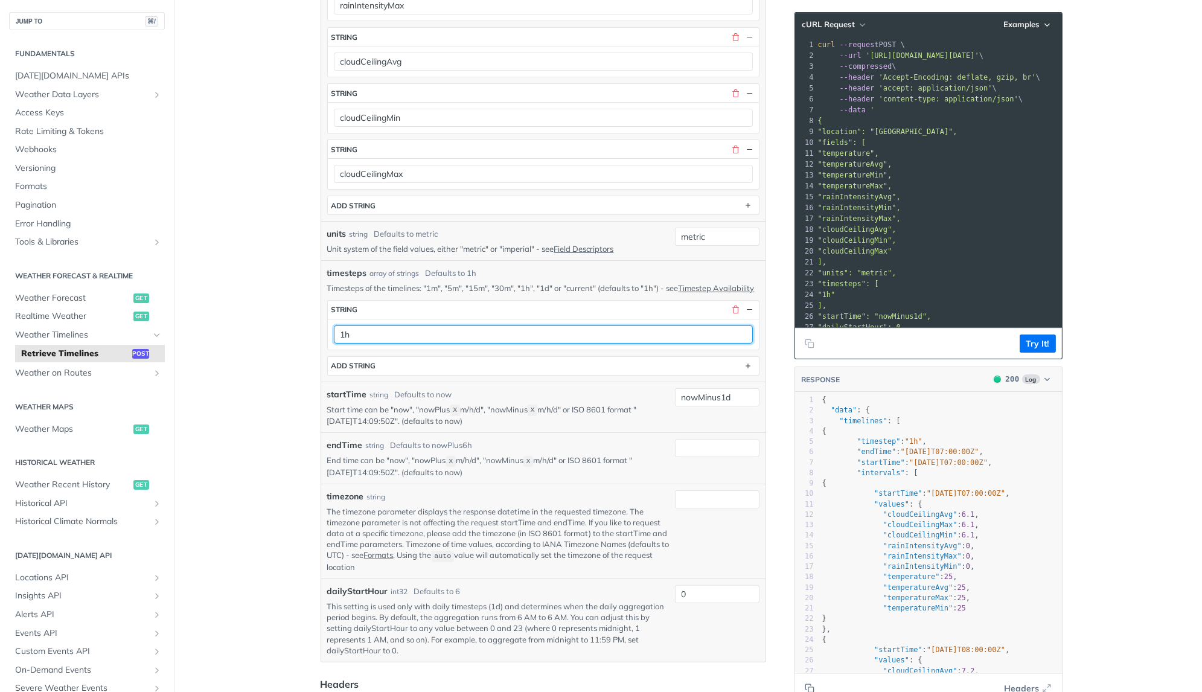
click at [394, 325] on input "1h" at bounding box center [543, 334] width 419 height 18
type input "1d"
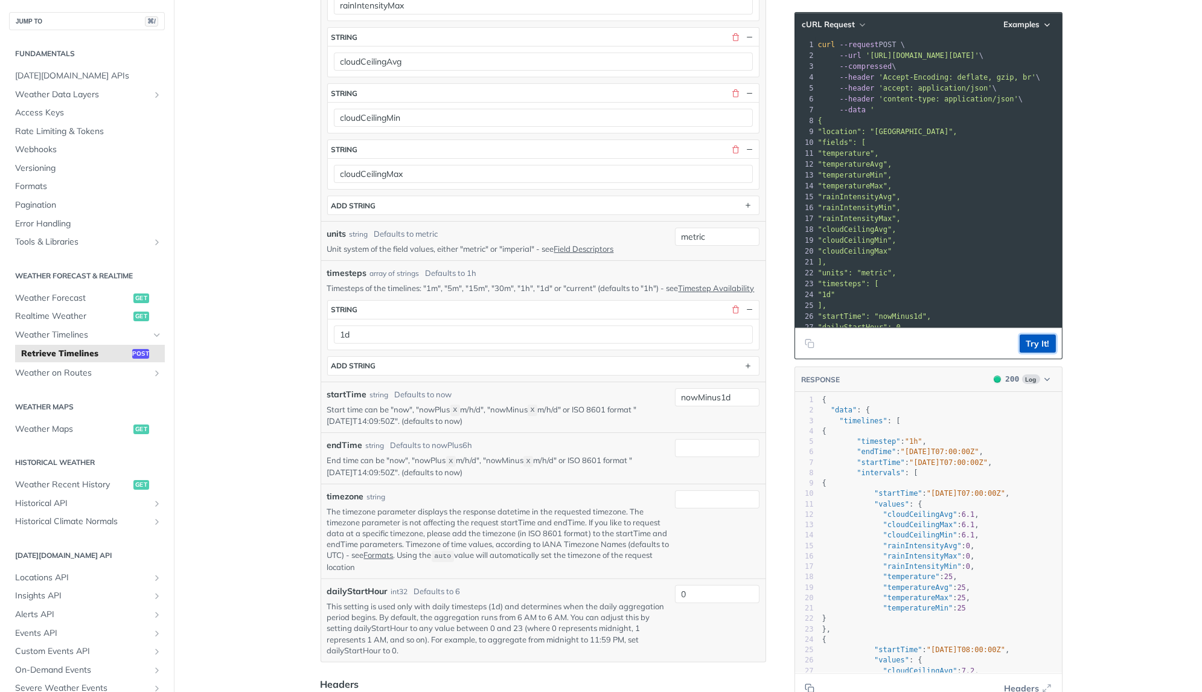
click at [1049, 347] on button "Try It!" at bounding box center [1038, 343] width 36 height 18
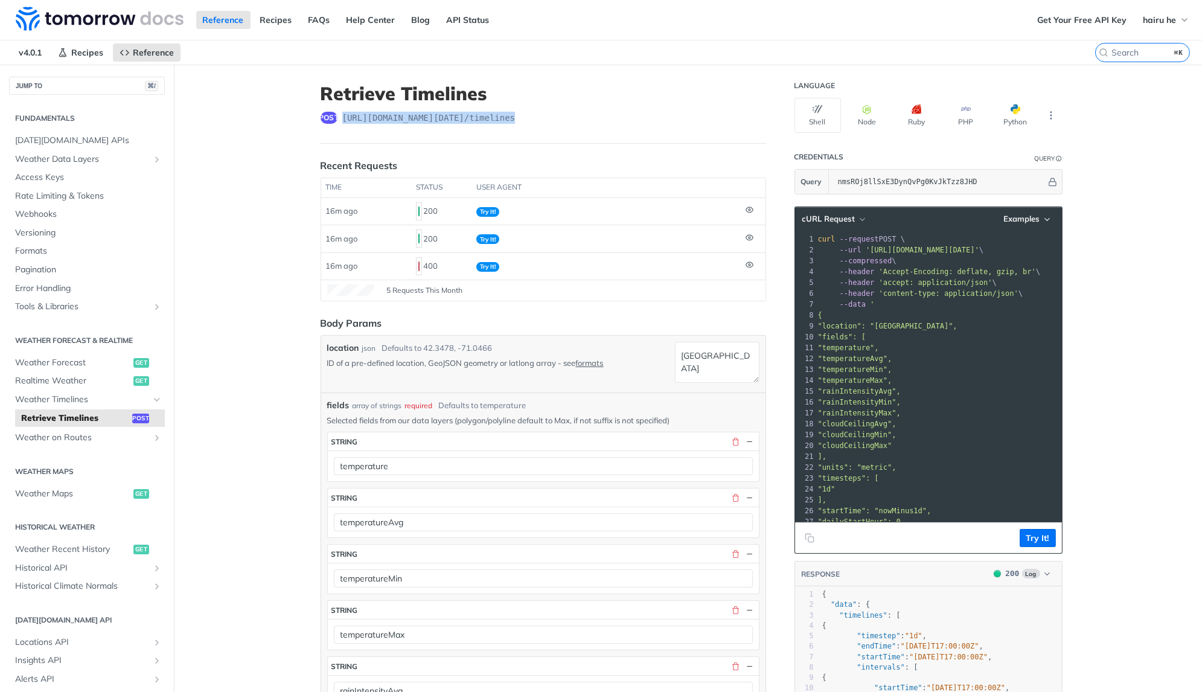
drag, startPoint x: 343, startPoint y: 118, endPoint x: 584, endPoint y: 119, distance: 240.9
click at [584, 119] on div "post https://api.tomorrow.io/v4 /timelines" at bounding box center [544, 118] width 446 height 12
copy span "https://api.tomorrow.io/v4 /timelines"
click at [646, 140] on header "Retrieve Timelines post https://api.tomorrow.io/v4 /timelines" at bounding box center [544, 113] width 446 height 61
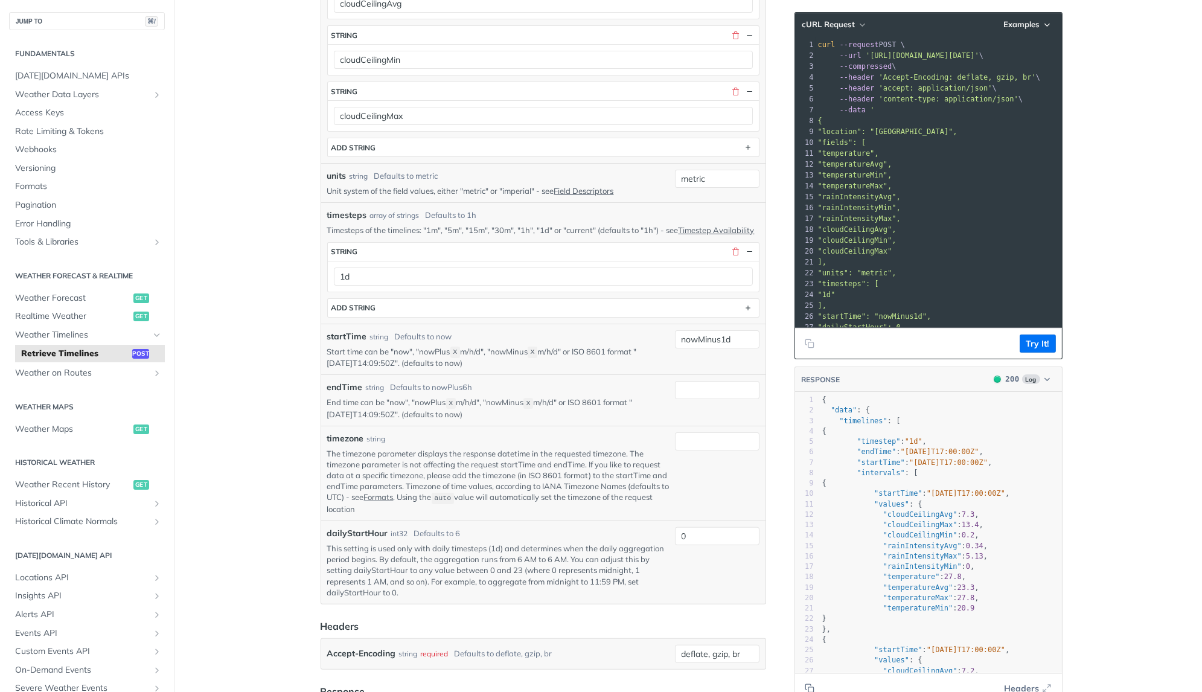
scroll to position [909, 0]
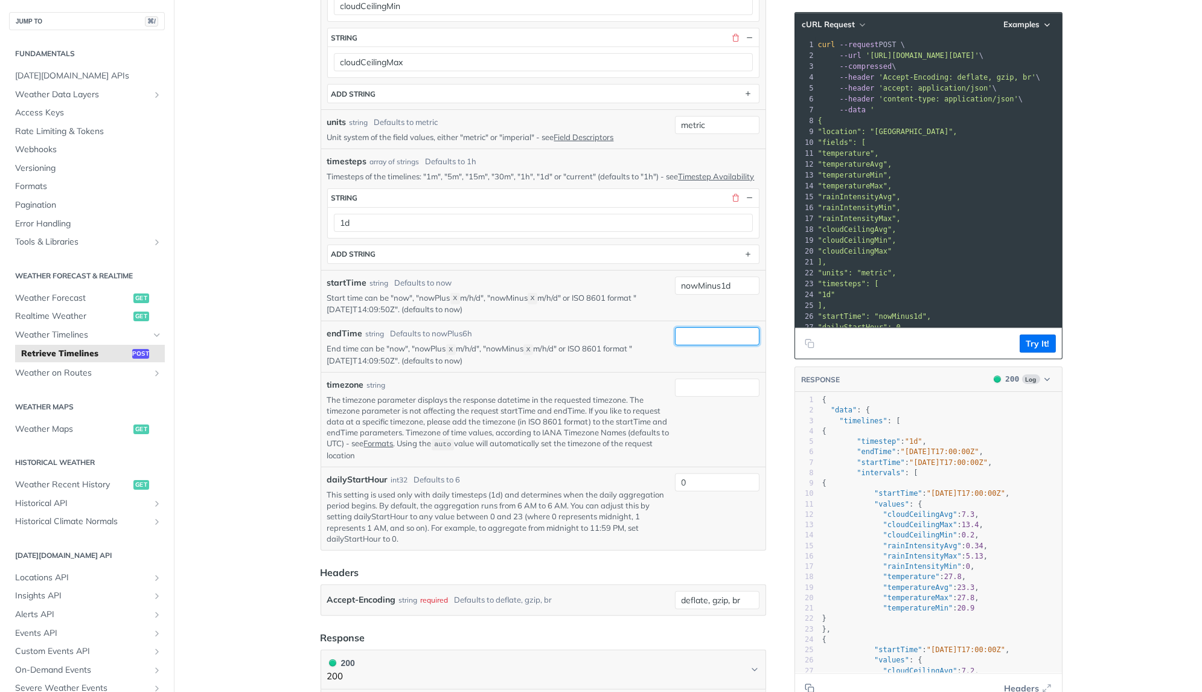
click at [706, 327] on input "endTime" at bounding box center [717, 336] width 85 height 18
type input "now"
click at [787, 458] on div "Language Shell Node Ruby PHP Python Credentials Query Query nmsROj8llSxE3DynQvP…" at bounding box center [930, 197] width 290 height 2084
click at [1028, 342] on button "Try It!" at bounding box center [1038, 343] width 36 height 18
click at [1038, 342] on button "Try It!" at bounding box center [1038, 343] width 36 height 18
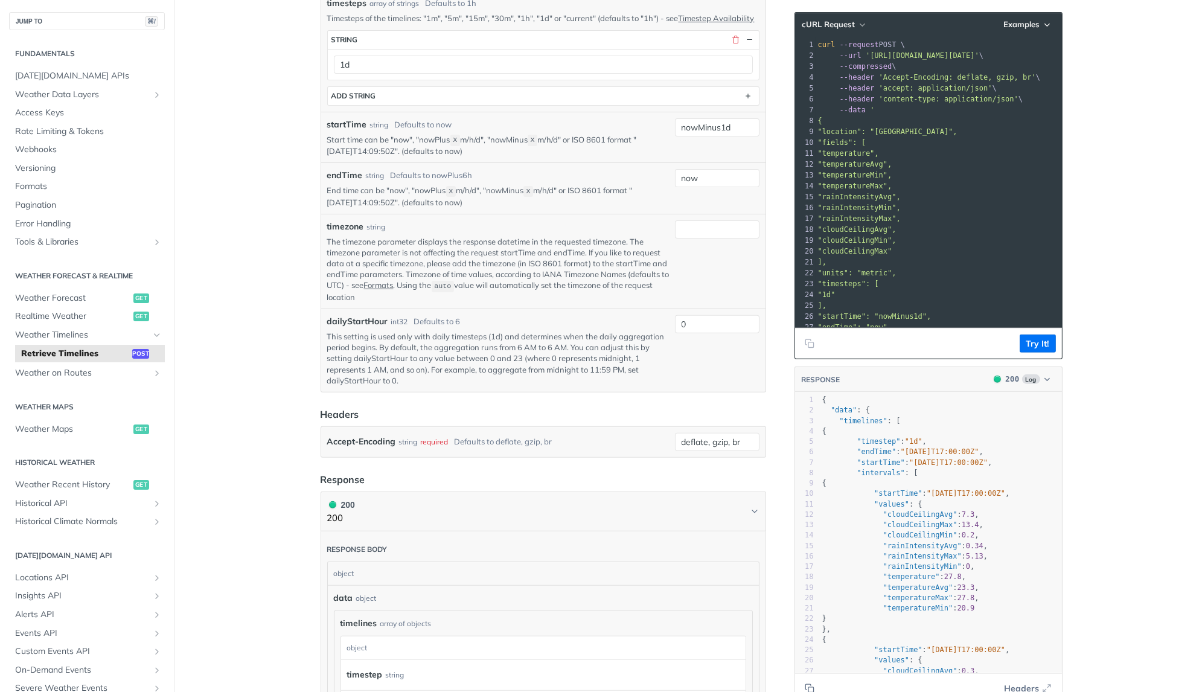
scroll to position [1049, 0]
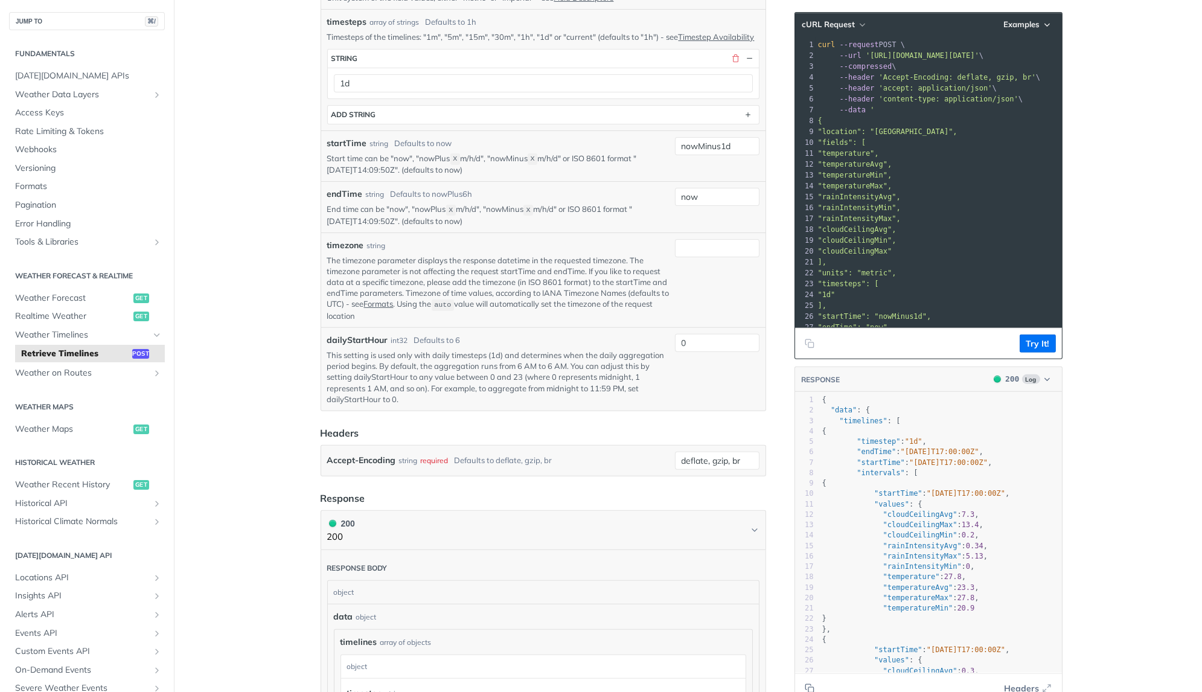
click at [1011, 270] on pre ""units": "metric"," at bounding box center [1016, 272] width 401 height 11
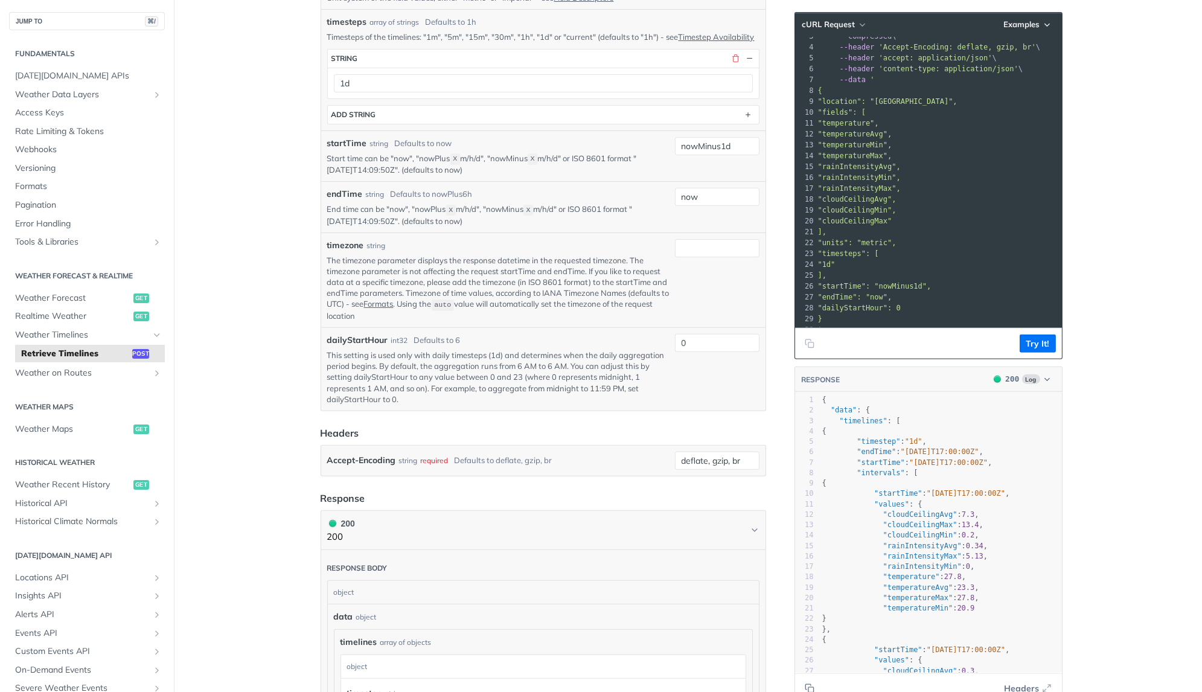
scroll to position [39, 0]
click at [941, 302] on pre ""dailyStartHour": 0" at bounding box center [1016, 298] width 401 height 11
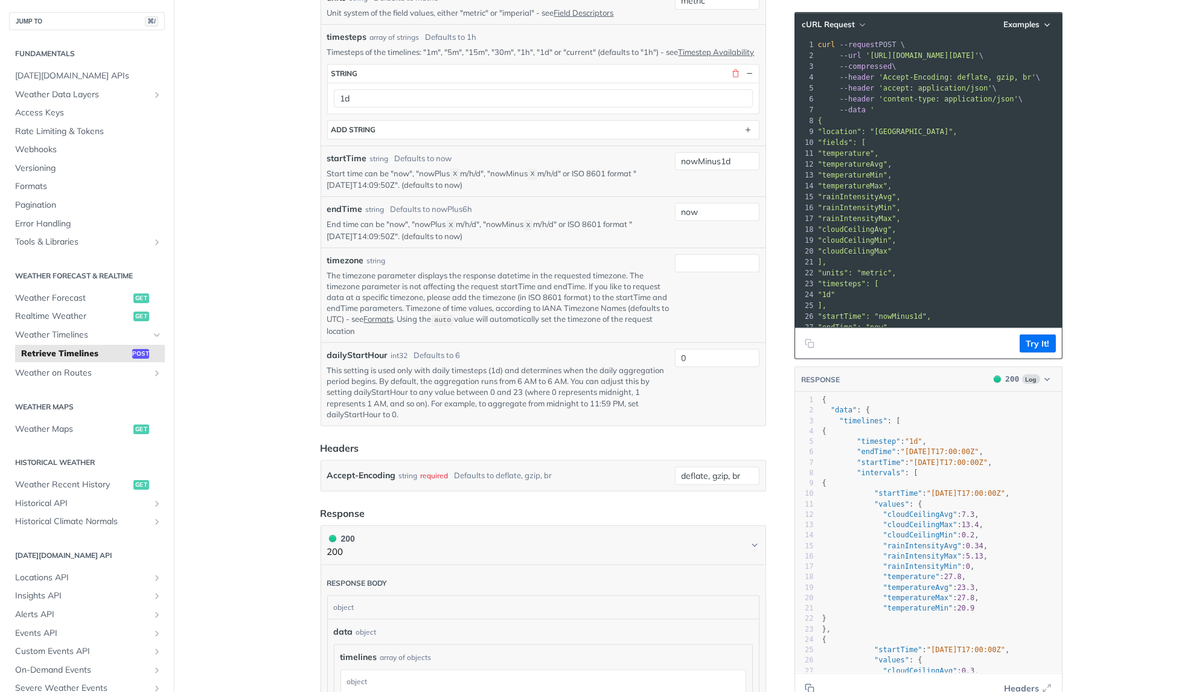
scroll to position [1024, 0]
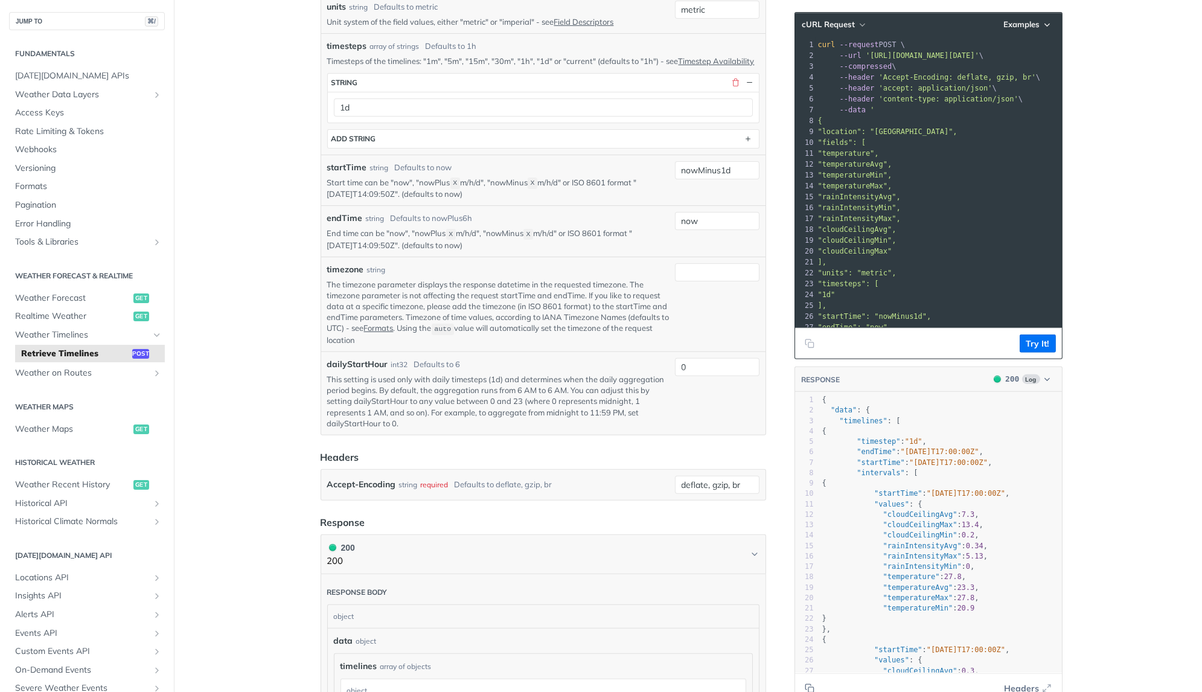
click at [903, 61] on pre "--compressed \" at bounding box center [1016, 66] width 401 height 11
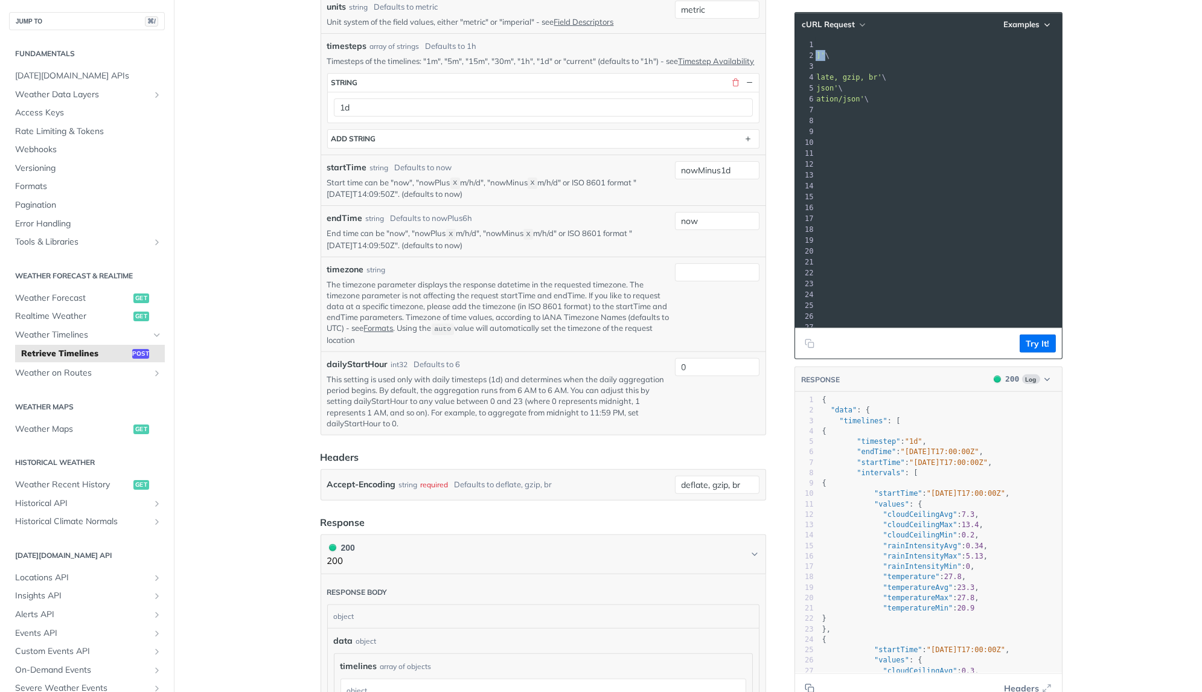
scroll to position [0, 0]
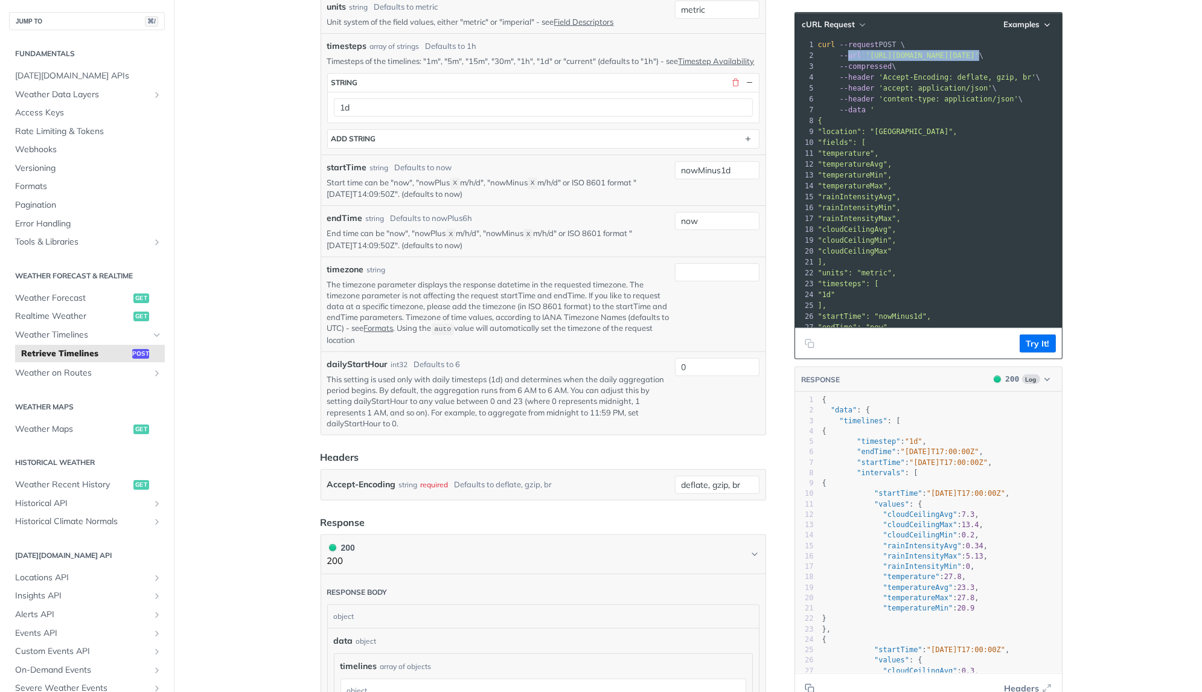
drag, startPoint x: 1052, startPoint y: 57, endPoint x: 849, endPoint y: 53, distance: 203.5
click at [849, 53] on span "--url 'https://api.tomorrow.io/v4/timelines?apikey=nmsROj8llSxE3DynQvPg0KvJkTzz…" at bounding box center [901, 55] width 166 height 8
copy span "url 'https://api.tomorrow.io/v4/timelines?apikey=nmsROj8llSxE3DynQvPg0KvJkTzz8J…"
click at [915, 103] on pre "--header 'content-type: application/json' \" at bounding box center [1016, 99] width 401 height 11
click at [912, 110] on pre "--data '" at bounding box center [1016, 109] width 401 height 11
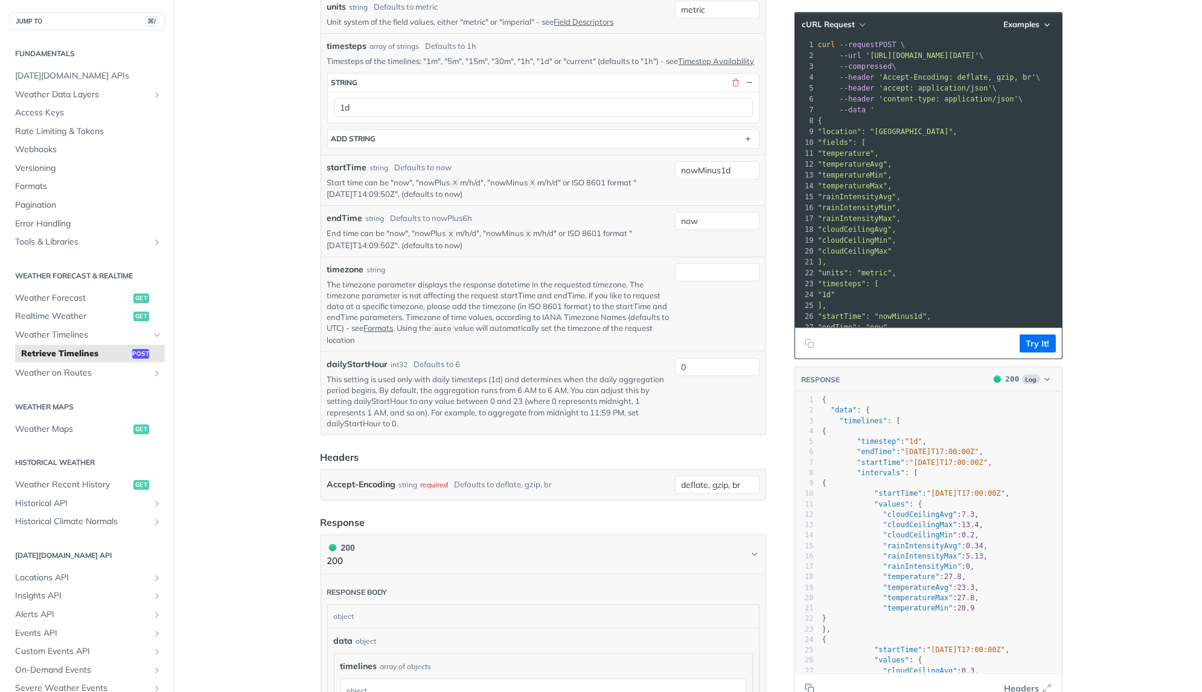
scroll to position [39, 0]
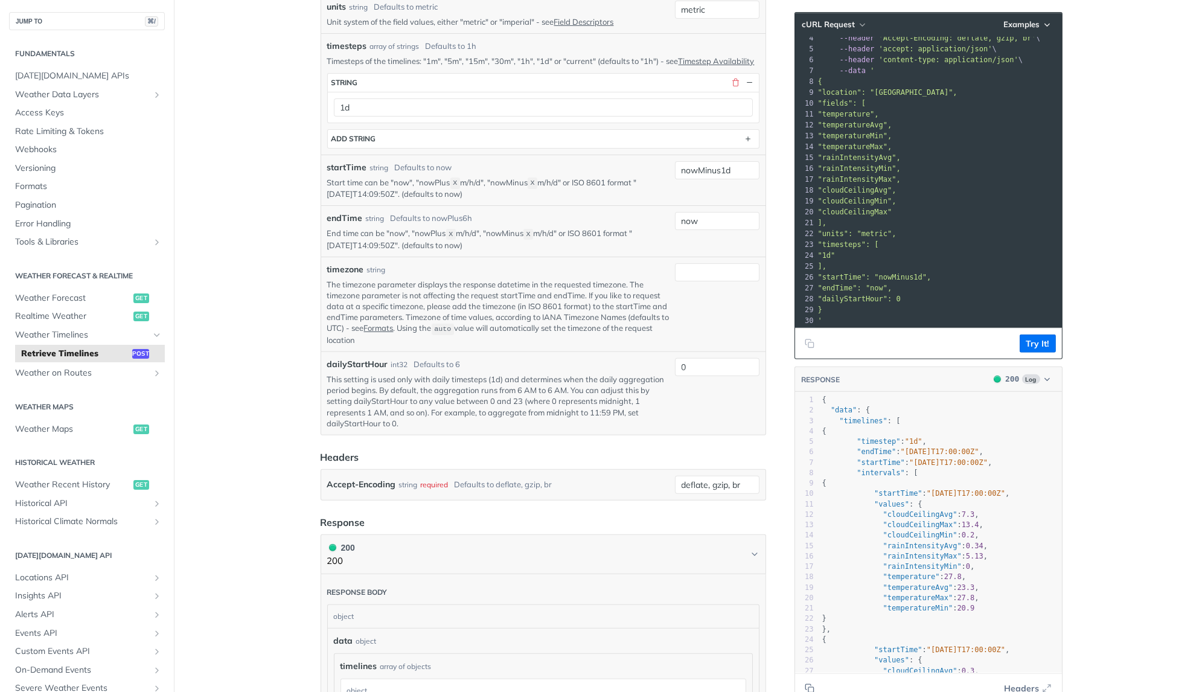
click at [886, 217] on pre "]," at bounding box center [1016, 222] width 401 height 11
click at [895, 171] on span ""rainIntensityMin"," at bounding box center [859, 168] width 83 height 8
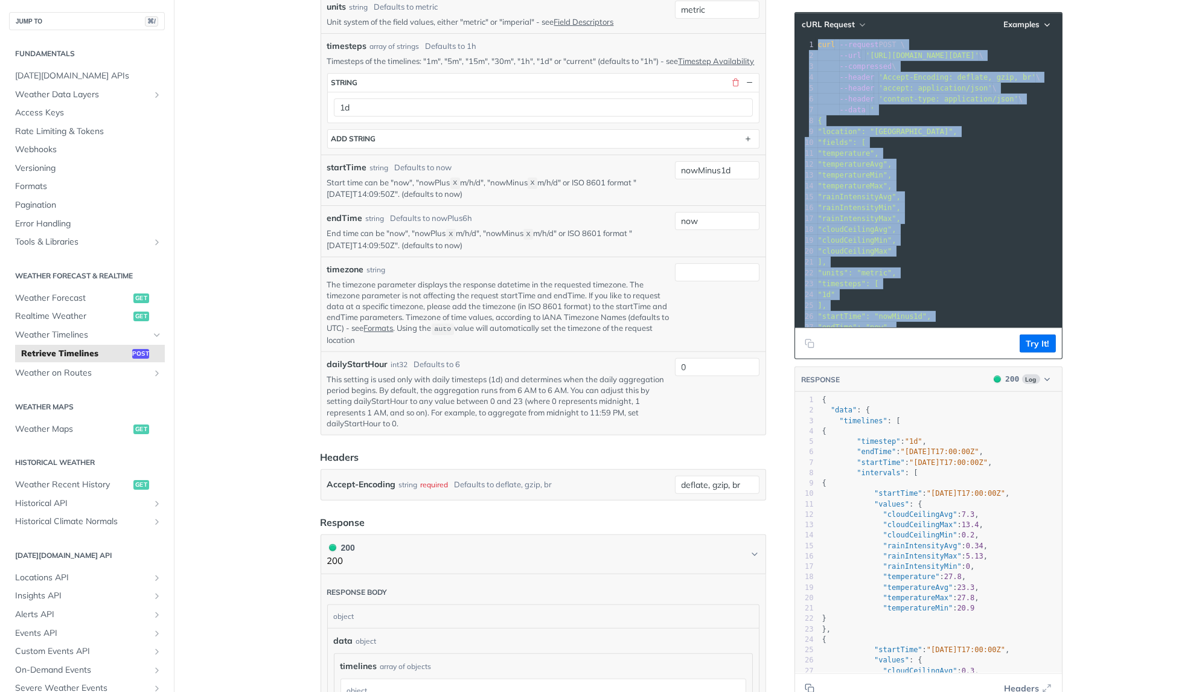
copy div "curl --request POST \ 2 --url 'https://api.tomorrow.io/v4/timelines?apikey=nmsR…"
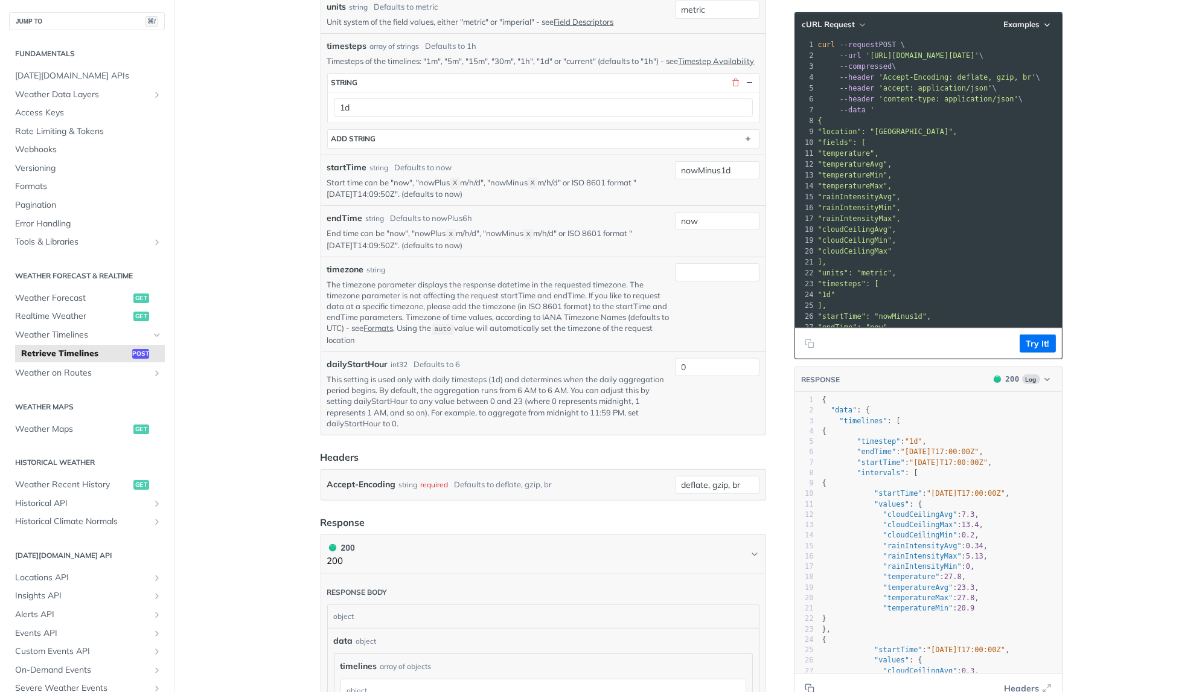
click at [892, 171] on span ""temperatureMin"," at bounding box center [855, 175] width 74 height 8
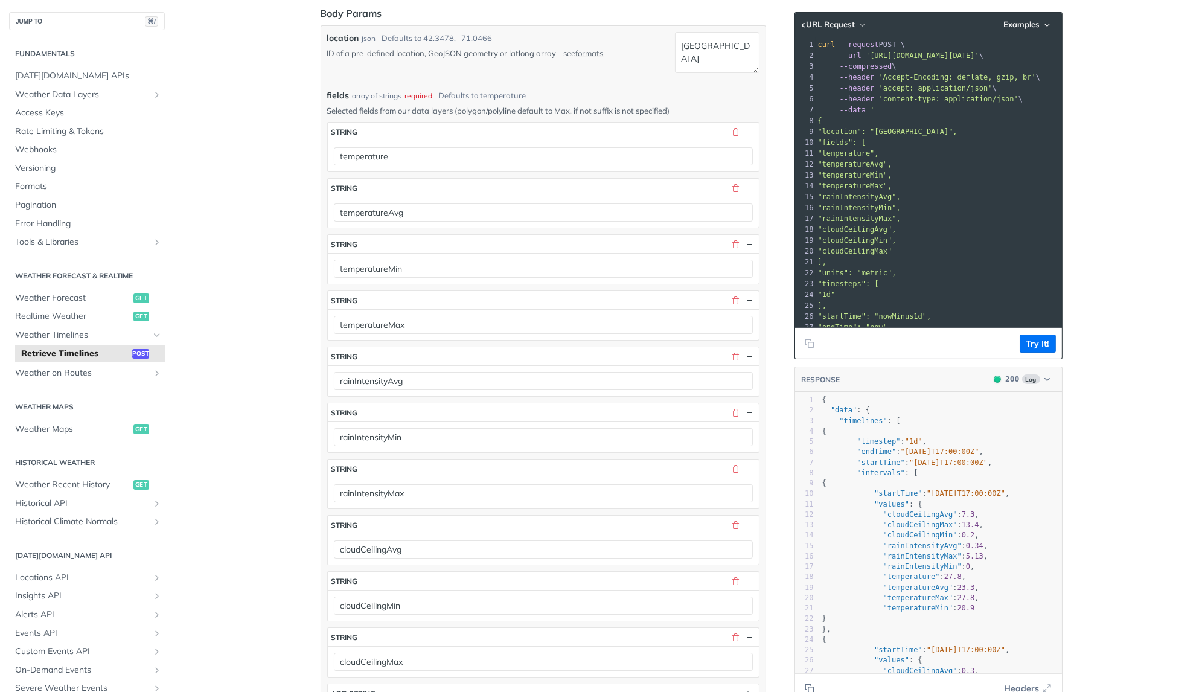
scroll to position [42, 0]
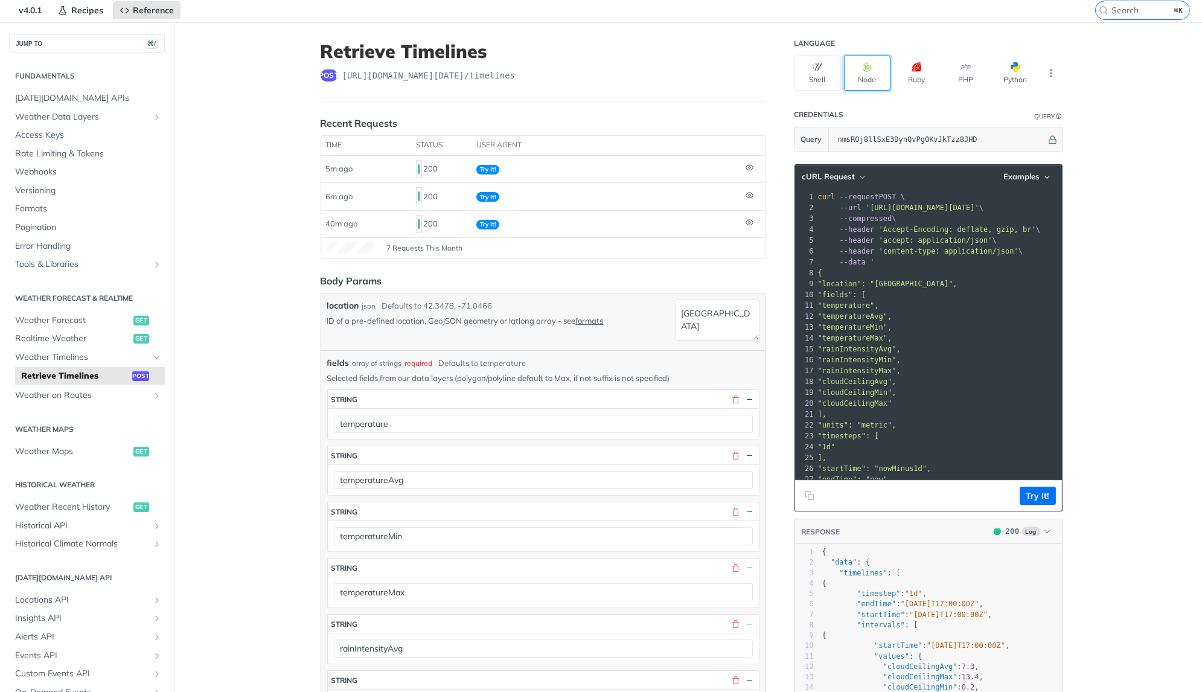
click at [867, 75] on button "Node" at bounding box center [867, 73] width 46 height 35
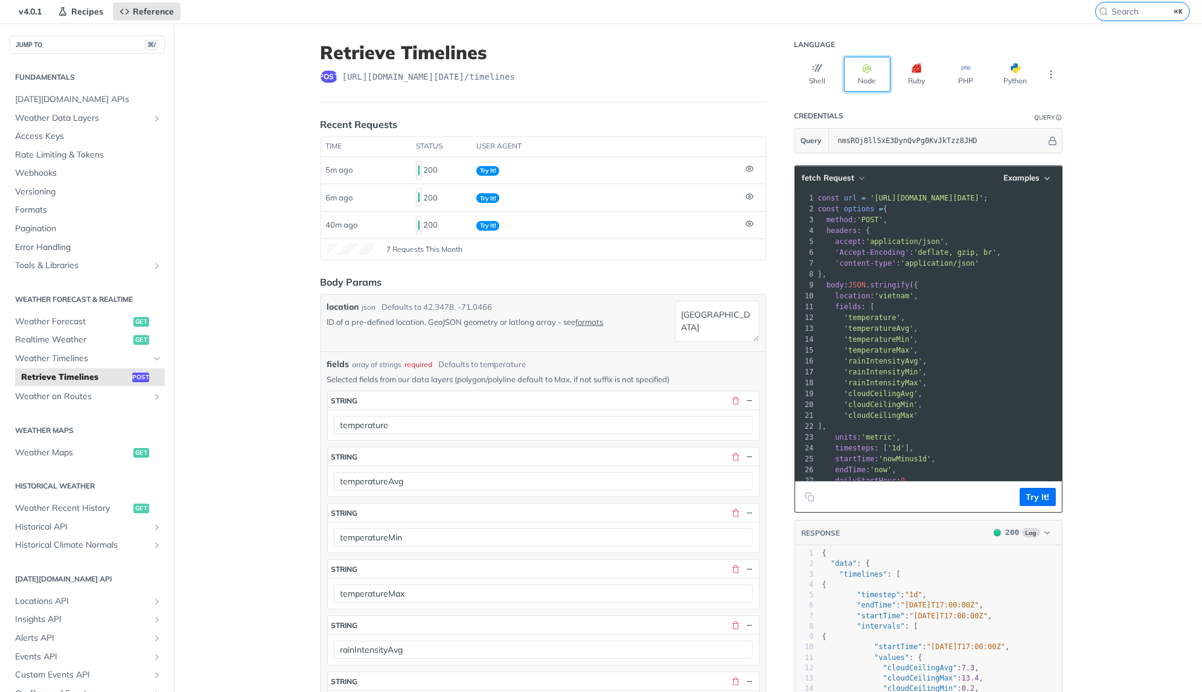
scroll to position [40, 0]
click at [913, 294] on span "'vietnam'" at bounding box center [893, 297] width 39 height 8
click at [931, 292] on pre "location : 'vietnam' ," at bounding box center [1016, 297] width 401 height 11
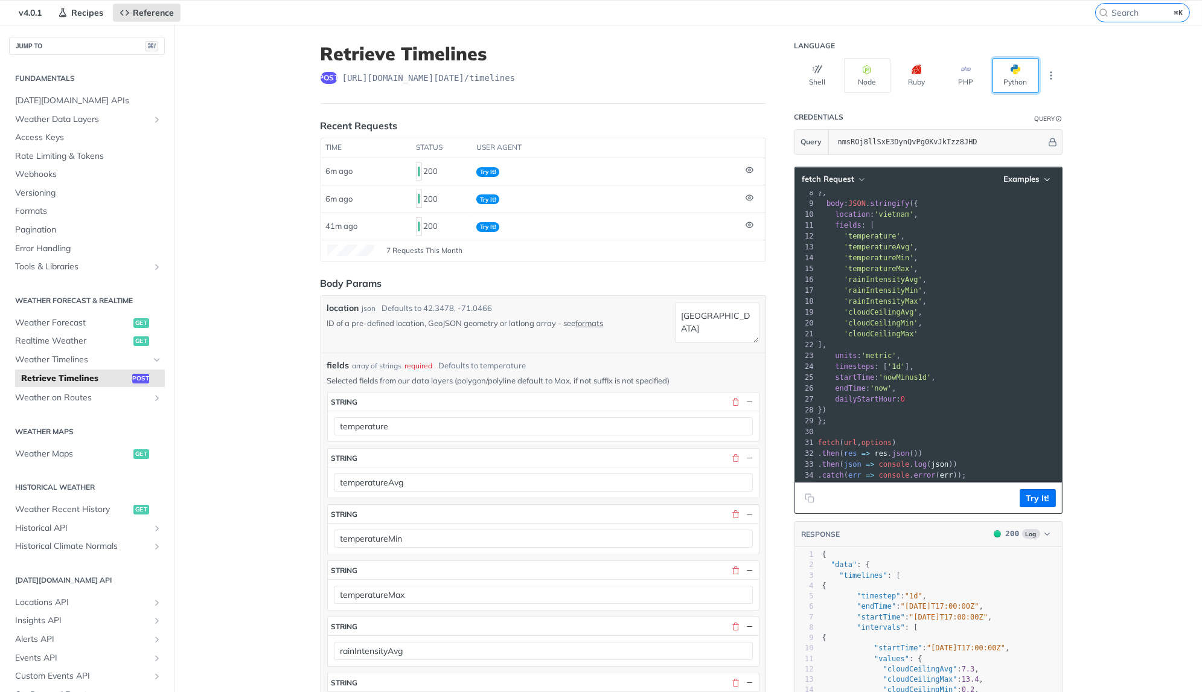
click at [1024, 78] on button "Python" at bounding box center [1015, 75] width 46 height 35
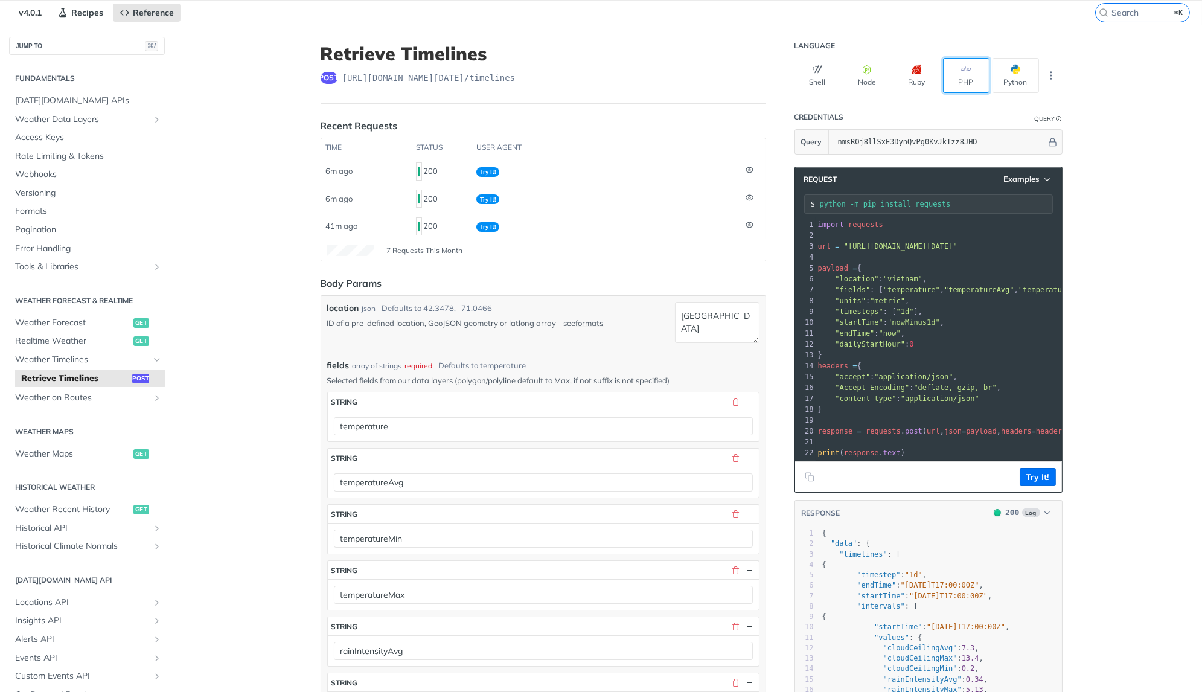
click at [969, 72] on button "PHP" at bounding box center [966, 75] width 46 height 35
type input "composer require guzzlehttp/guzzle"
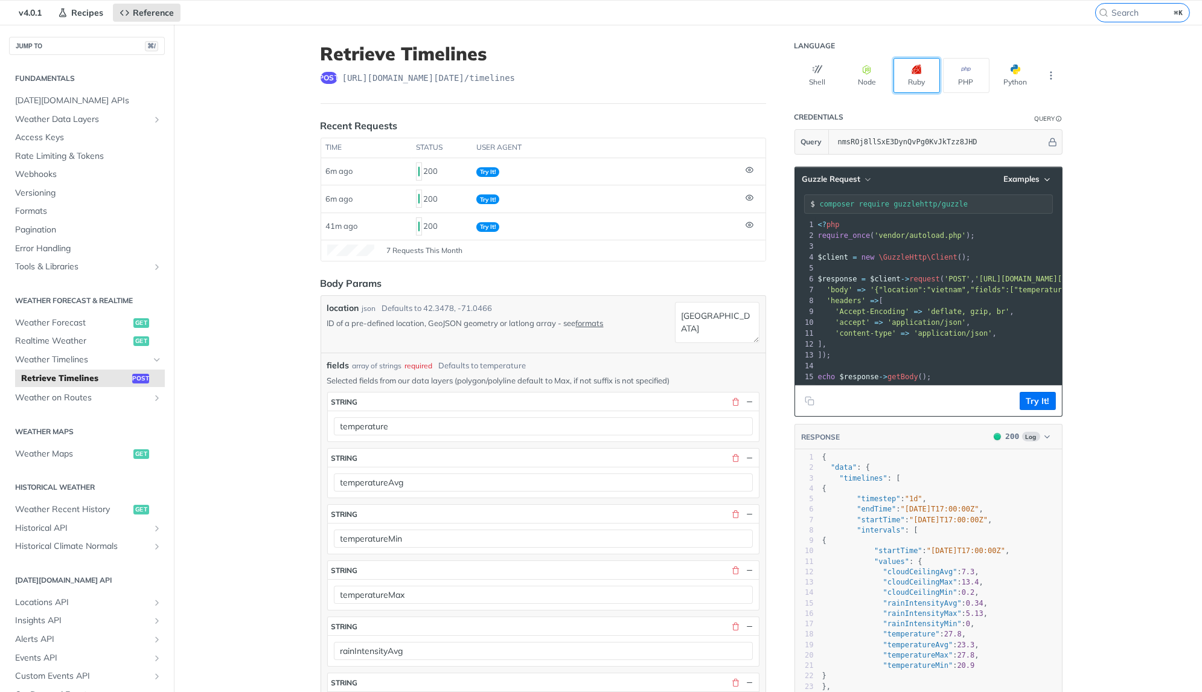
click at [922, 75] on button "Ruby" at bounding box center [916, 75] width 46 height 35
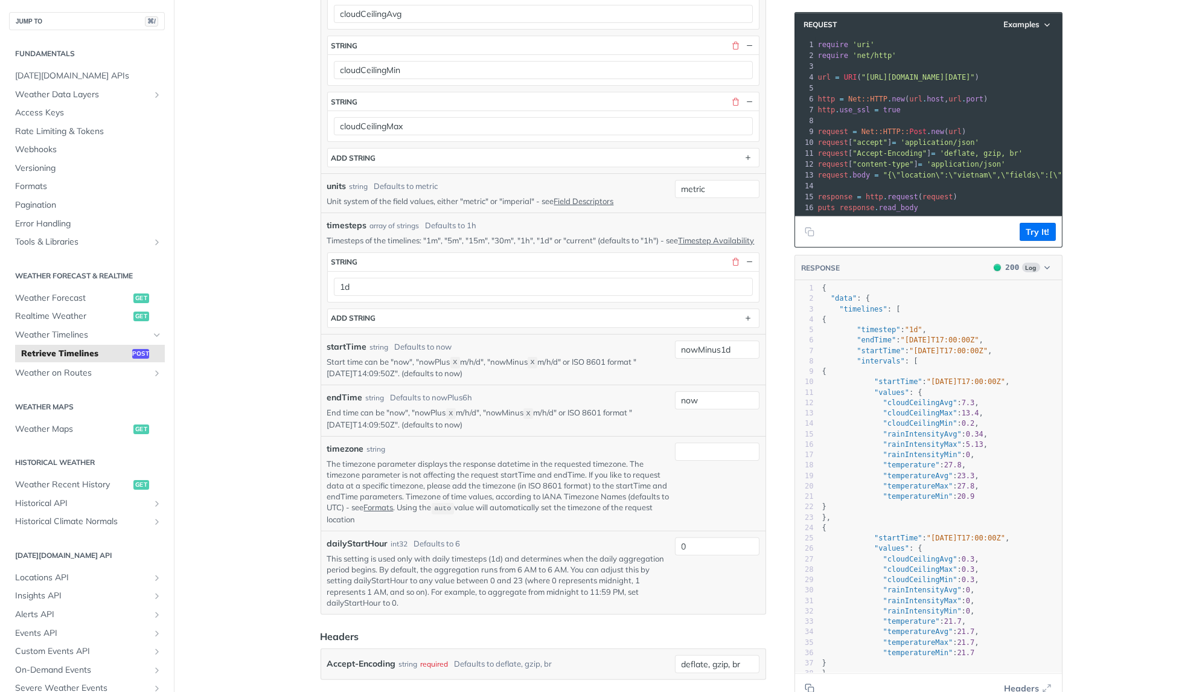
click at [1129, 389] on main "JUMP TO ⌘/ Fundamentals Tomorrow.io APIs Weather Data Layers Core Probabilistic…" at bounding box center [601, 261] width 1202 height 2084
click at [719, 391] on input "now" at bounding box center [717, 400] width 85 height 18
click at [1039, 235] on button "Try It!" at bounding box center [1038, 232] width 36 height 18
click at [706, 391] on input "endTime" at bounding box center [717, 400] width 85 height 18
type input "now"
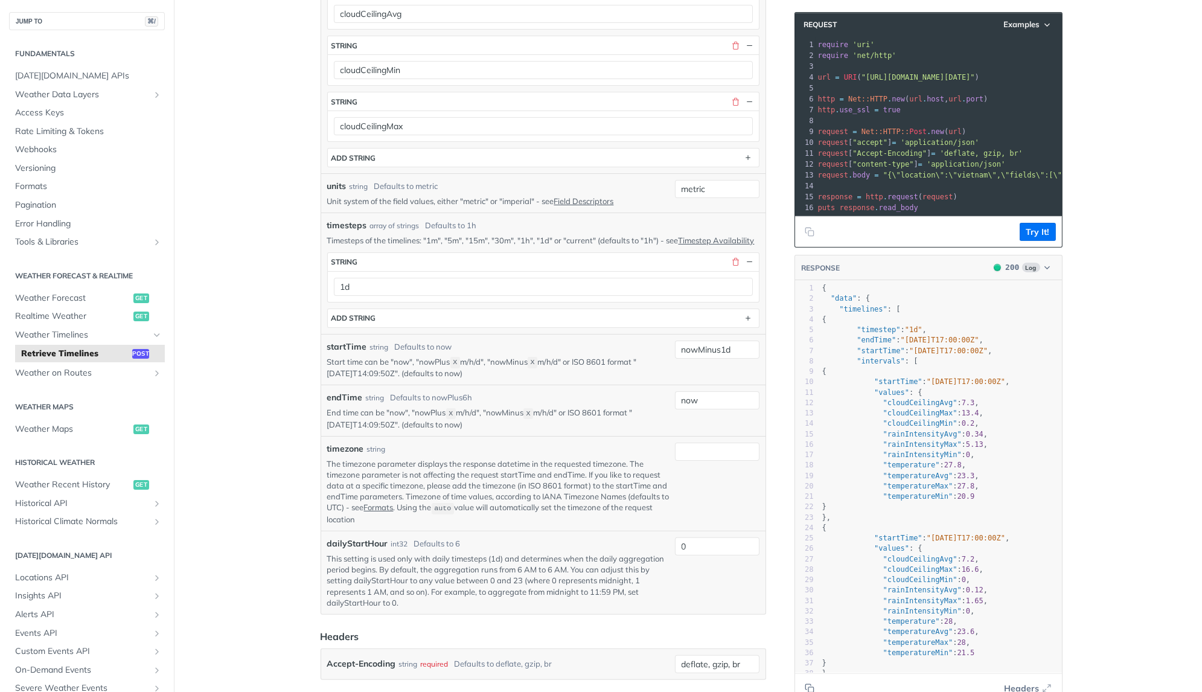
click at [562, 407] on p "End time can be "now", "nowPlus X m/h/d", "nowMinus X m/h/d" or ISO 8601 format…" at bounding box center [498, 418] width 343 height 23
click at [735, 391] on input "now" at bounding box center [717, 400] width 85 height 18
click at [1027, 234] on button "Try It!" at bounding box center [1038, 232] width 36 height 18
click at [1119, 394] on main "JUMP TO ⌘/ Fundamentals Tomorrow.io APIs Weather Data Layers Core Probabilistic…" at bounding box center [601, 261] width 1202 height 2084
click at [1131, 425] on main "JUMP TO ⌘/ Fundamentals Tomorrow.io APIs Weather Data Layers Core Probabilistic…" at bounding box center [601, 261] width 1202 height 2084
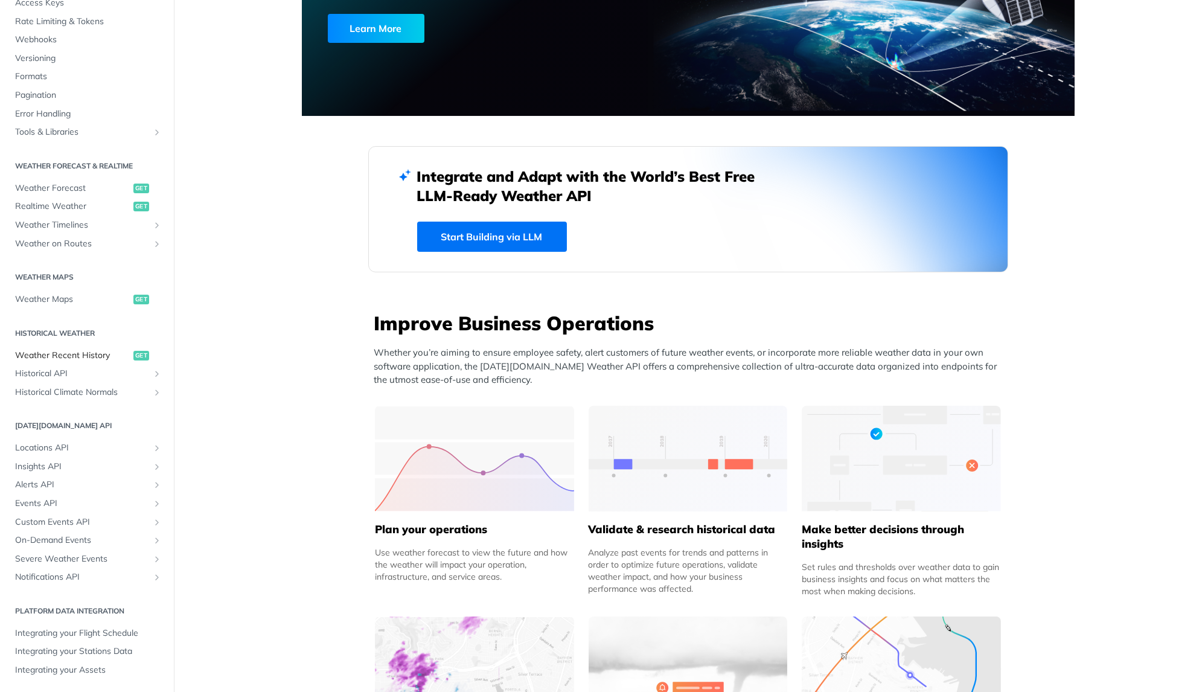
scroll to position [461, 0]
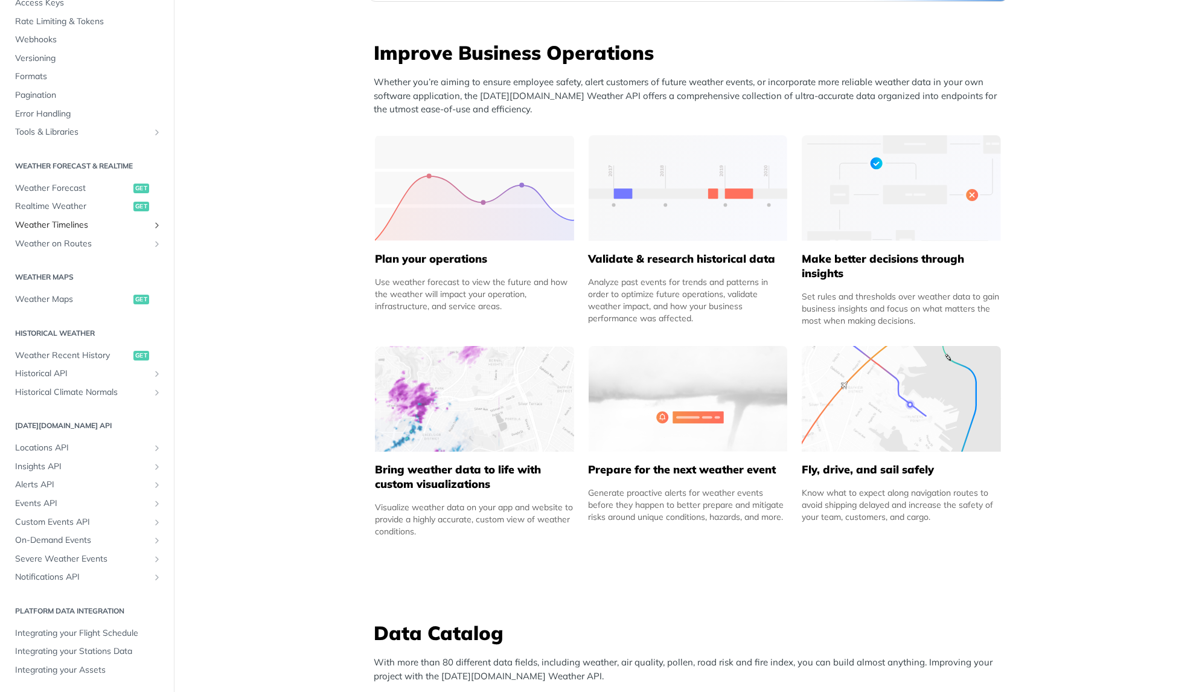
click at [77, 223] on span "Weather Timelines" at bounding box center [82, 225] width 134 height 12
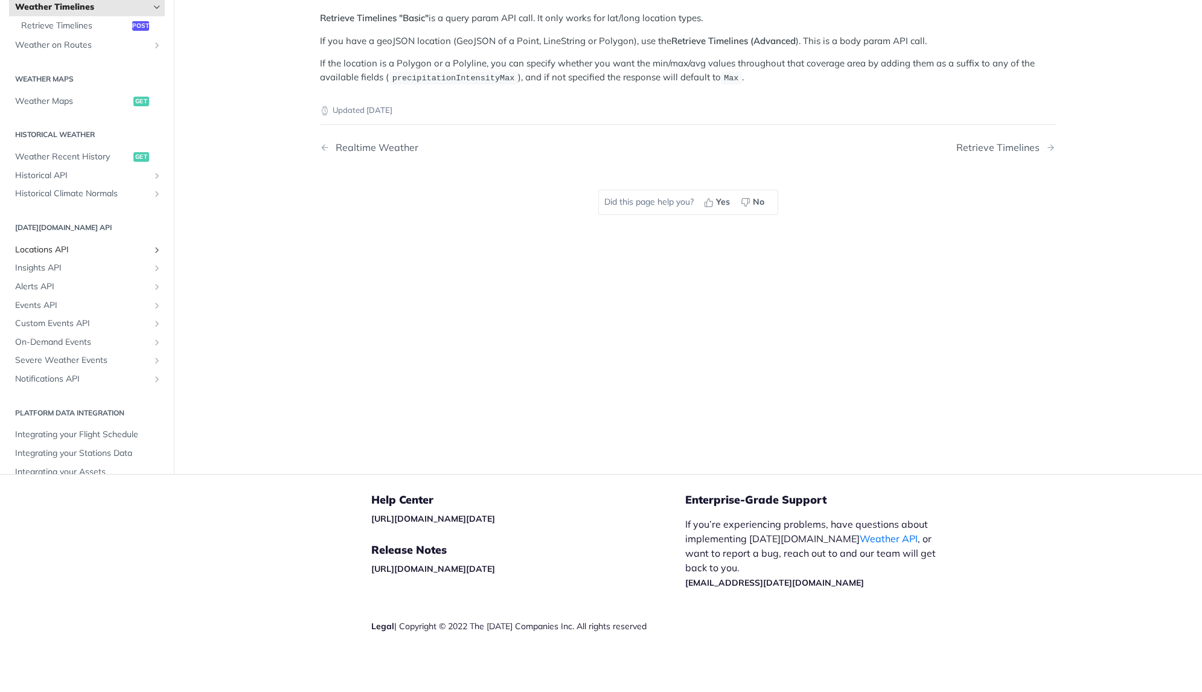
scroll to position [281, 0]
click at [69, 246] on span "Locations API" at bounding box center [82, 252] width 134 height 12
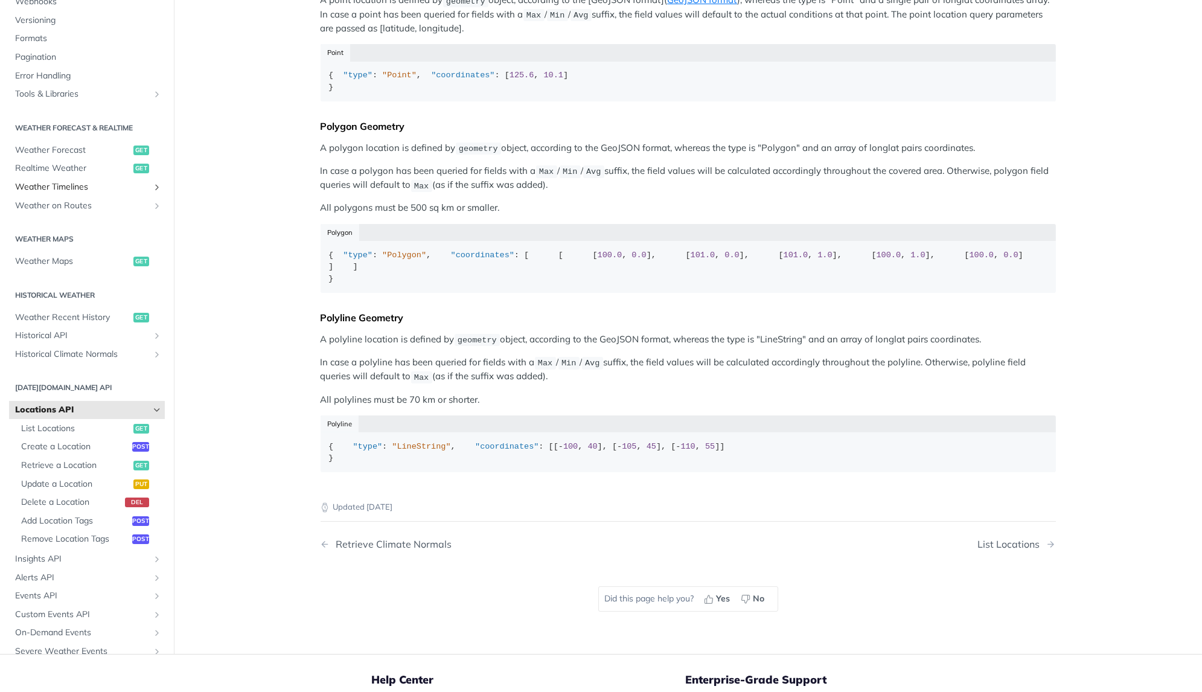
click at [79, 193] on span "Weather Timelines" at bounding box center [82, 187] width 134 height 12
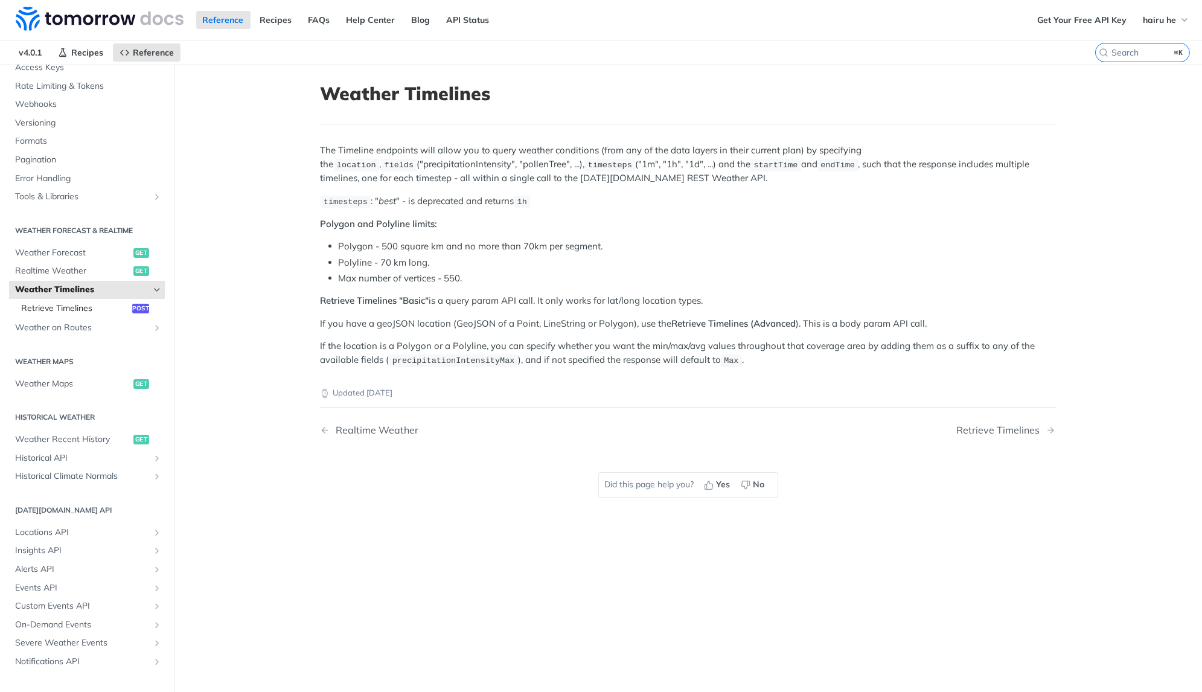
click at [78, 304] on span "Retrieve Timelines" at bounding box center [75, 308] width 108 height 12
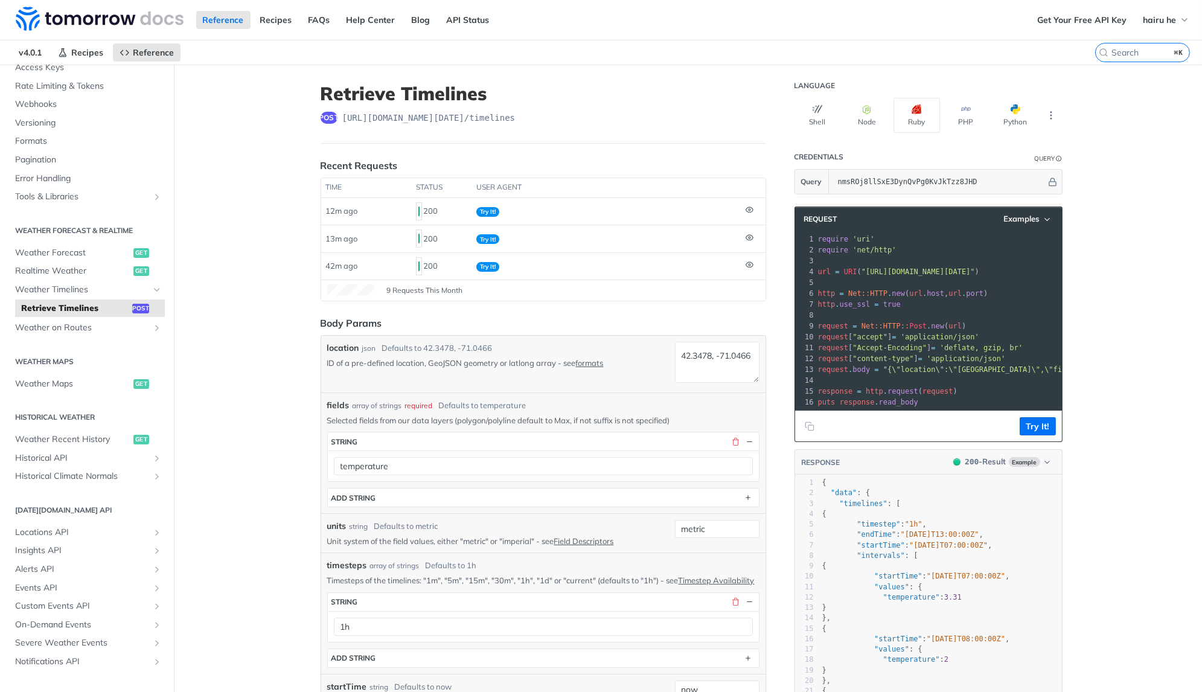
scroll to position [236, 0]
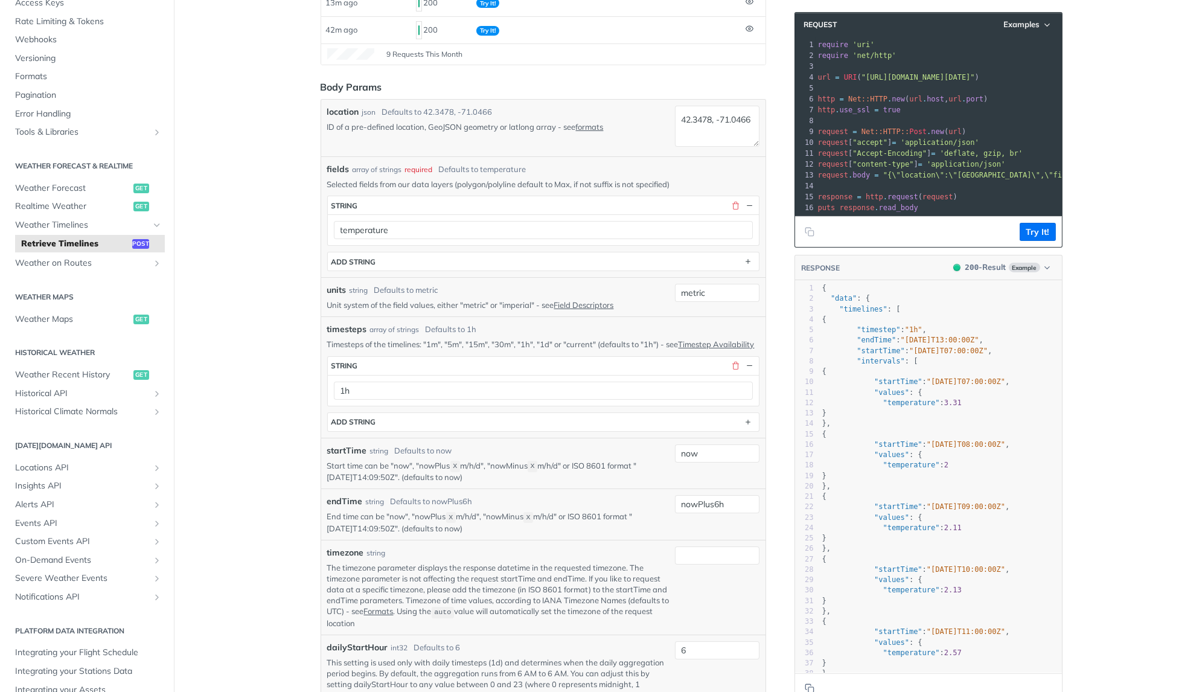
click at [550, 234] on div "temperature" at bounding box center [543, 229] width 431 height 31
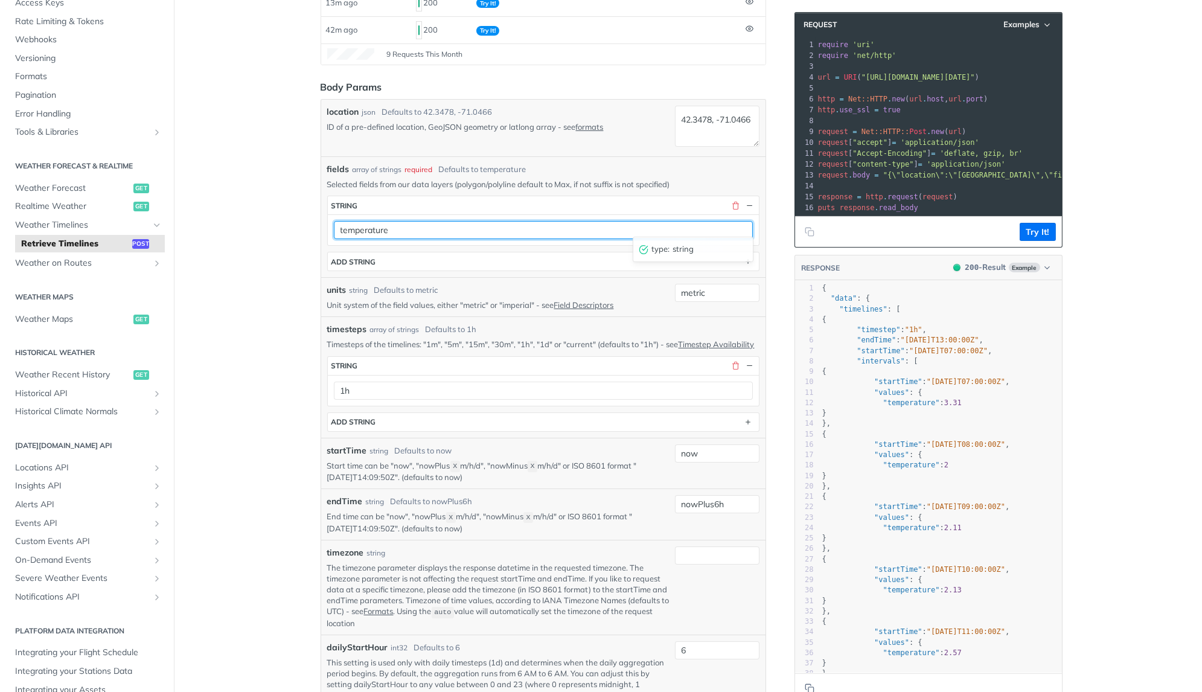
click at [552, 231] on input "temperature" at bounding box center [543, 230] width 419 height 18
type input "temperatureAvg"
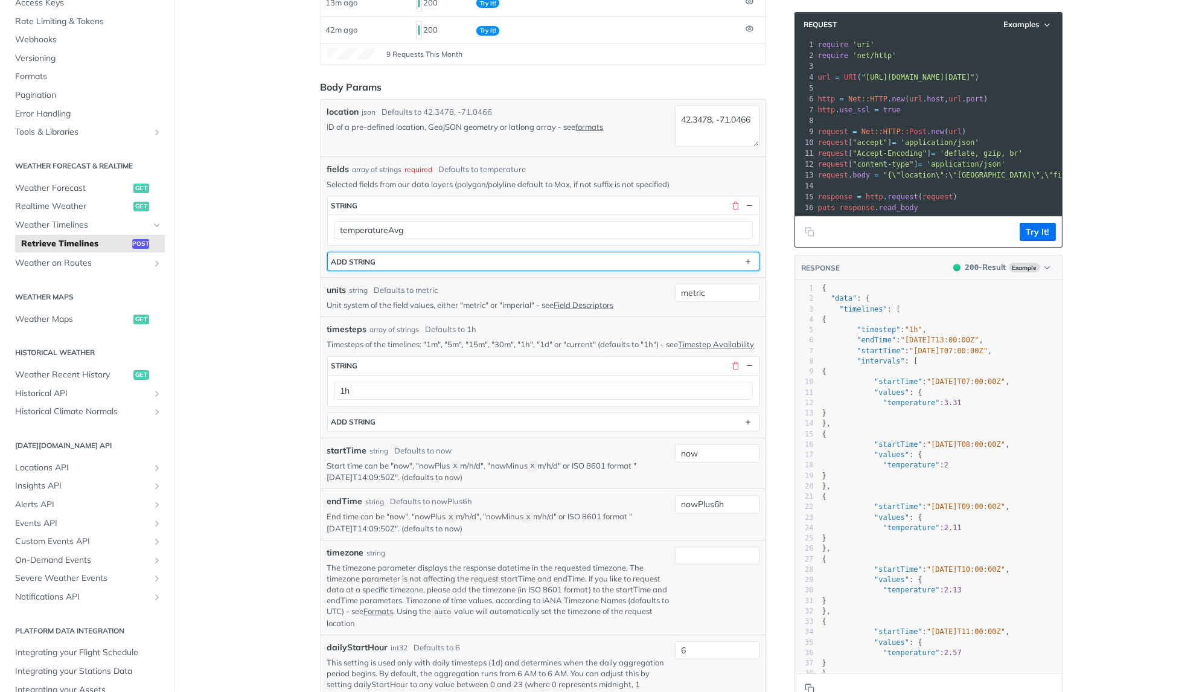
click at [430, 252] on button "ADD string" at bounding box center [543, 261] width 431 height 18
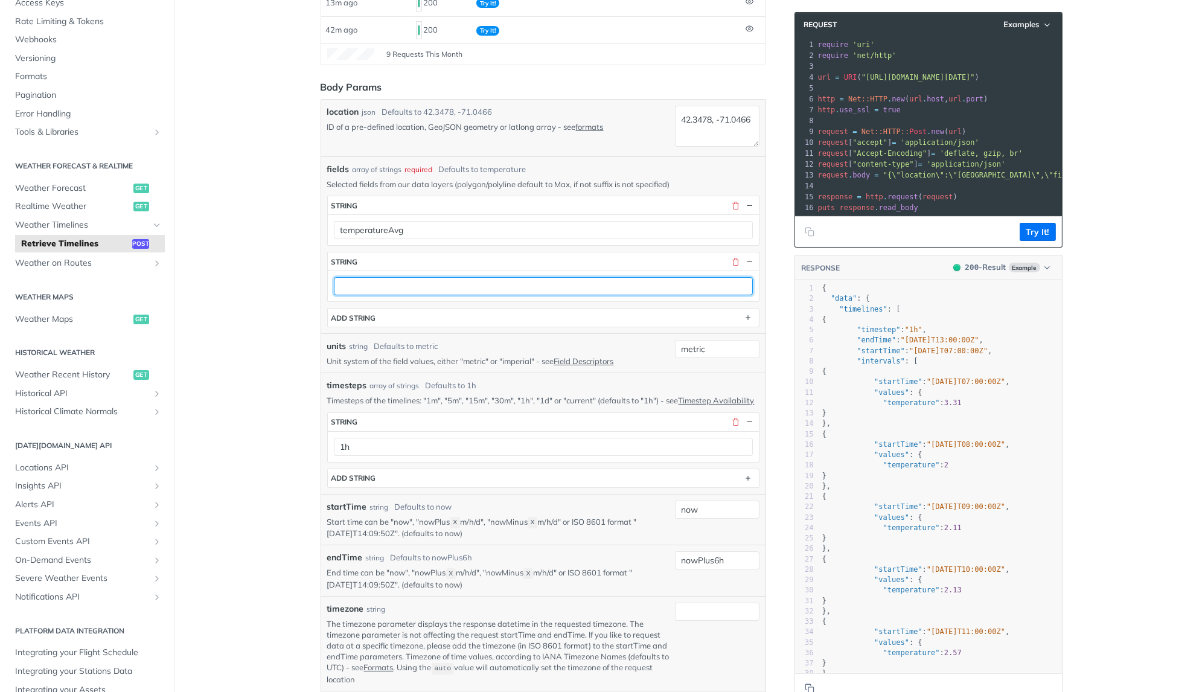
click at [360, 281] on input "text" at bounding box center [543, 286] width 419 height 18
paste input "temperatureAvg"
type input "temperatureMin"
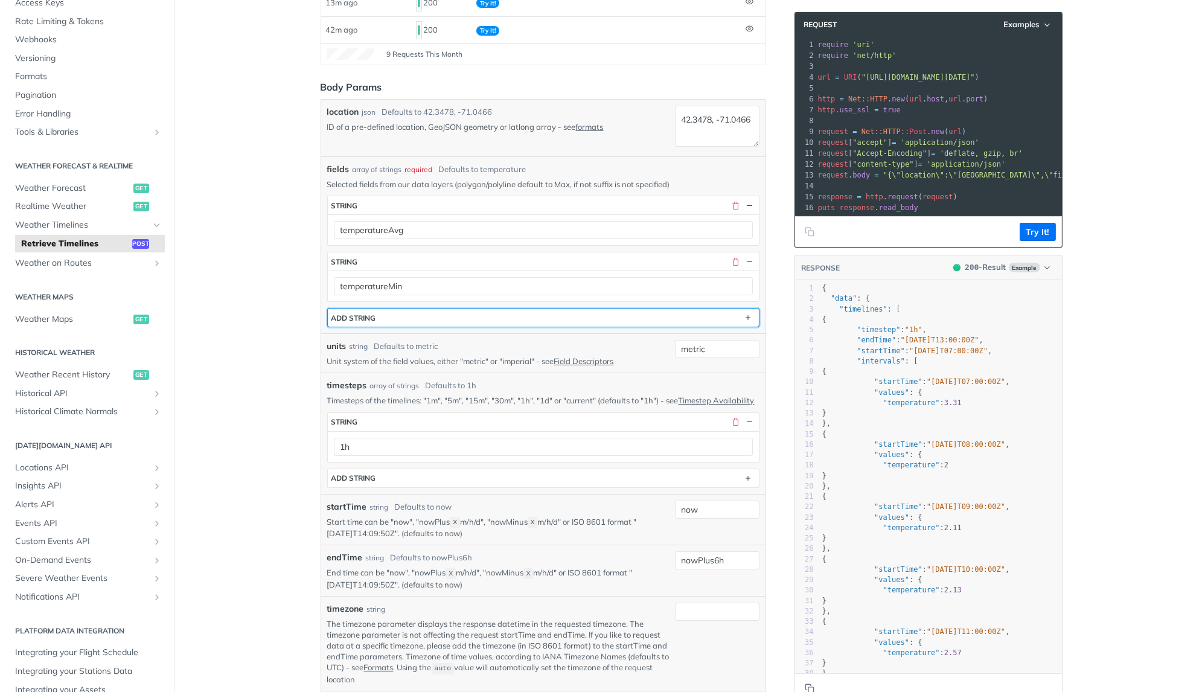
click at [393, 316] on button "ADD string" at bounding box center [543, 317] width 431 height 18
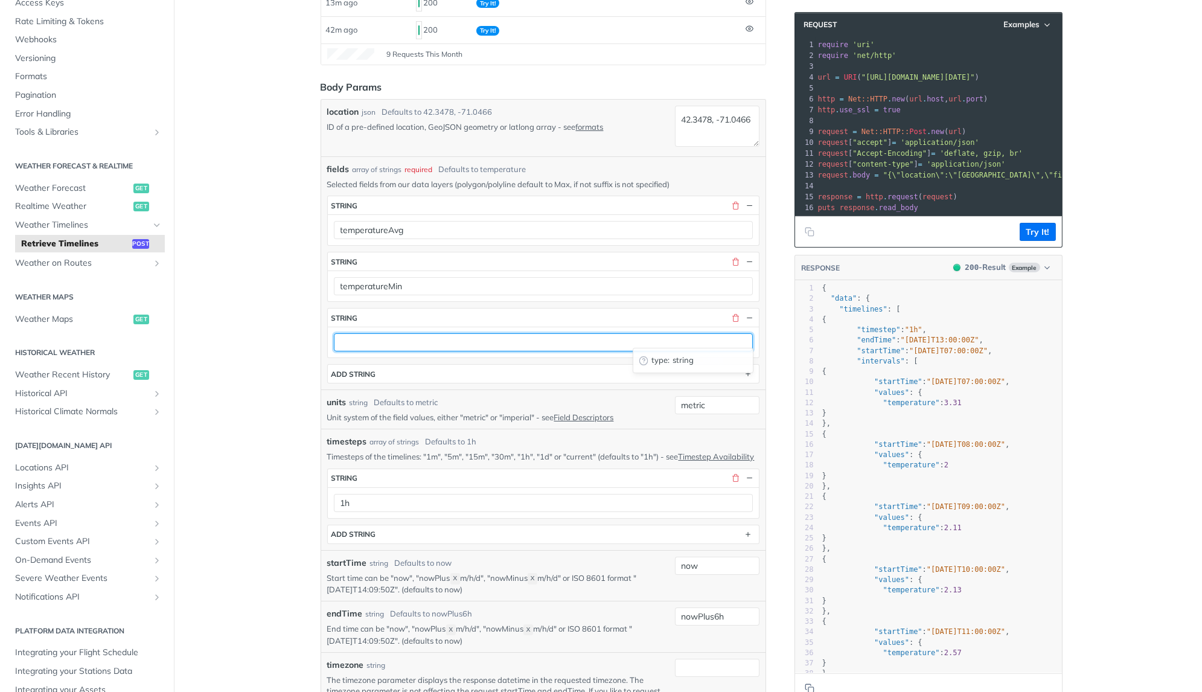
click at [371, 340] on input "text" at bounding box center [543, 342] width 419 height 18
paste input "temperatureAvg"
type input "temperatureMax"
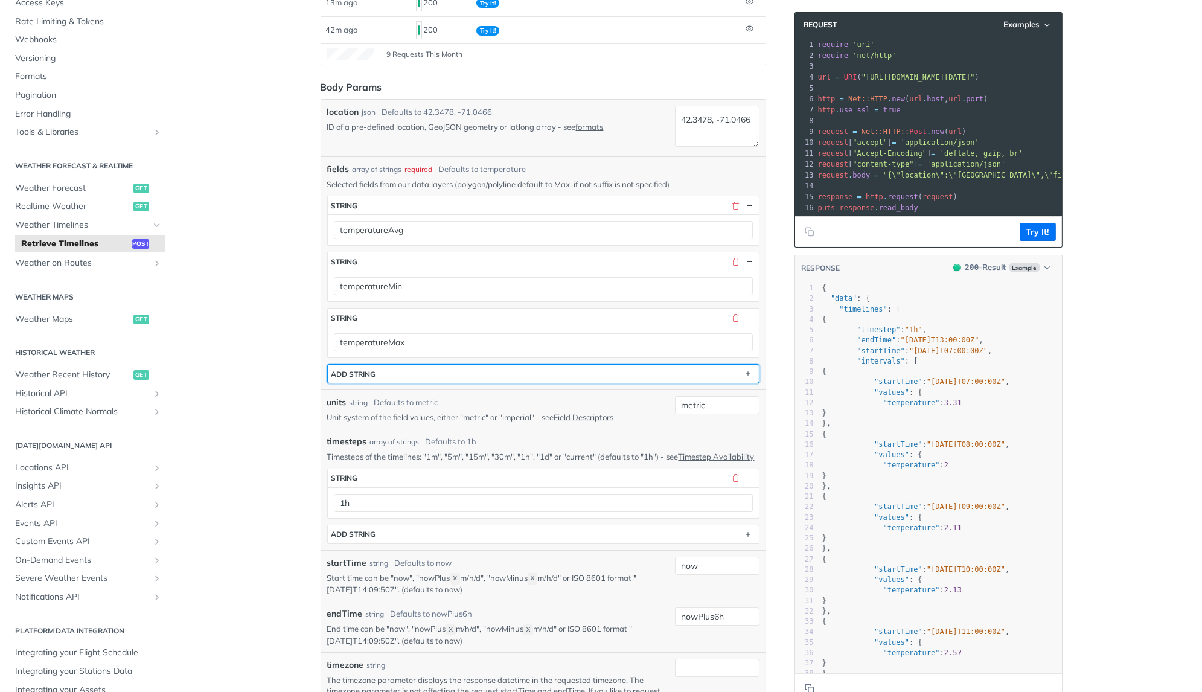
click at [401, 369] on button "ADD string" at bounding box center [543, 374] width 431 height 18
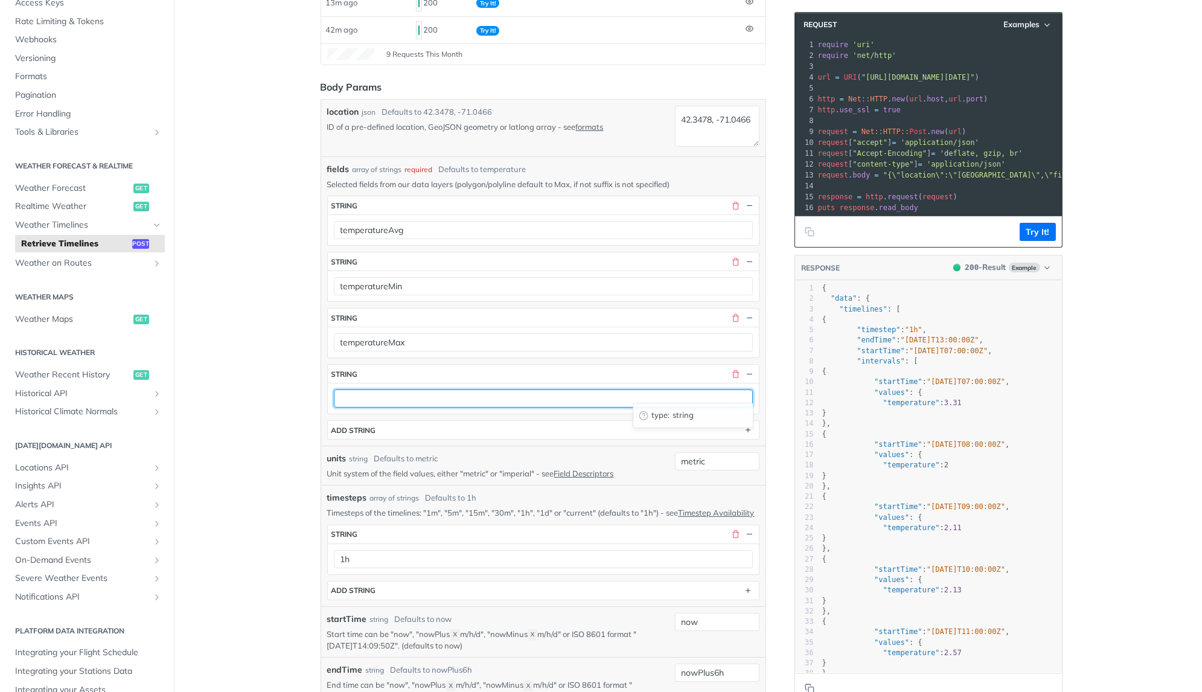
click at [367, 392] on input "text" at bounding box center [543, 398] width 419 height 18
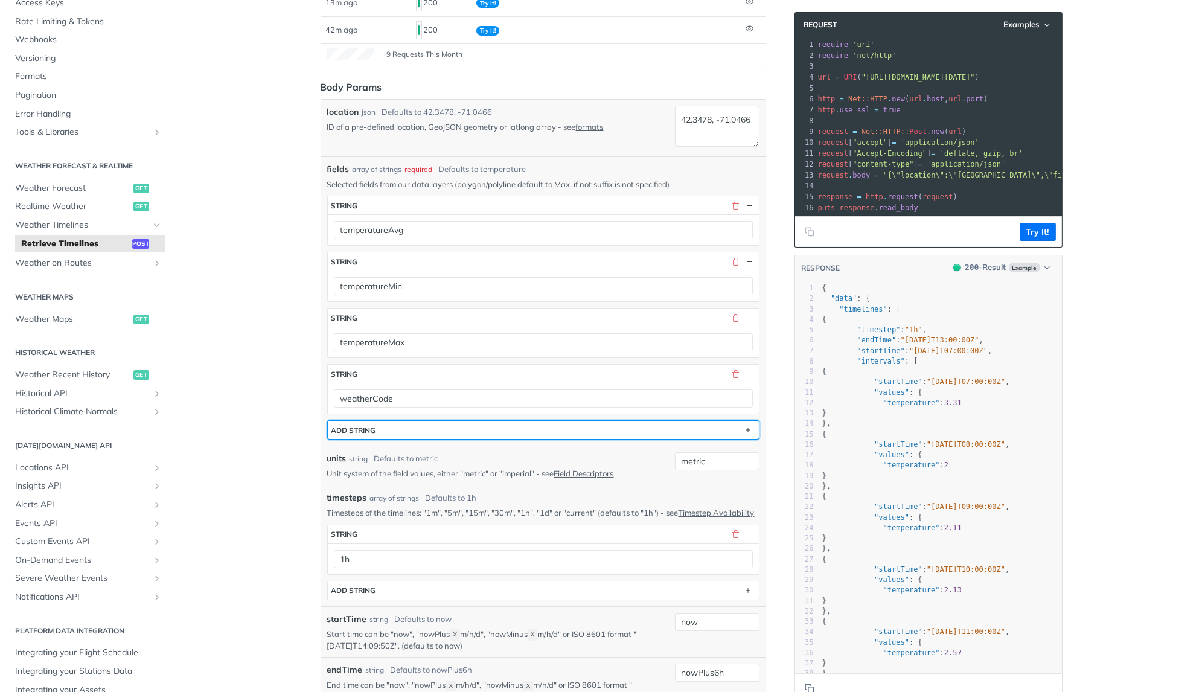
click at [368, 426] on div "ADD string" at bounding box center [353, 430] width 45 height 9
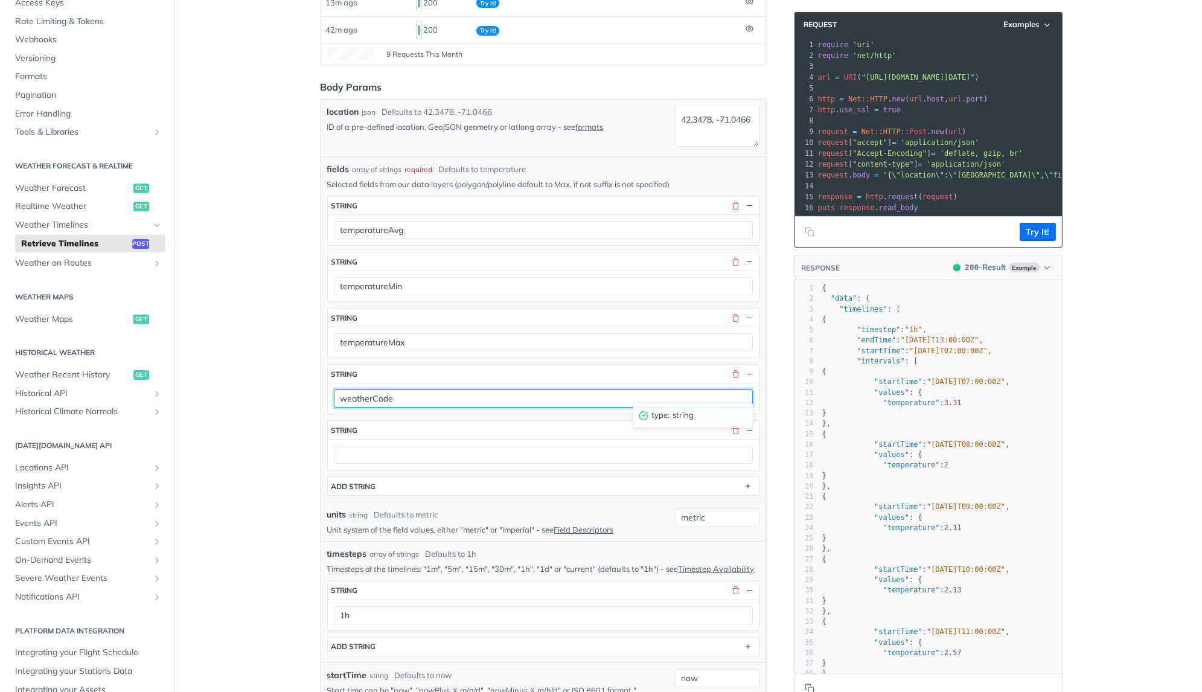
click at [422, 389] on input "weatherCode" at bounding box center [543, 398] width 419 height 18
type input "weatherCodeFullDay"
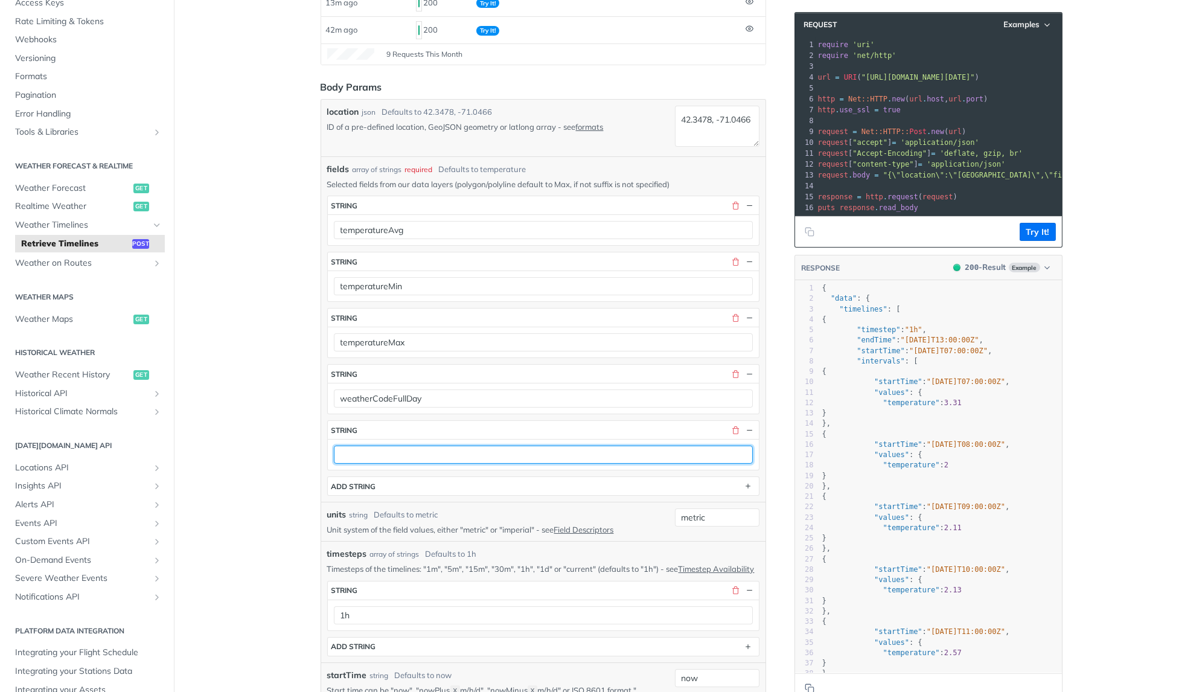
click at [399, 446] on input "text" at bounding box center [543, 455] width 419 height 18
paste input "weatherCodeFullDay"
drag, startPoint x: 395, startPoint y: 446, endPoint x: 499, endPoint y: 444, distance: 104.5
click at [499, 446] on input "weatherCodeFullDay" at bounding box center [543, 455] width 419 height 18
type input "weatherCodeMin"
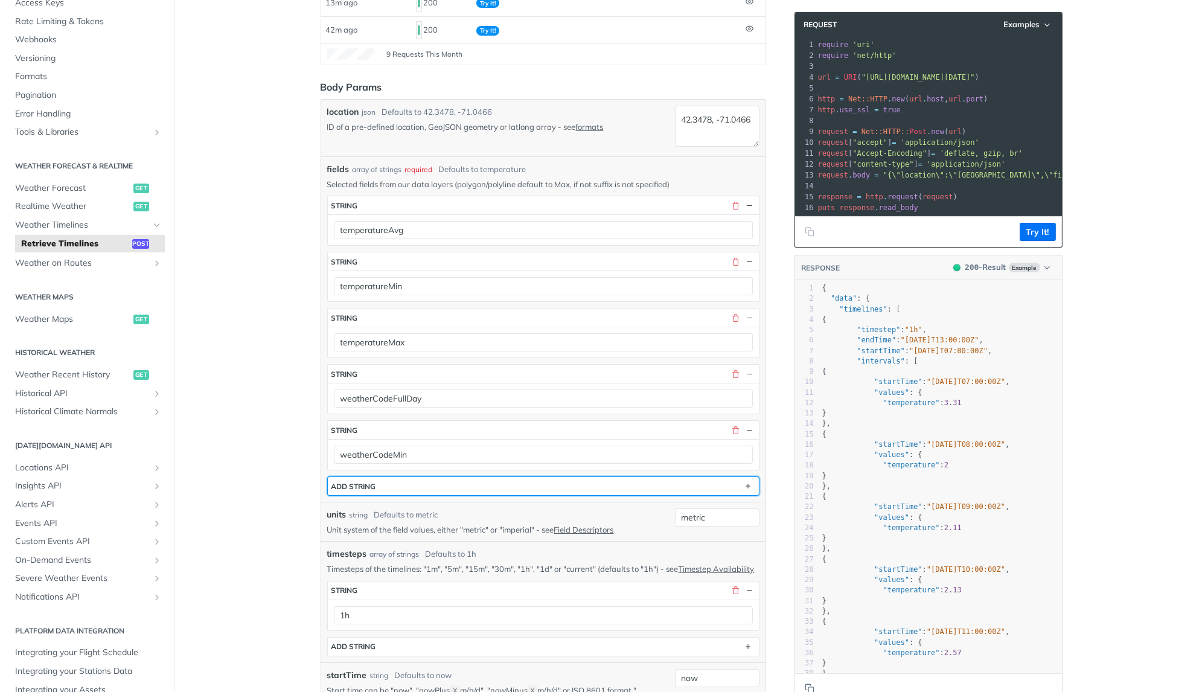
click at [434, 477] on button "ADD string" at bounding box center [543, 486] width 431 height 18
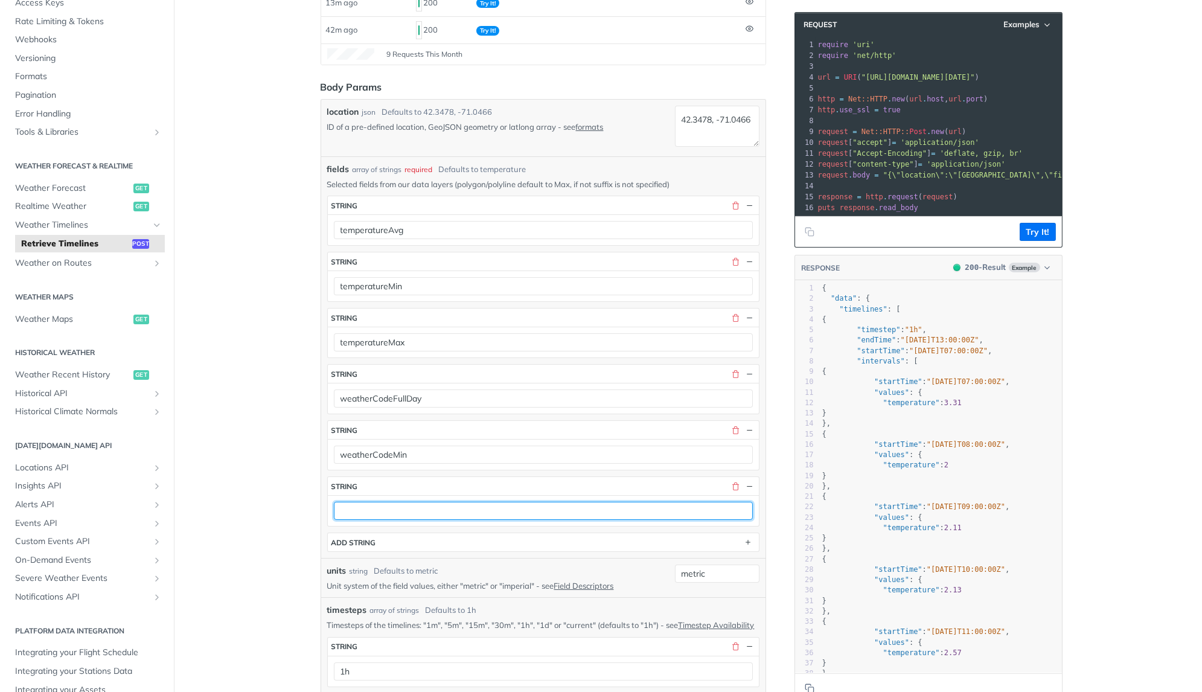
click at [372, 502] on input "text" at bounding box center [543, 511] width 419 height 18
paste input "weatherCodeFullDay"
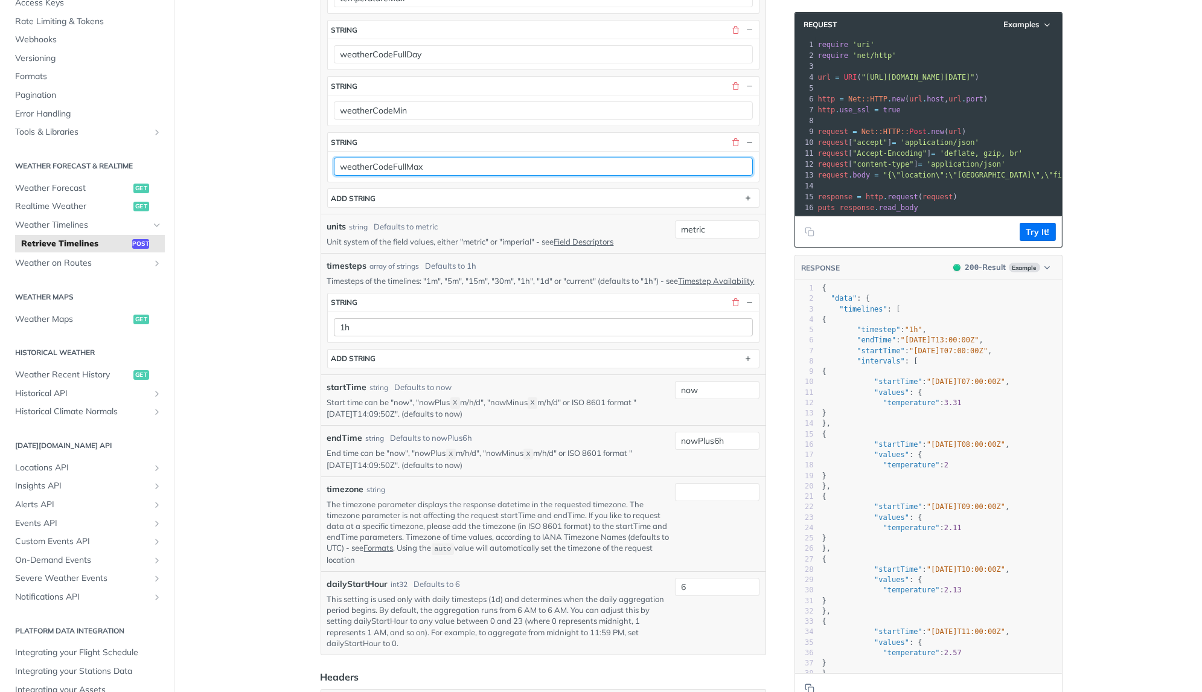
type input "weatherCodeFullMax"
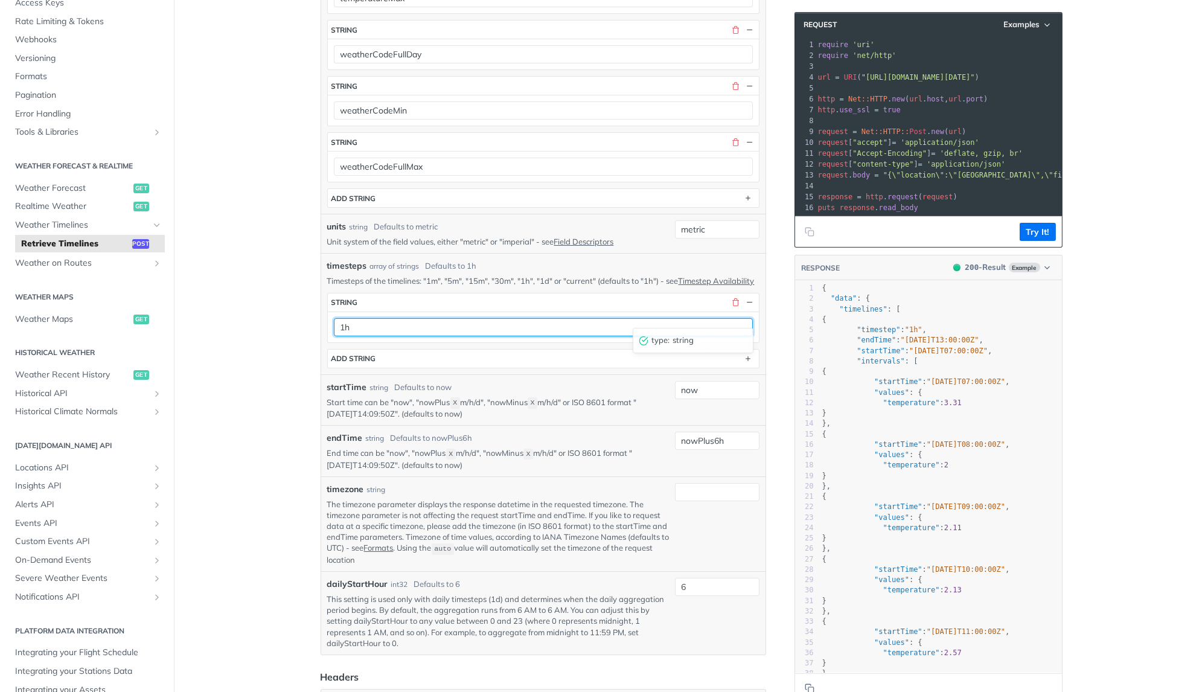
click at [456, 318] on input "1h" at bounding box center [543, 327] width 419 height 18
type input "1d"
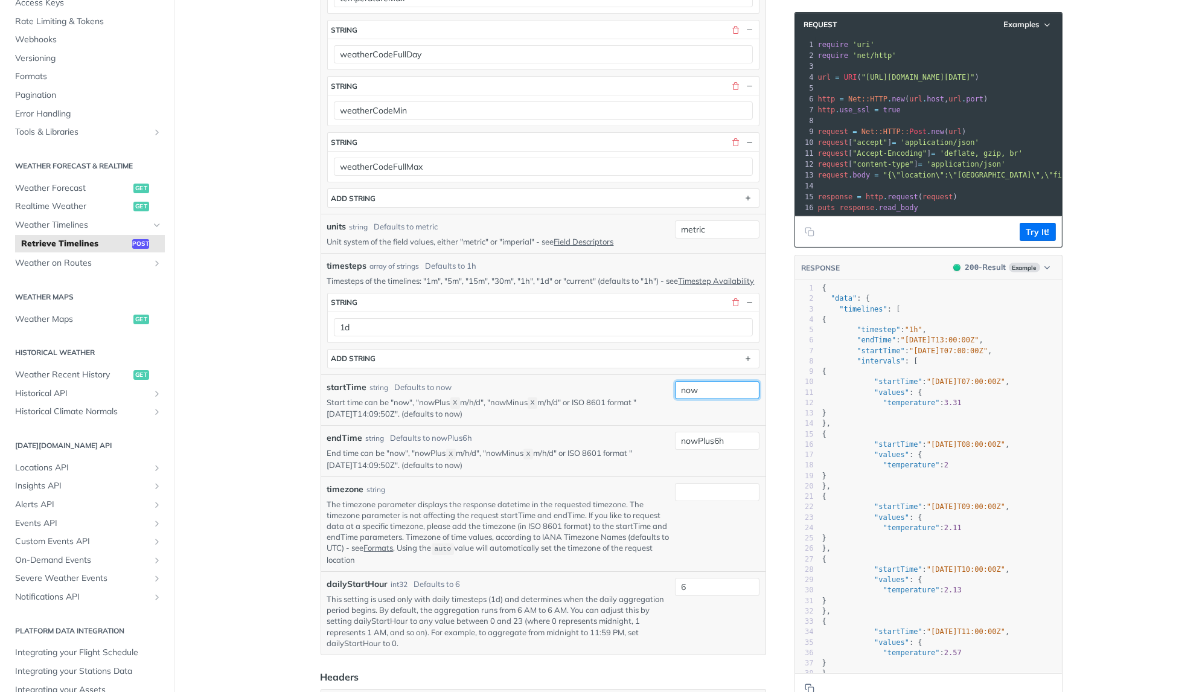
click at [707, 381] on input "now" at bounding box center [717, 390] width 85 height 18
type input "nowMinus1d"
drag, startPoint x: 745, startPoint y: 430, endPoint x: 615, endPoint y: 418, distance: 130.4
click at [615, 432] on div "endTime string Defaults to nowPlus6h End time can be "now", "nowPlus X m/h/d", …" at bounding box center [543, 451] width 432 height 39
type input "now"
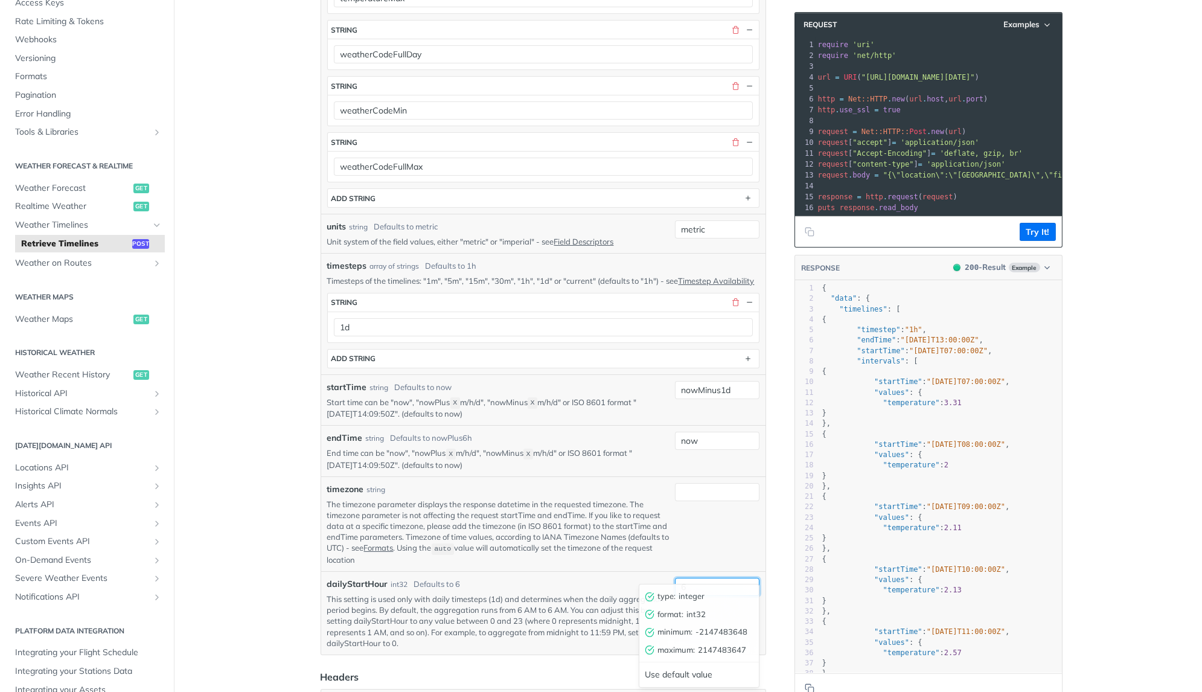
click at [710, 578] on input "6" at bounding box center [717, 587] width 85 height 18
type input "0"
click at [821, 527] on pre ""temperature" : 2.11" at bounding box center [941, 528] width 242 height 10
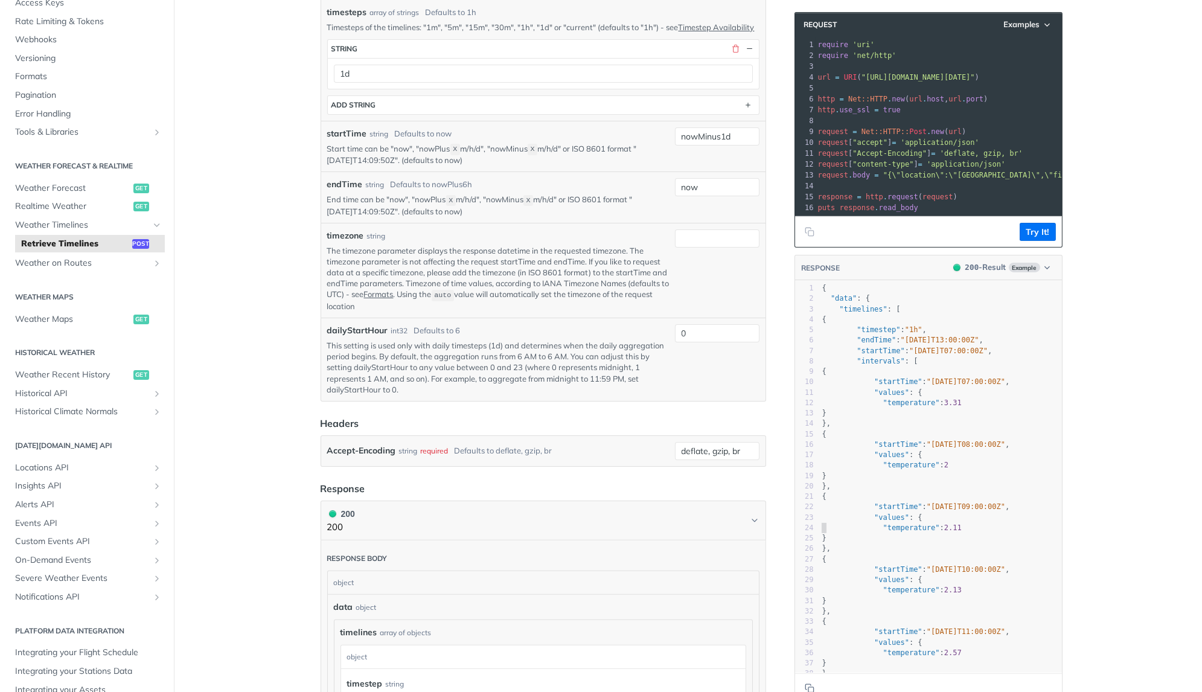
scroll to position [931, 0]
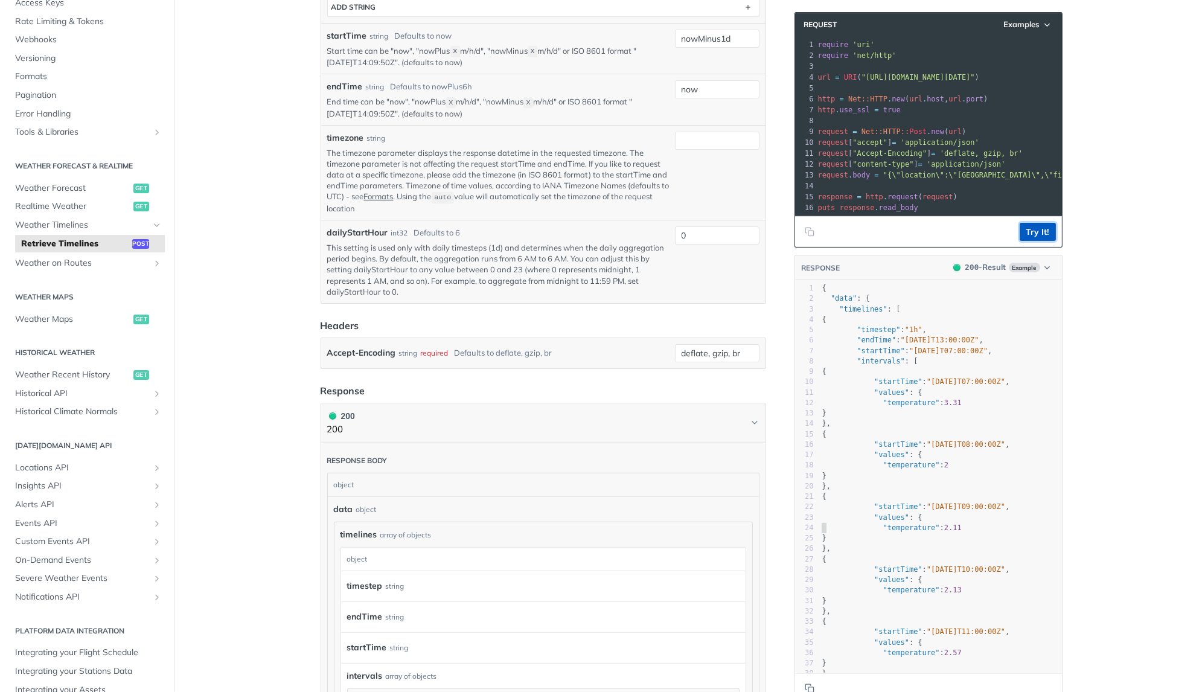
click at [1044, 227] on button "Try It!" at bounding box center [1038, 232] width 36 height 18
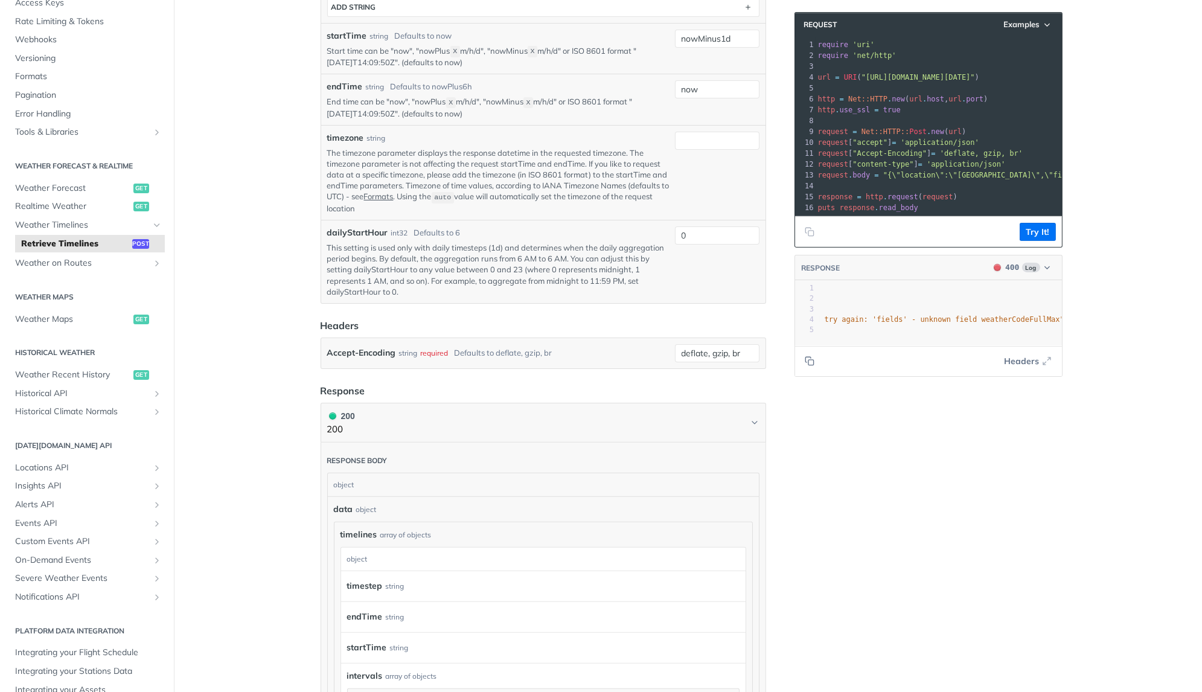
scroll to position [0, 433]
click at [1006, 315] on span ""The entries provided as body parameters were not valid for the request. Fix Bo…" at bounding box center [748, 319] width 615 height 8
type textarea "weatherCodeFullMax"
click at [1006, 315] on span ""The entries provided as body parameters were not valid for the request. Fix Bo…" at bounding box center [748, 319] width 615 height 8
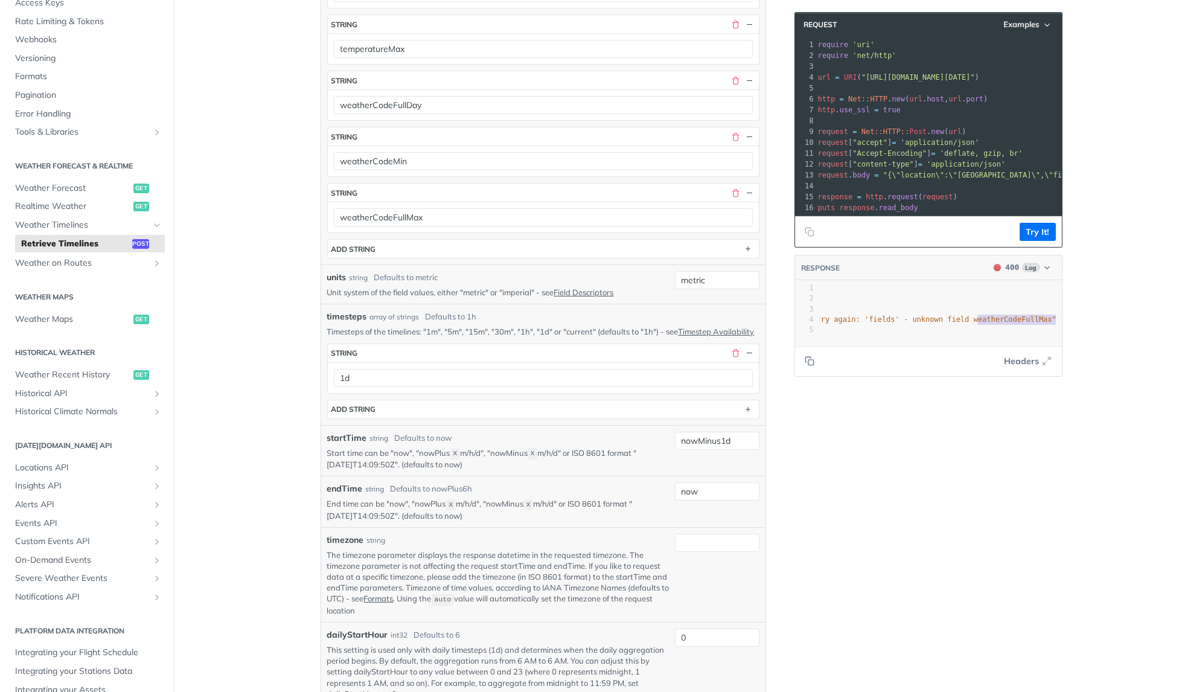
scroll to position [526, 0]
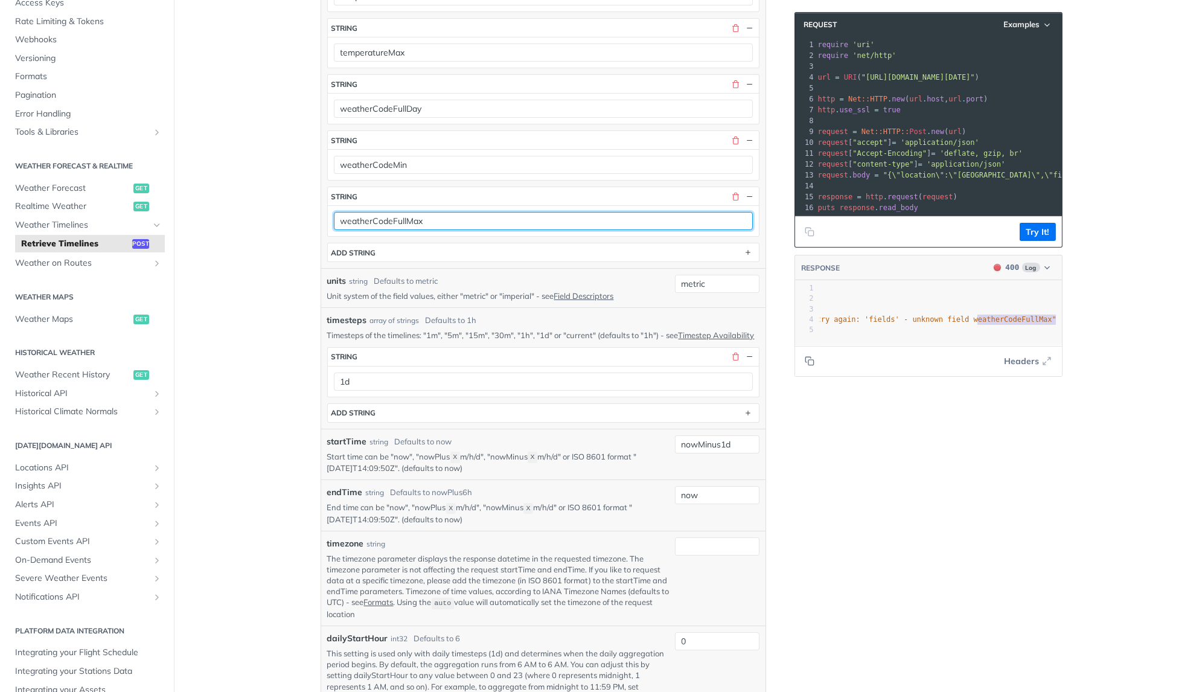
click at [403, 212] on input "weatherCodeFullMax" at bounding box center [543, 221] width 419 height 18
type input "weatherCodeMax"
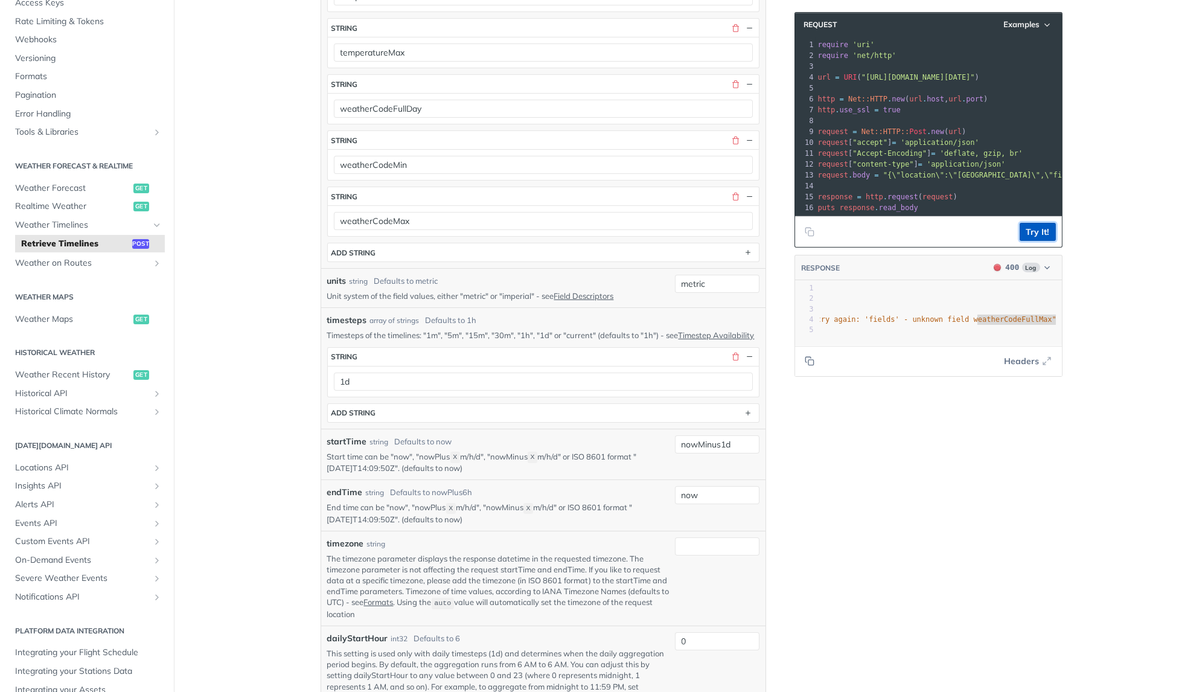
click at [1035, 229] on button "Try It!" at bounding box center [1038, 232] width 36 height 18
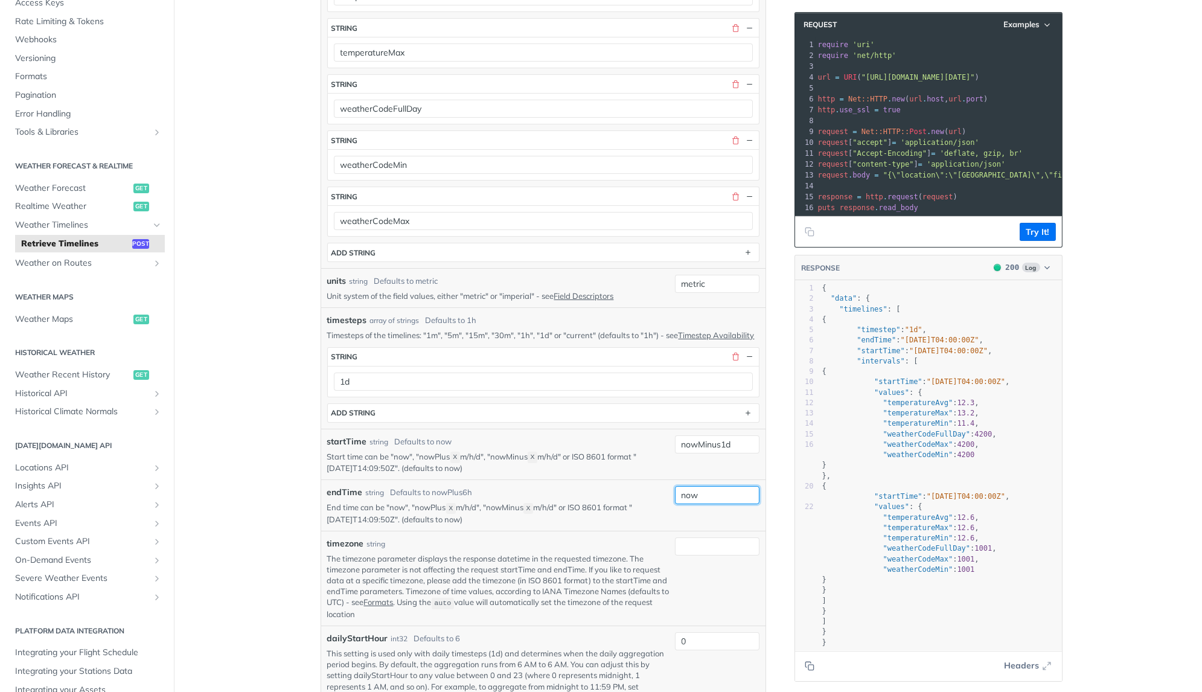
click at [705, 486] on input "now" at bounding box center [717, 495] width 85 height 18
click at [728, 435] on input "nowMinus1d" at bounding box center [717, 444] width 85 height 18
click at [576, 502] on p "End time can be "now", "nowPlus X m/h/d", "nowMinus X m/h/d" or ISO 8601 format…" at bounding box center [498, 513] width 343 height 23
click at [720, 486] on input "now" at bounding box center [717, 495] width 85 height 18
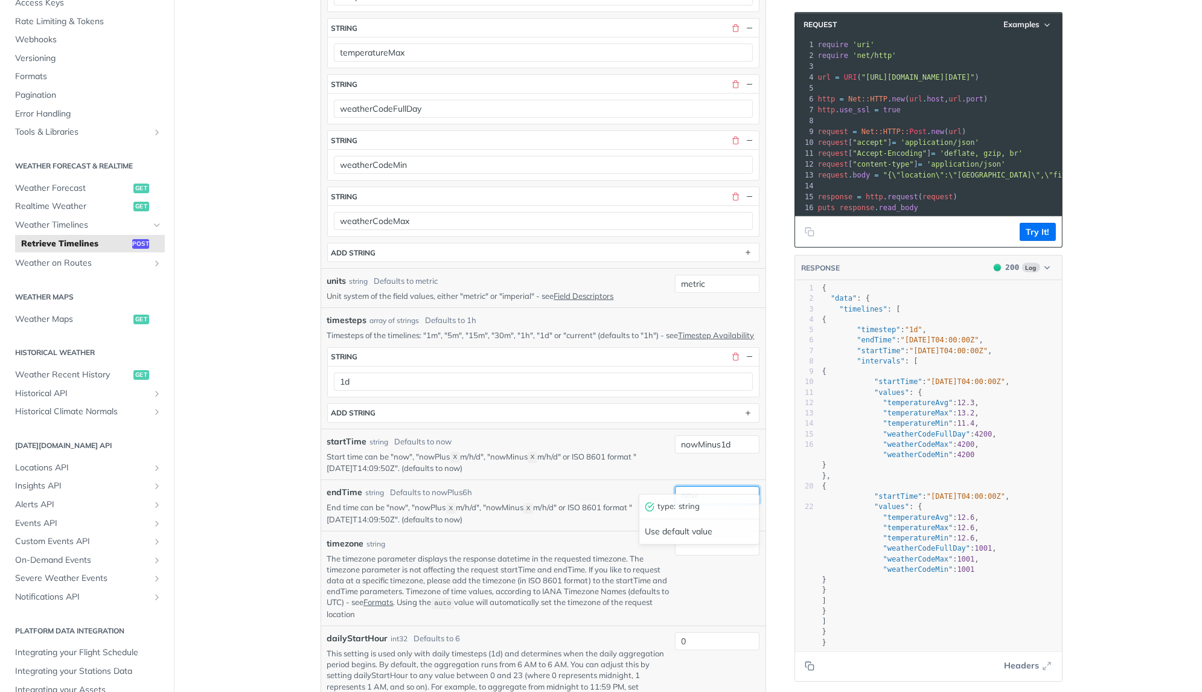
paste input "Minus1d"
click at [1042, 227] on button "Try It!" at bounding box center [1038, 232] width 36 height 18
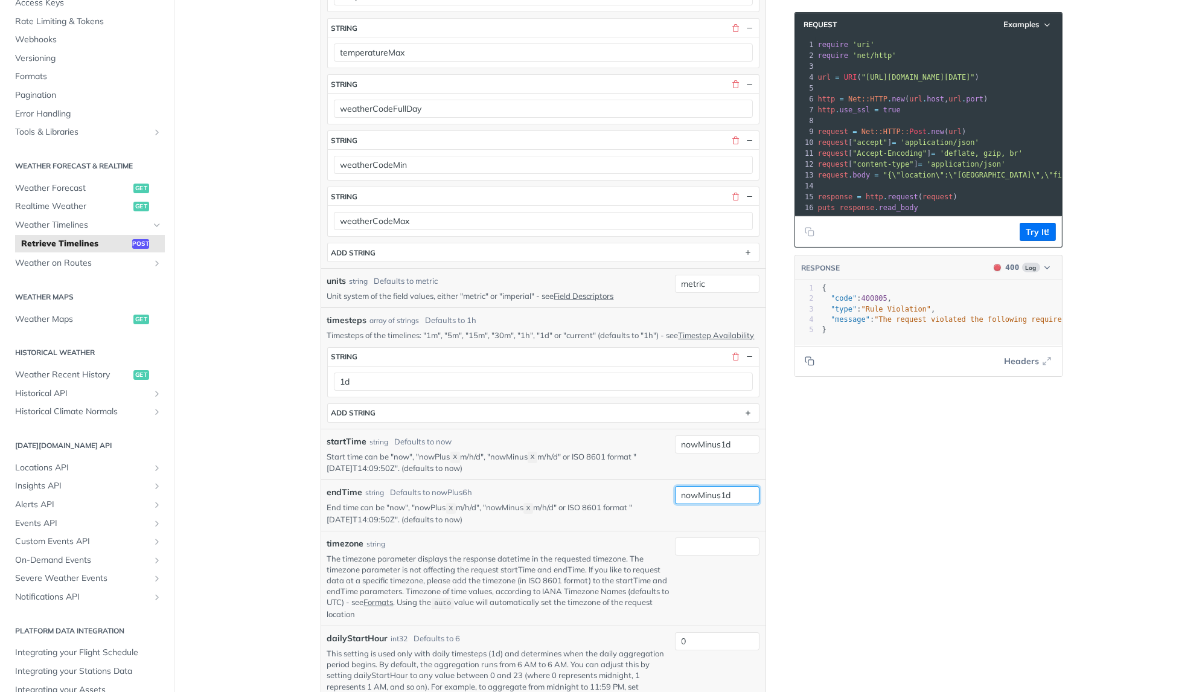
click at [741, 486] on input "nowMinus1d" at bounding box center [717, 495] width 85 height 18
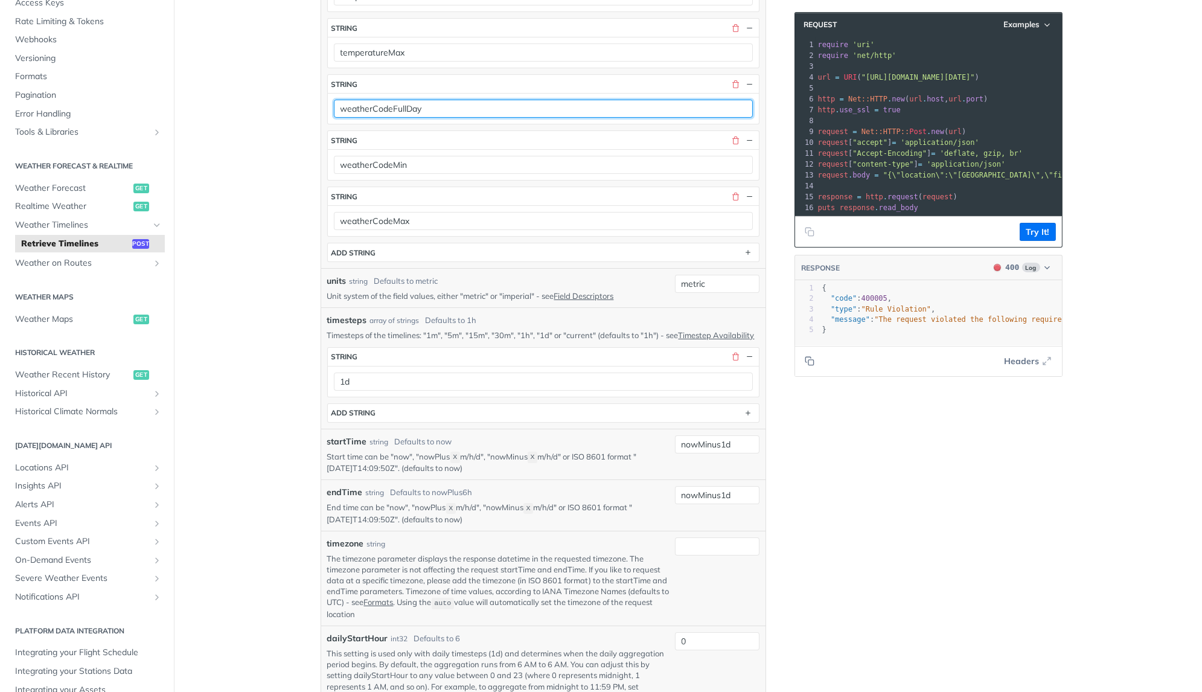
click at [379, 103] on input "weatherCodeFullDay" at bounding box center [543, 109] width 419 height 18
click at [445, 106] on input "weatherCodeFullDay" at bounding box center [543, 109] width 419 height 18
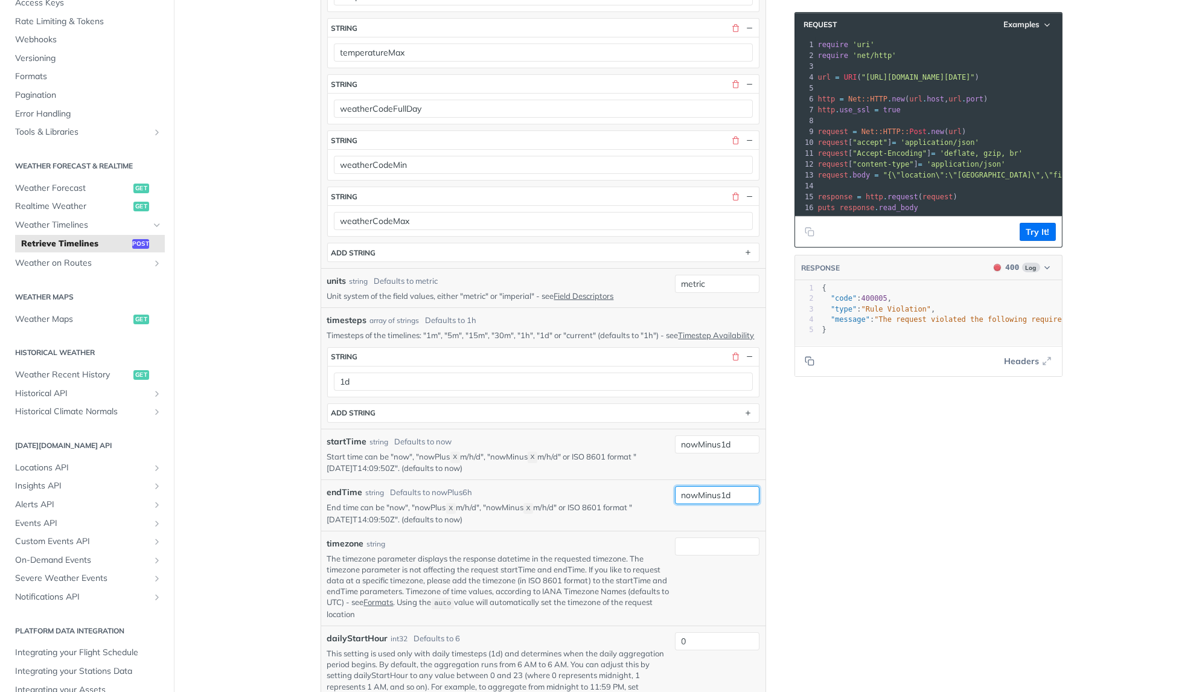
click at [724, 486] on input "nowMinus1d" at bounding box center [717, 495] width 85 height 18
type input "now"
click at [1038, 223] on button "Try It!" at bounding box center [1038, 232] width 36 height 18
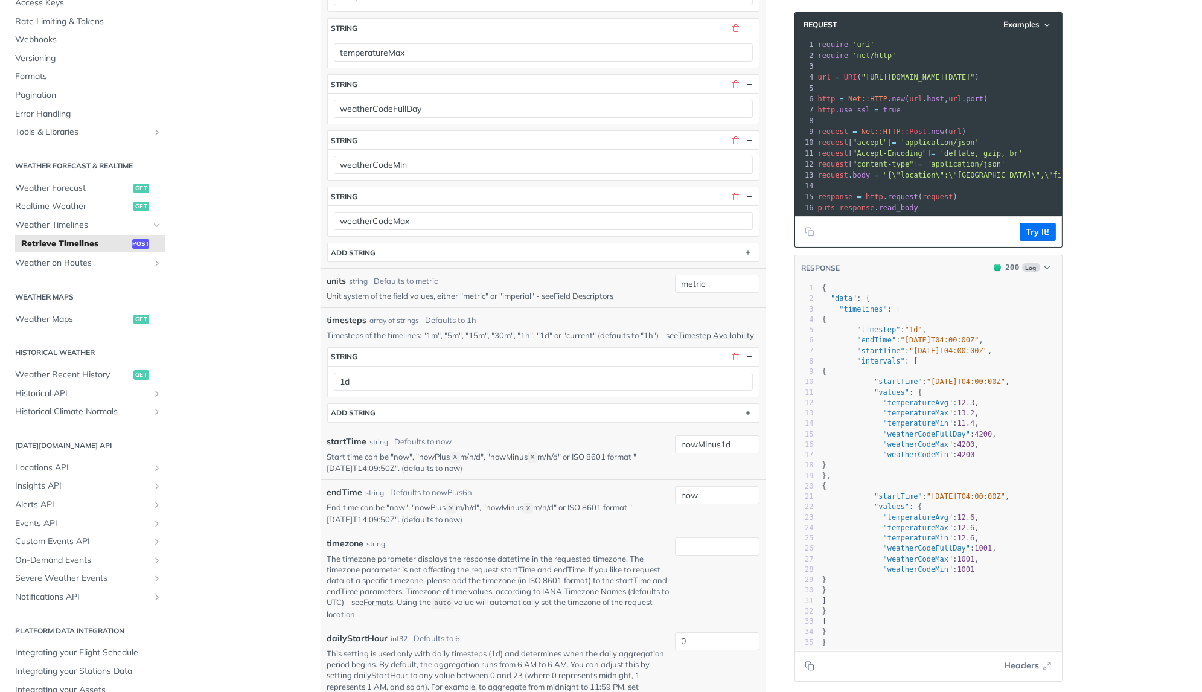
click at [1101, 478] on main "JUMP TO ⌘/ Fundamentals Tomorrow.io APIs Weather Data Layers Core Probabilistic…" at bounding box center [601, 468] width 1202 height 1859
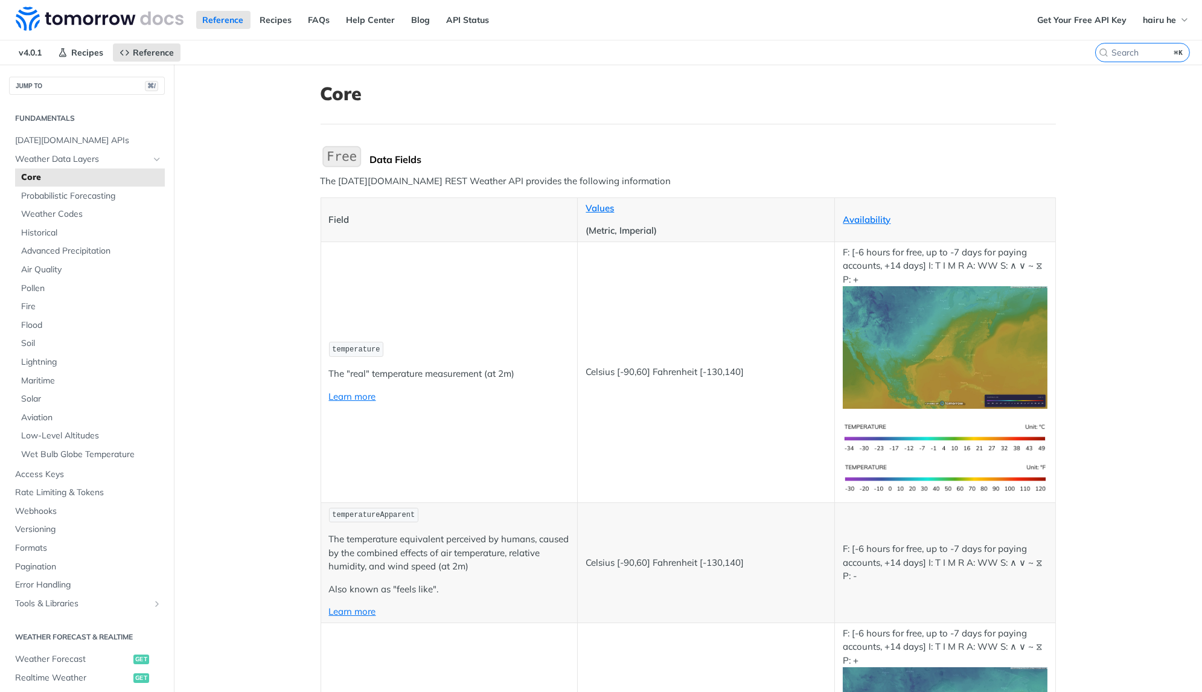
scroll to position [4614, 0]
